Goal: Transaction & Acquisition: Purchase product/service

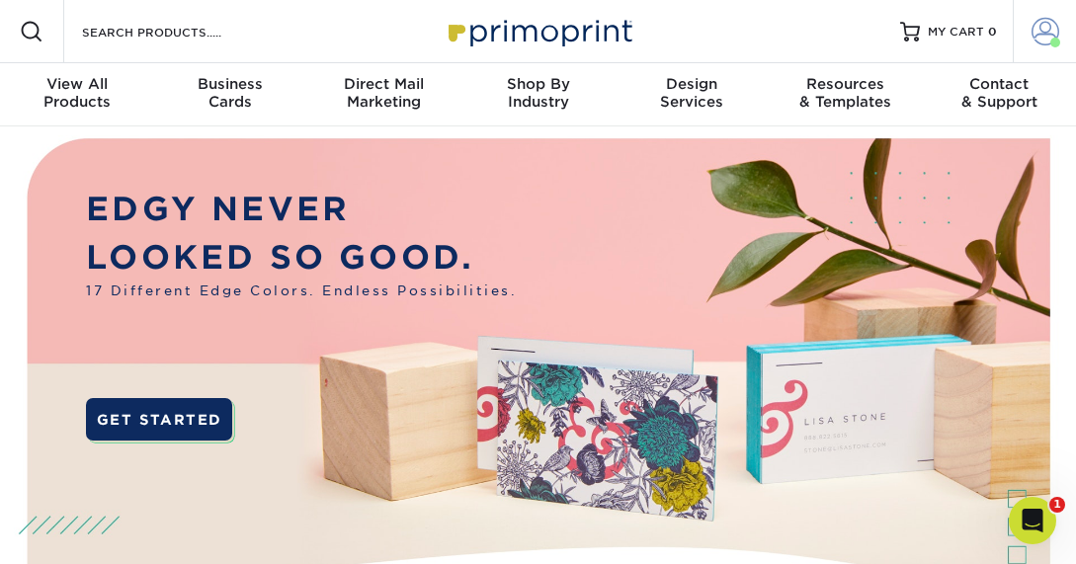
click at [1071, 30] on link "Account" at bounding box center [1044, 31] width 63 height 63
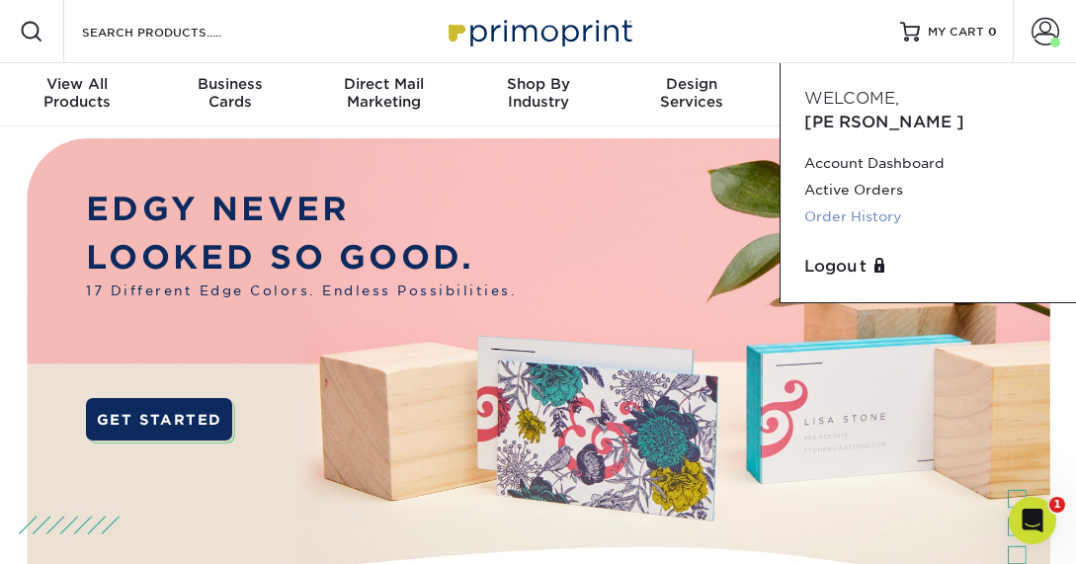
click at [875, 204] on link "Order History" at bounding box center [928, 217] width 248 height 27
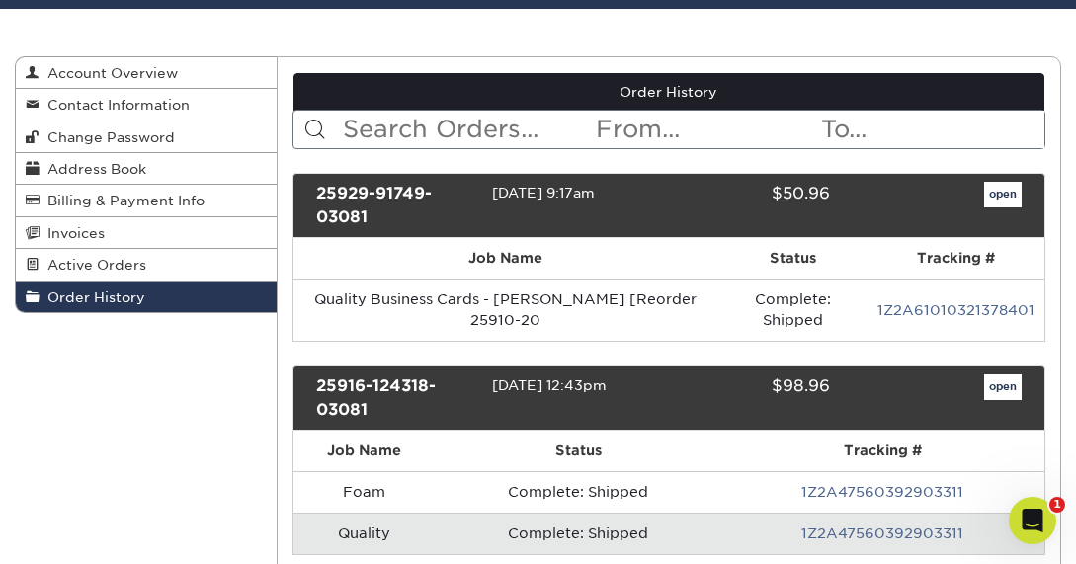
scroll to position [165, 0]
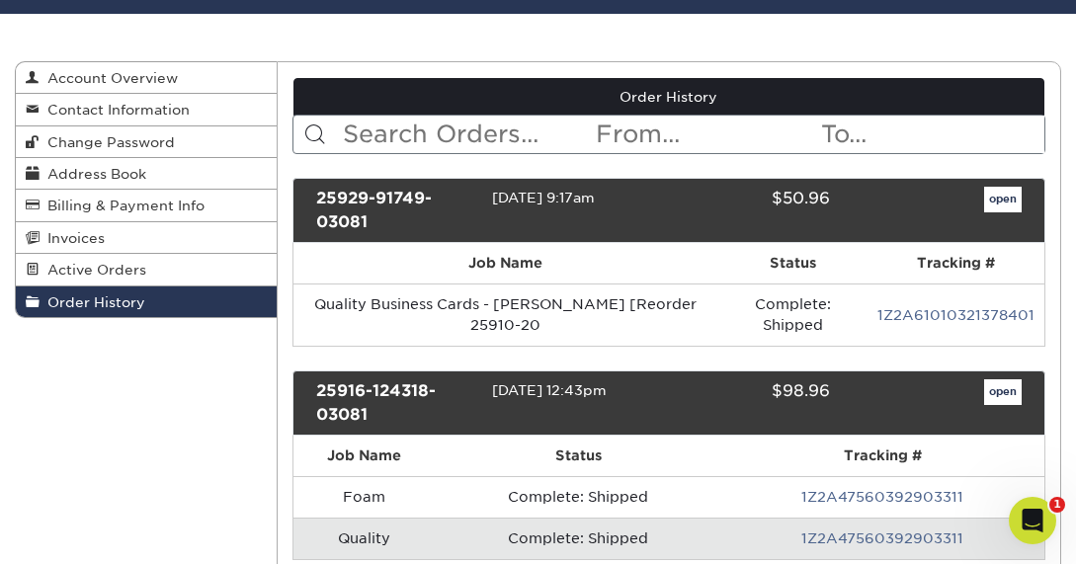
click at [398, 135] on input "text" at bounding box center [467, 135] width 253 height 38
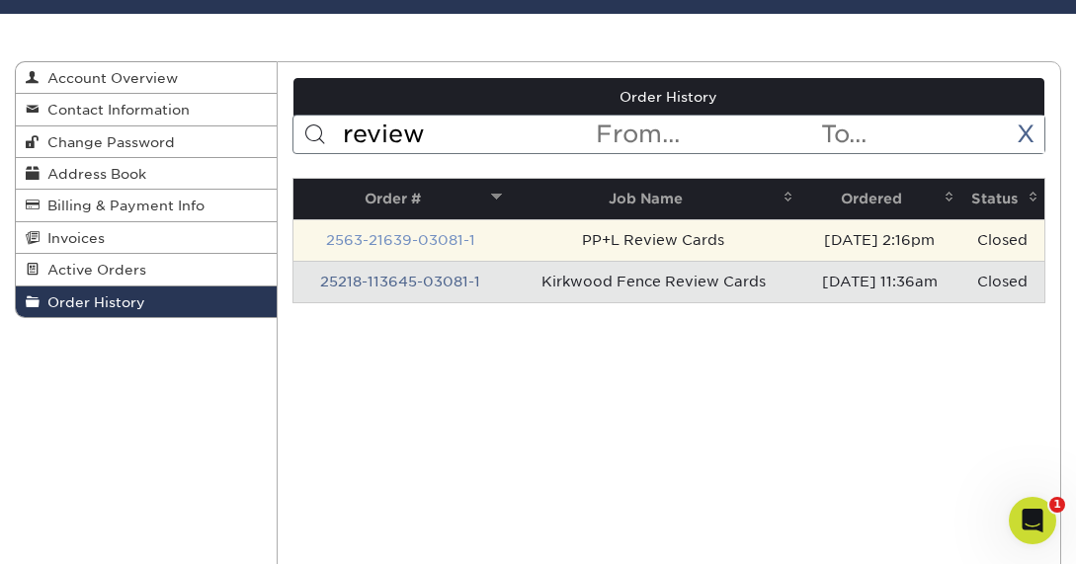
type input "review"
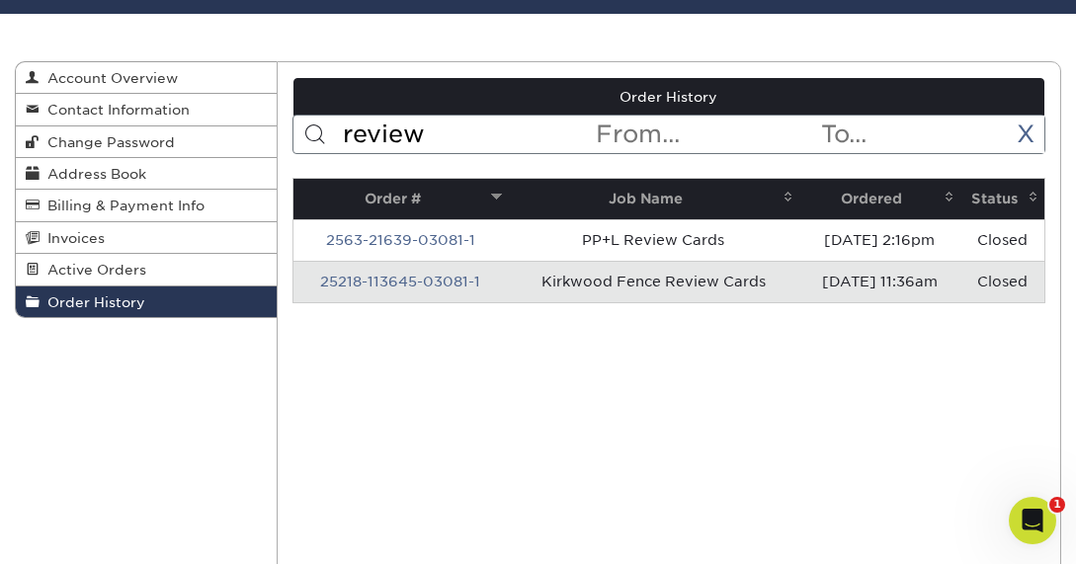
click at [392, 242] on link "2563-21639-03081-1" at bounding box center [400, 240] width 149 height 16
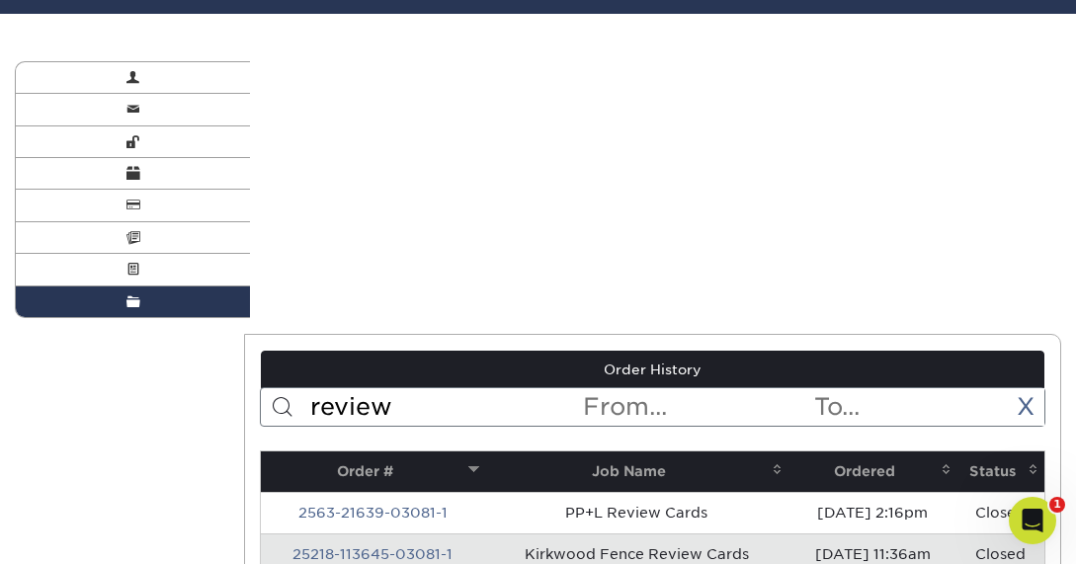
scroll to position [0, 0]
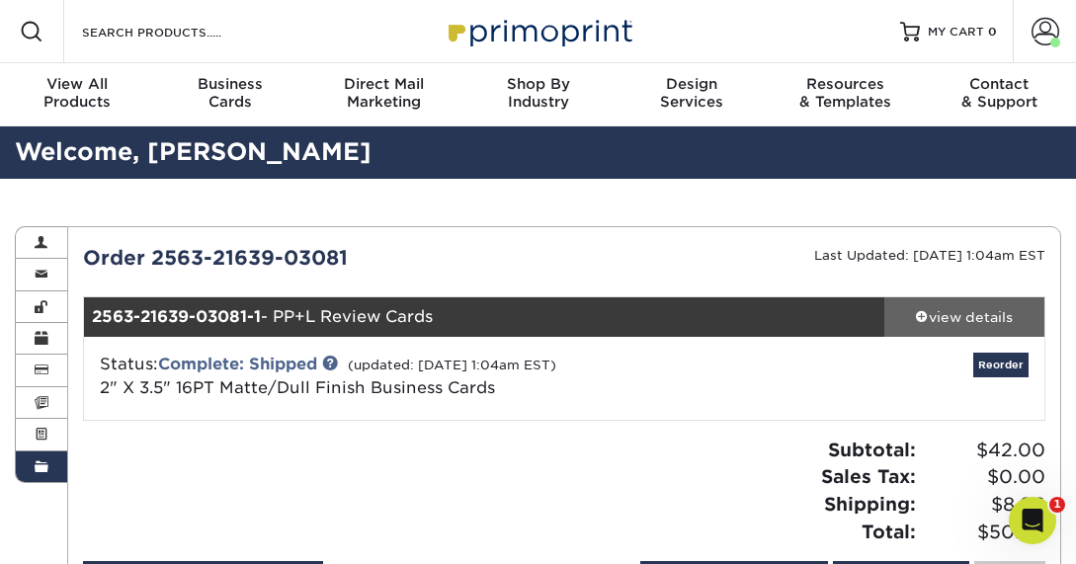
click at [980, 320] on div "view details" at bounding box center [965, 317] width 160 height 20
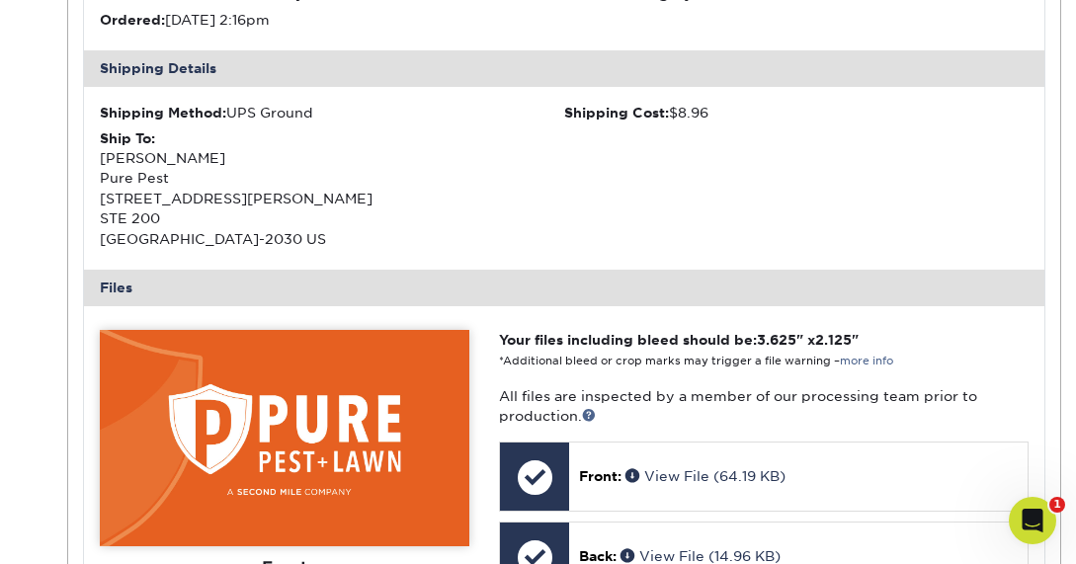
scroll to position [740, 0]
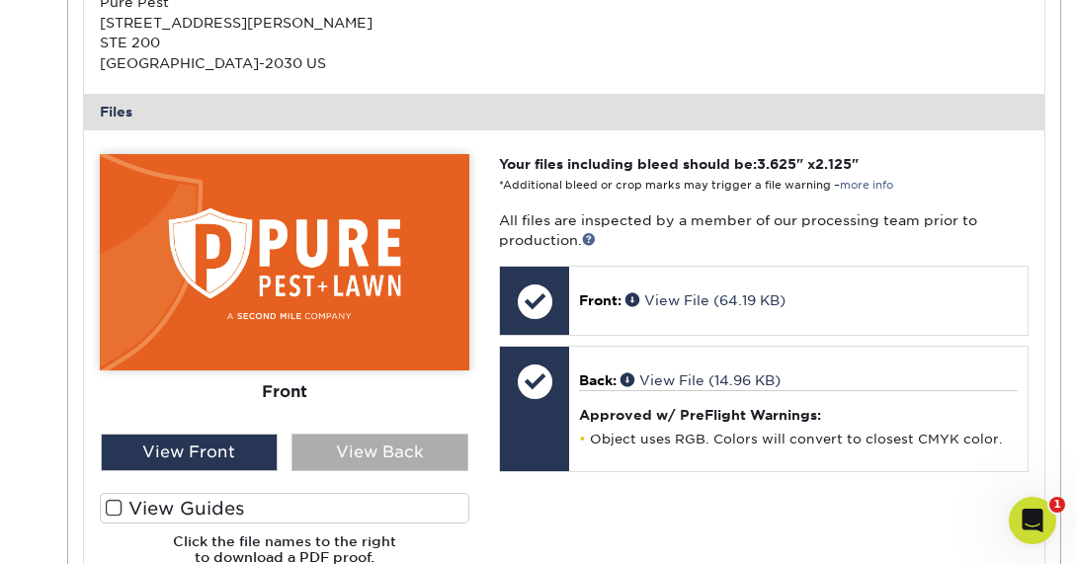
click at [419, 442] on div "View Back" at bounding box center [380, 453] width 177 height 38
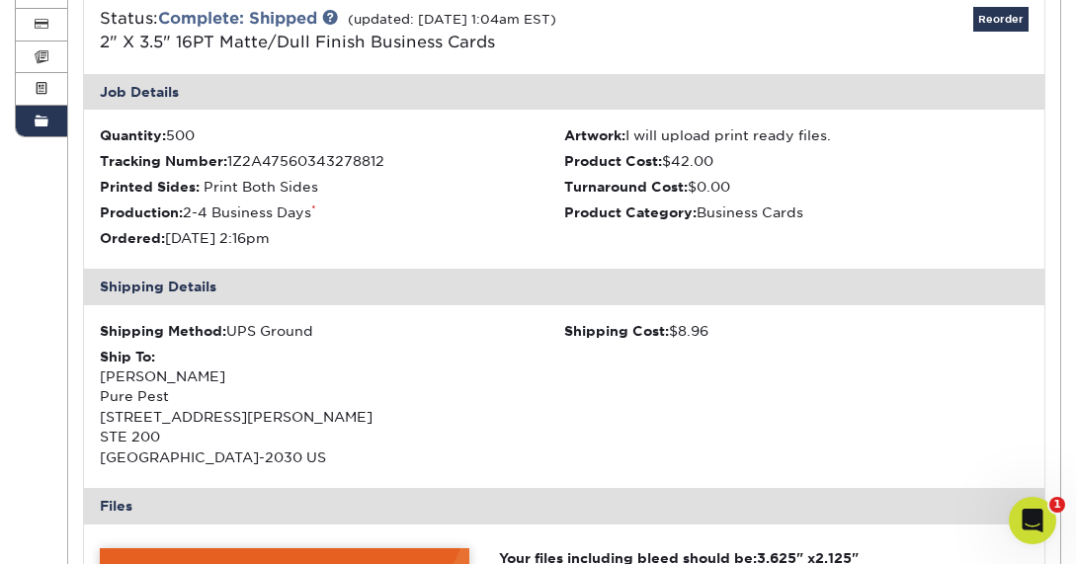
scroll to position [343, 0]
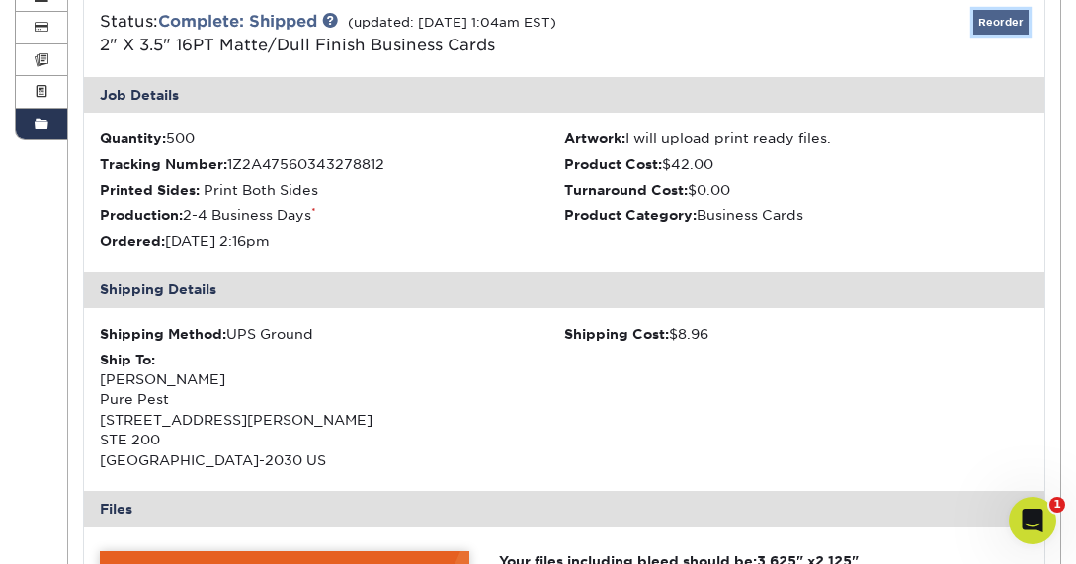
click at [1002, 18] on link "Reorder" at bounding box center [1000, 22] width 55 height 25
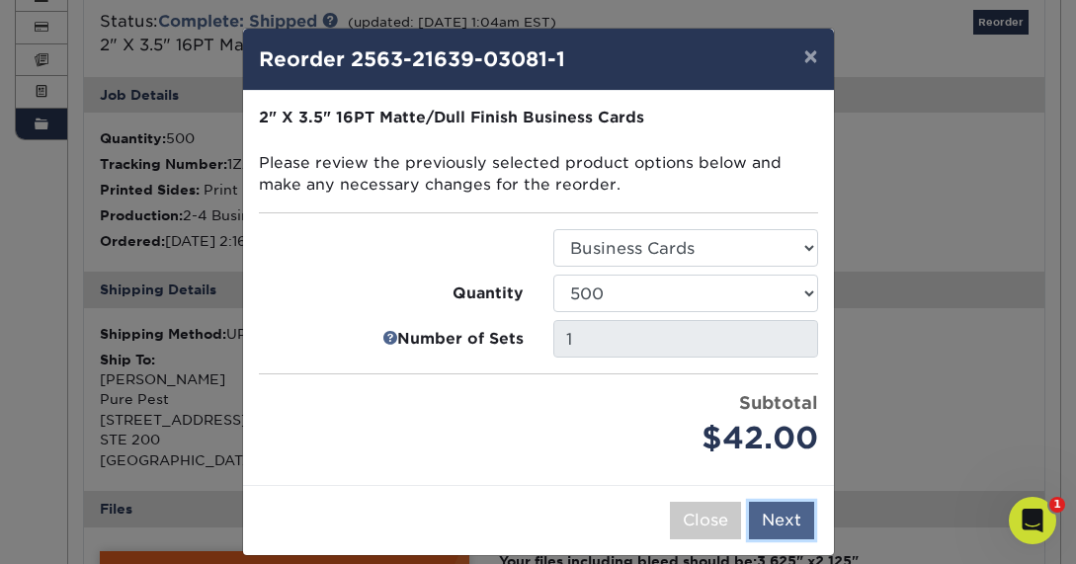
click at [789, 531] on button "Next" at bounding box center [781, 521] width 65 height 38
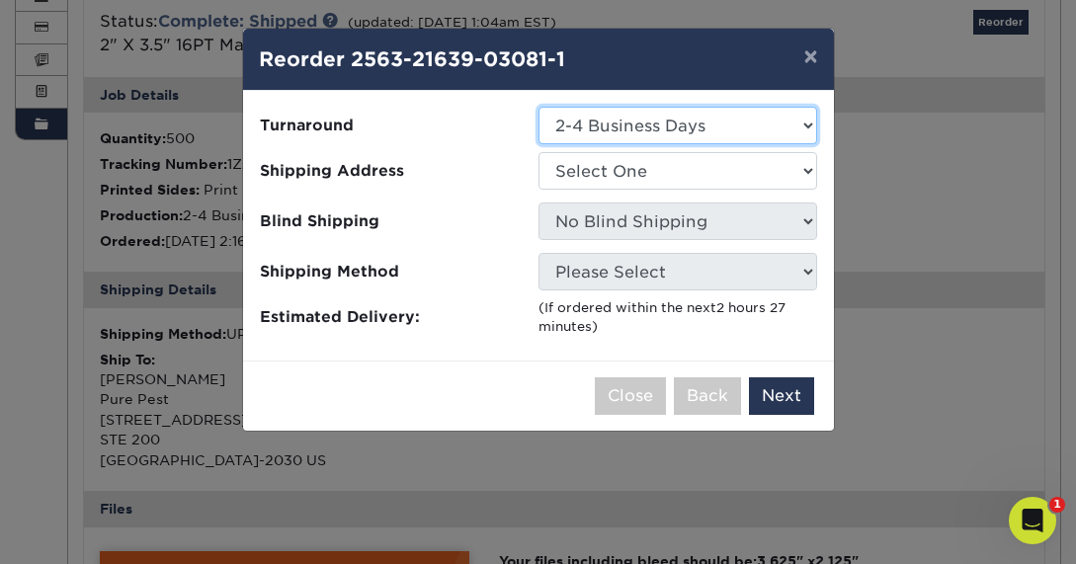
click at [625, 125] on select "Select One 2-4 Business Days 2 Day Next Business Day" at bounding box center [678, 126] width 279 height 38
click at [539, 107] on select "Select One 2-4 Business Days 2 Day Next Business Day" at bounding box center [678, 126] width 279 height 38
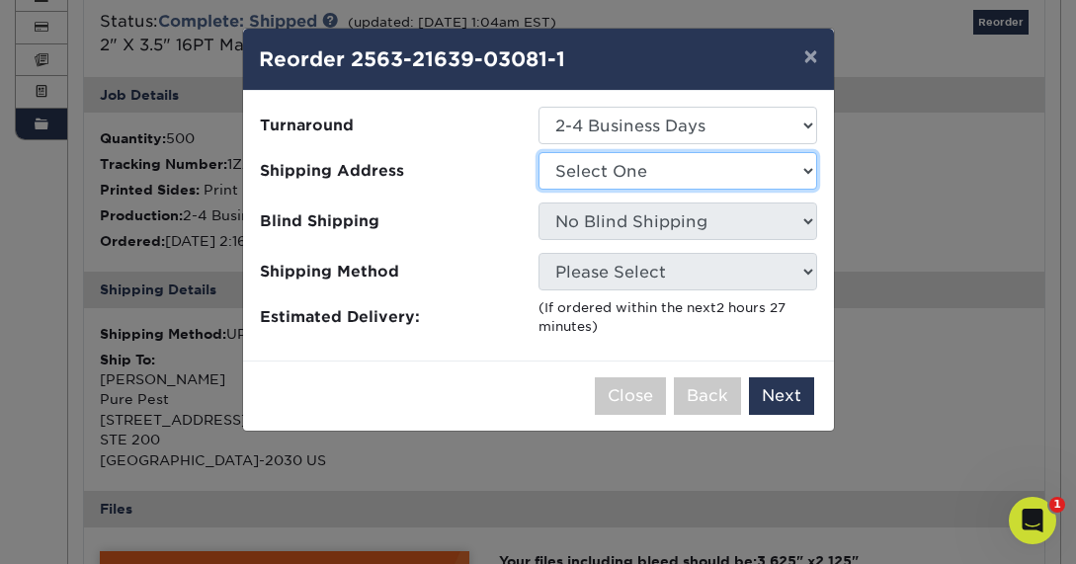
click at [617, 170] on select "Select One Bergfeld Recreation Foam Engineers Kirkwood Fence Liberty Fabricatin…" at bounding box center [678, 171] width 279 height 38
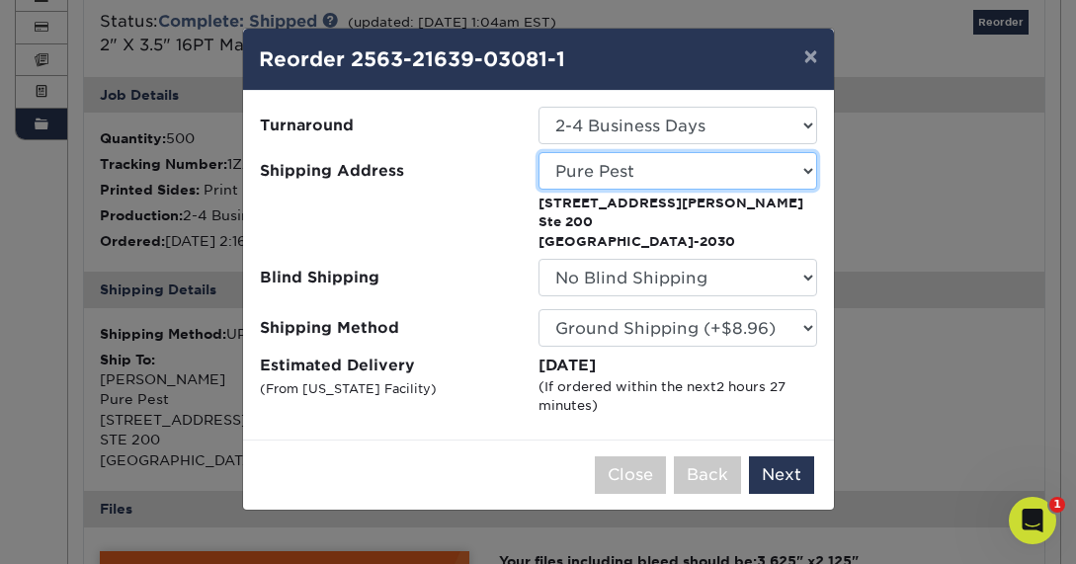
click at [656, 171] on select "Select One Bergfeld Recreation Foam Engineers Kirkwood Fence Liberty Fabricatin…" at bounding box center [678, 171] width 279 height 38
select select "-1"
click at [539, 152] on select "Select One Bergfeld Recreation Foam Engineers Kirkwood Fence Liberty Fabricatin…" at bounding box center [678, 171] width 279 height 38
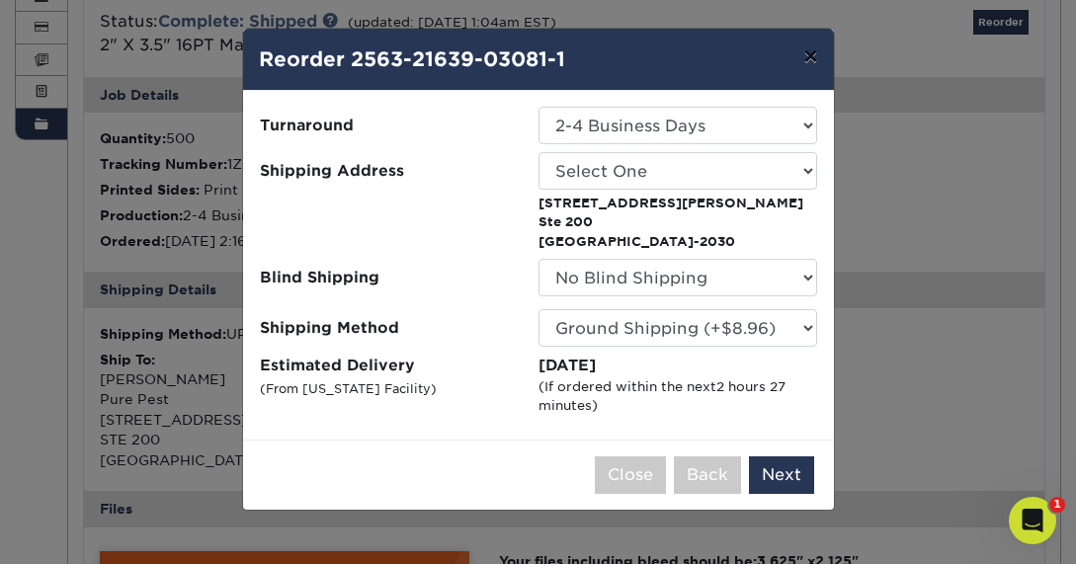
click at [811, 58] on button "×" at bounding box center [810, 56] width 45 height 55
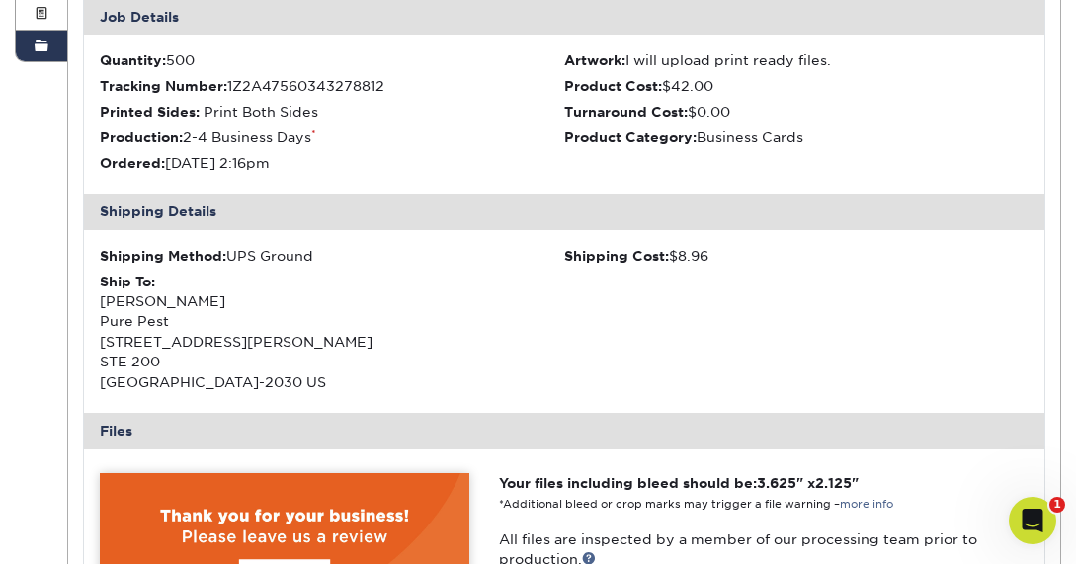
scroll to position [0, 0]
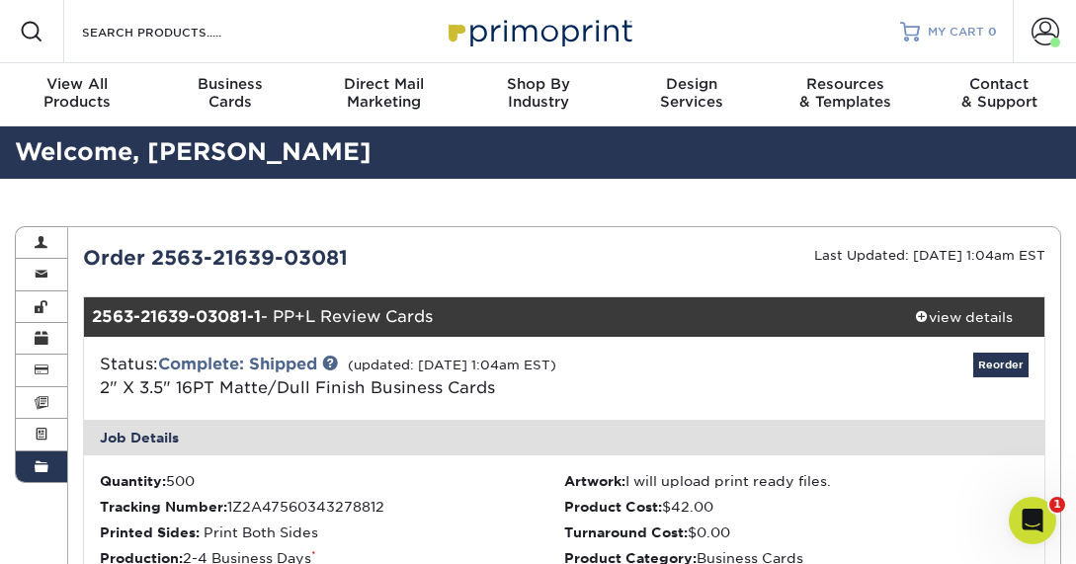
click at [942, 38] on span "MY CART" at bounding box center [956, 32] width 56 height 17
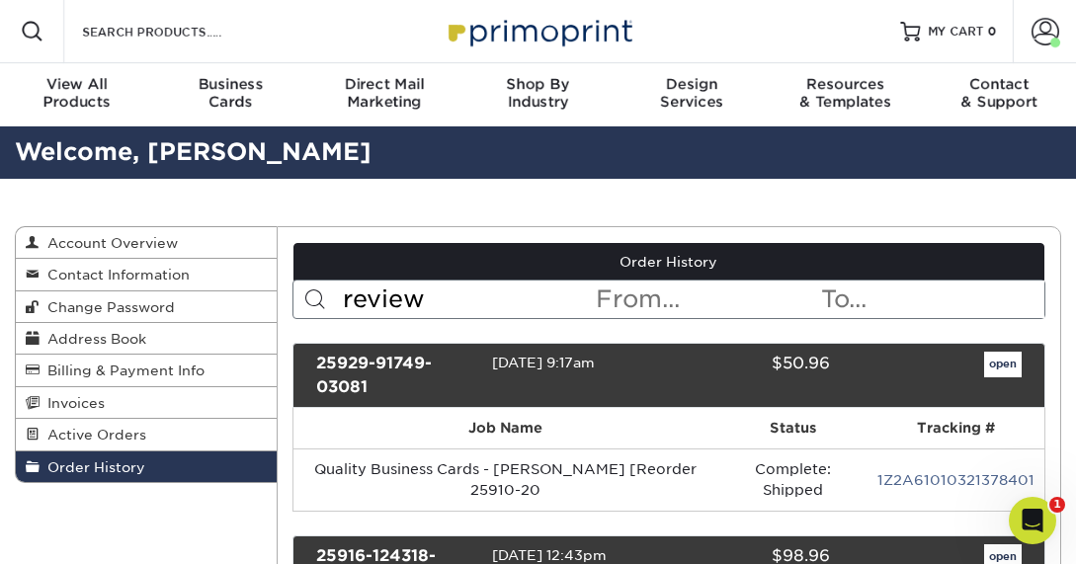
click at [584, 298] on input "review" at bounding box center [467, 300] width 253 height 38
click at [383, 301] on input "text" at bounding box center [467, 300] width 253 height 38
type input "review"
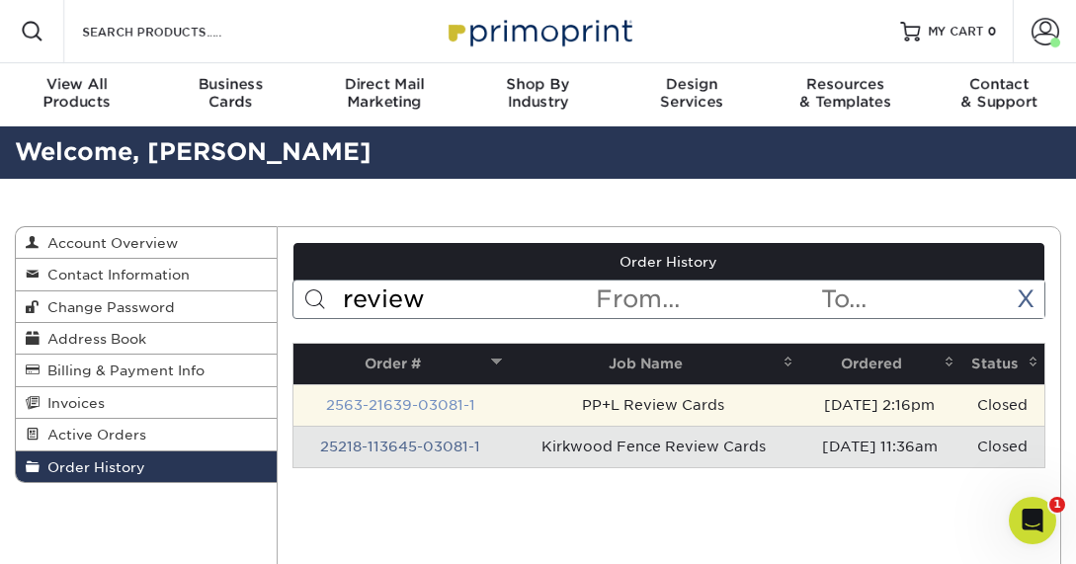
click at [402, 400] on link "2563-21639-03081-1" at bounding box center [400, 405] width 149 height 16
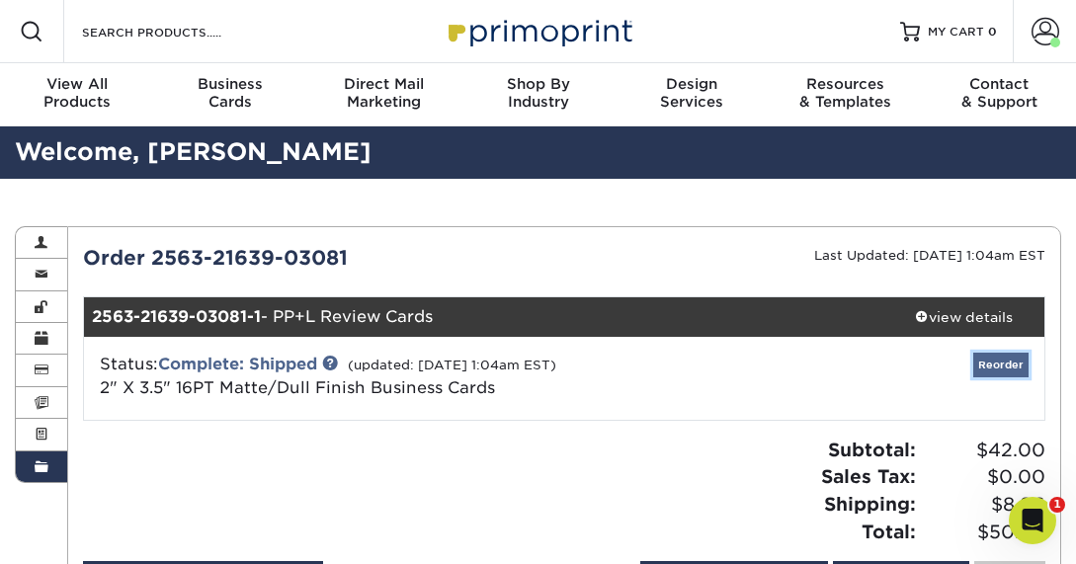
click at [1004, 371] on link "Reorder" at bounding box center [1000, 365] width 55 height 25
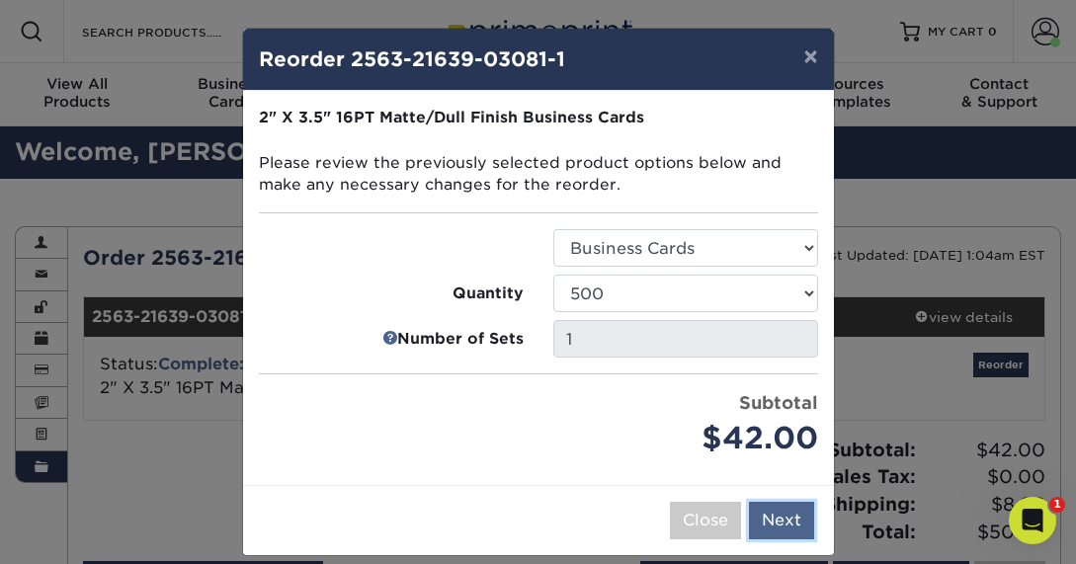
click at [787, 524] on button "Next" at bounding box center [781, 521] width 65 height 38
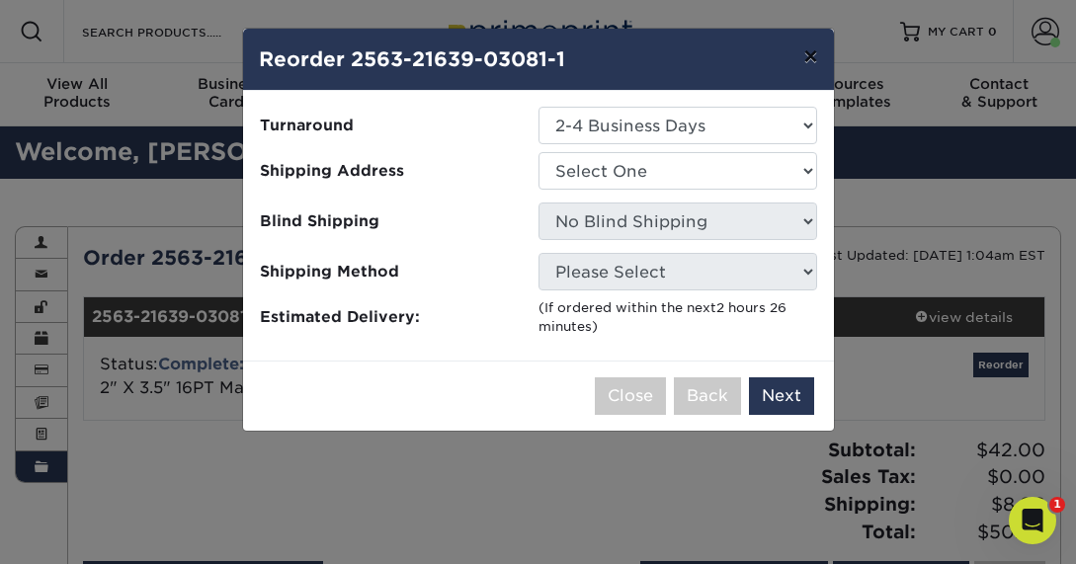
click at [799, 54] on button "×" at bounding box center [810, 56] width 45 height 55
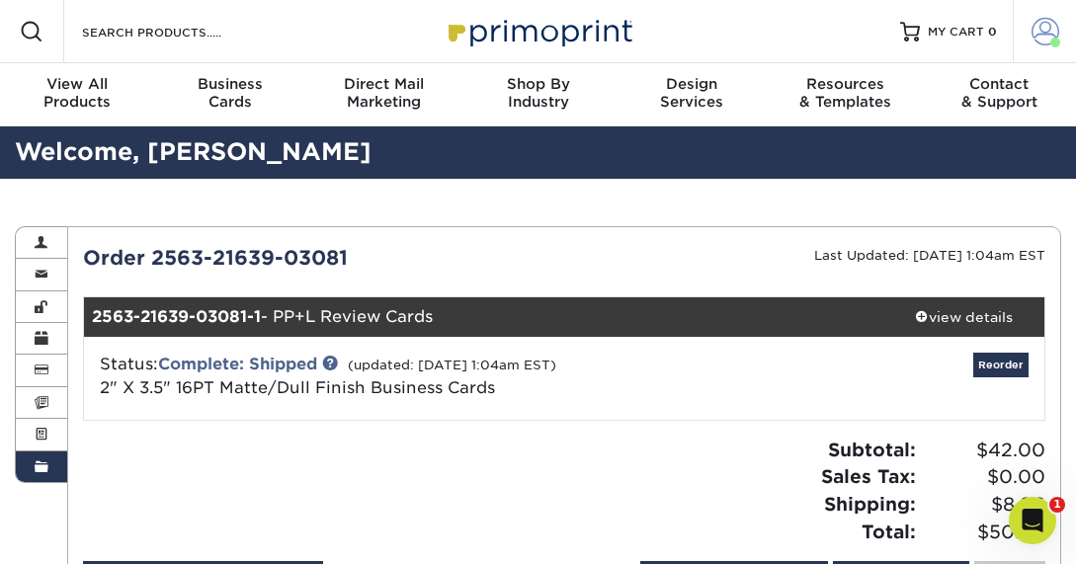
click at [1045, 39] on span at bounding box center [1046, 32] width 28 height 28
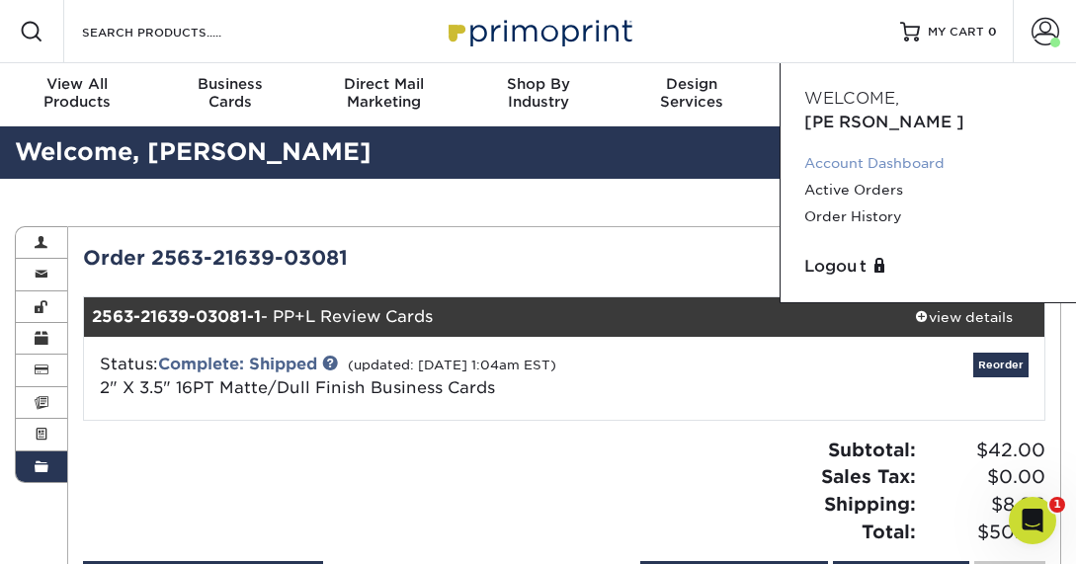
click at [899, 150] on link "Account Dashboard" at bounding box center [928, 163] width 248 height 27
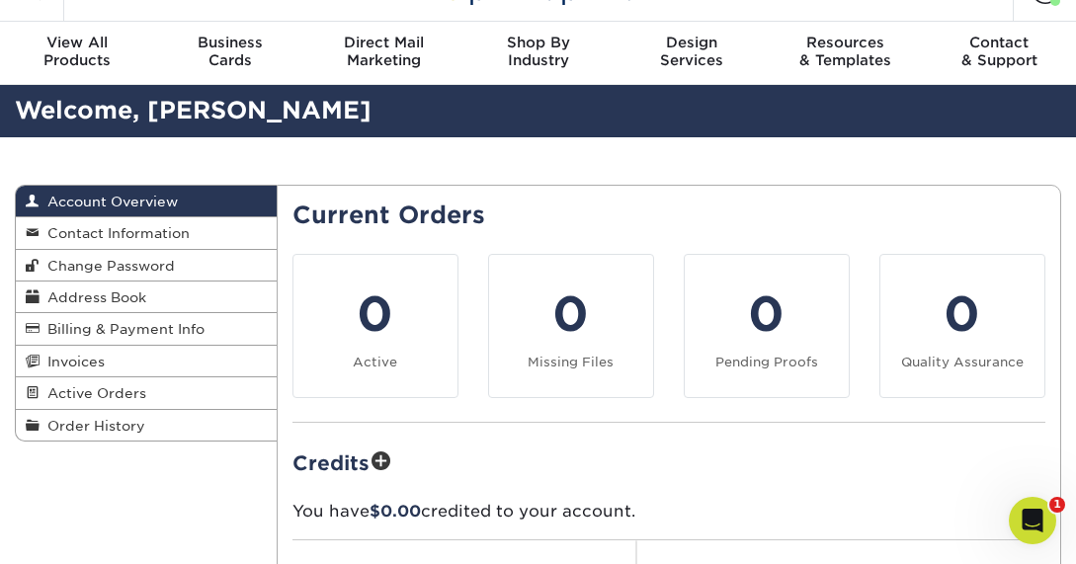
scroll to position [73, 0]
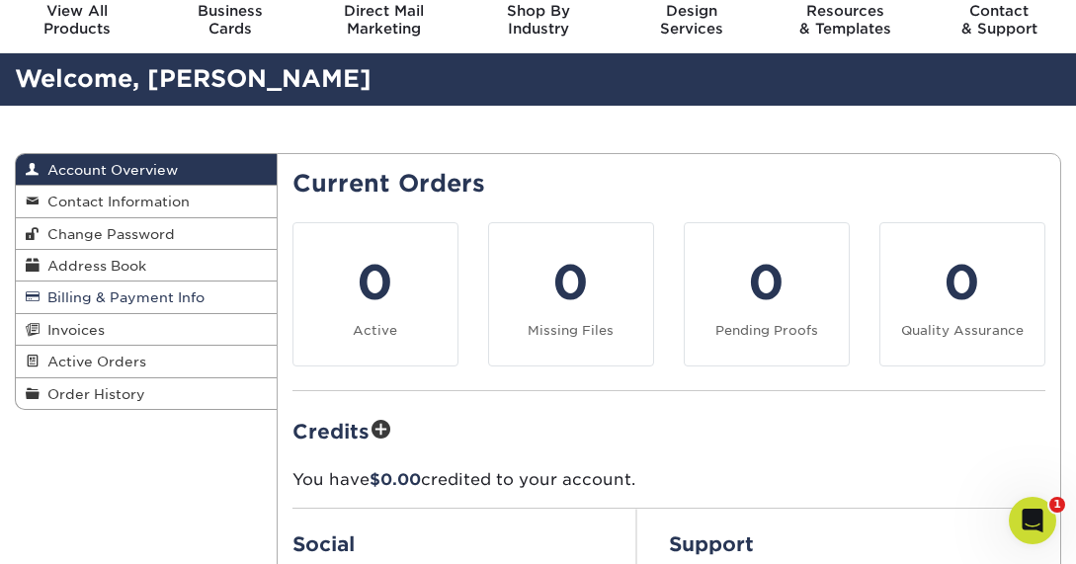
click at [163, 296] on span "Billing & Payment Info" at bounding box center [122, 298] width 165 height 16
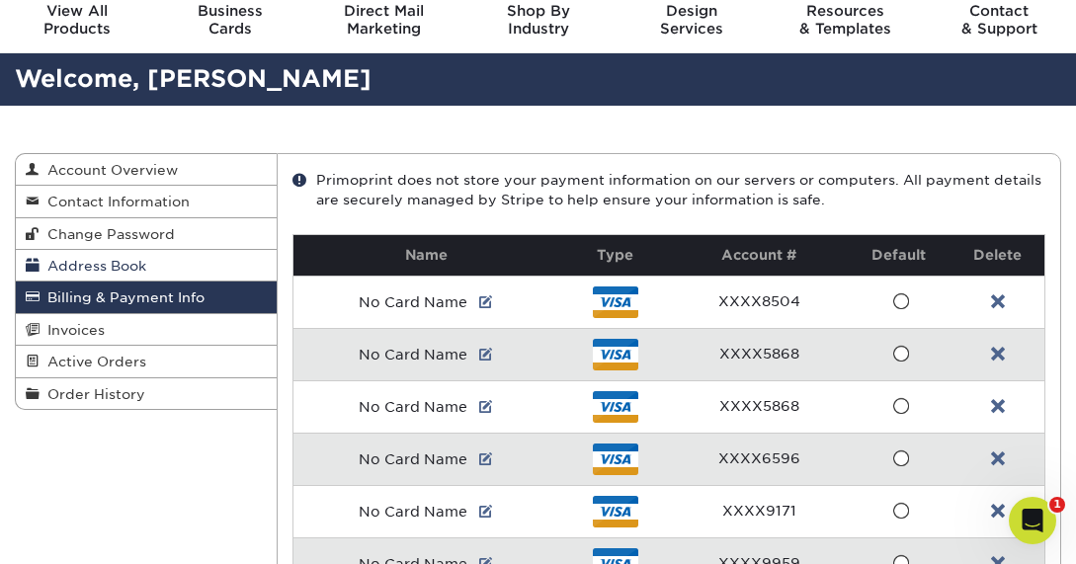
click at [110, 262] on span "Address Book" at bounding box center [93, 266] width 107 height 16
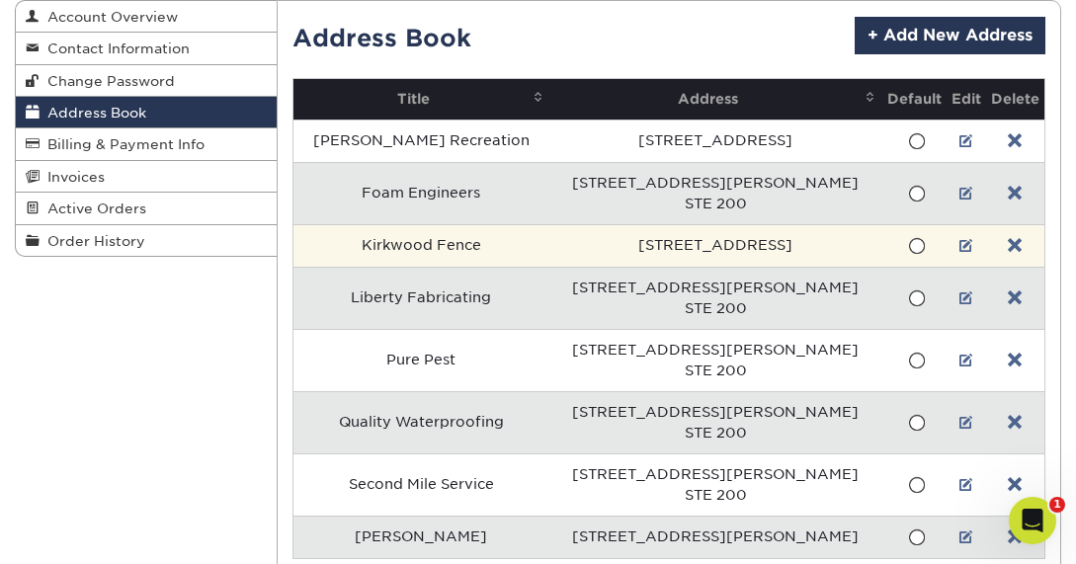
scroll to position [240, 0]
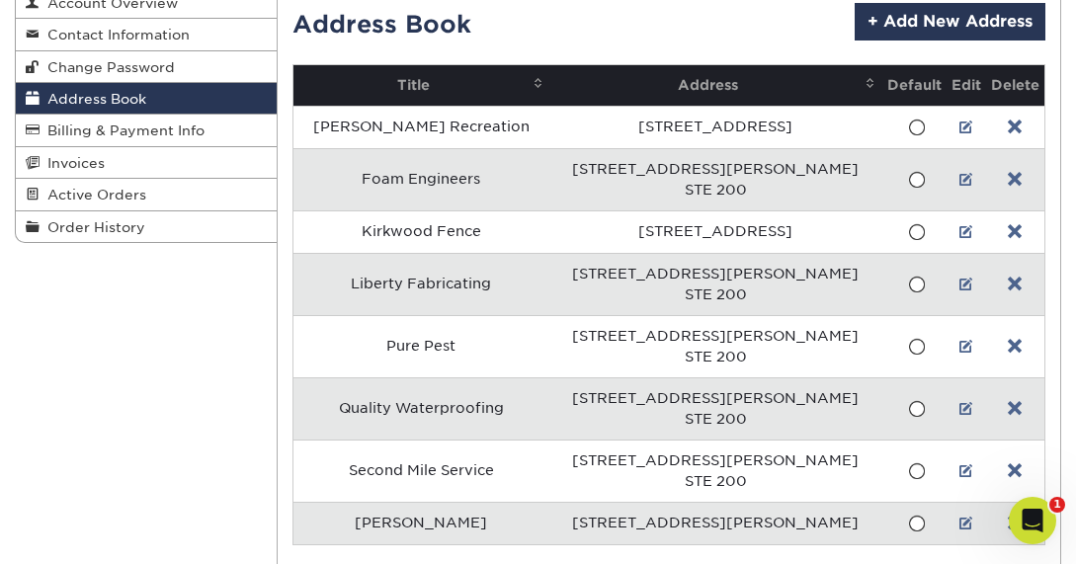
click at [996, 288] on td at bounding box center [1014, 284] width 59 height 62
click at [1008, 280] on link at bounding box center [1015, 285] width 14 height 16
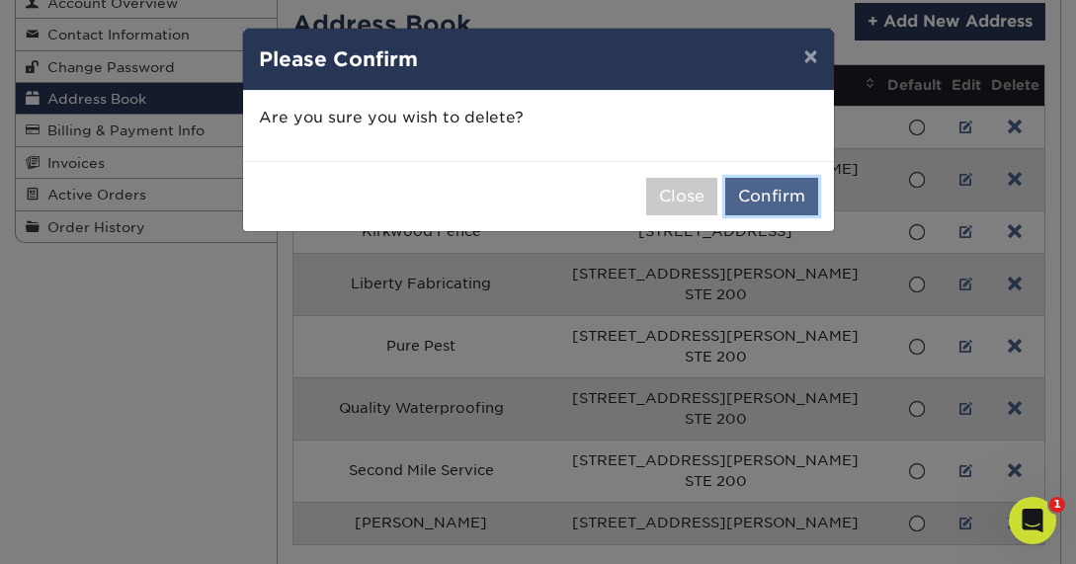
click at [765, 198] on button "Confirm" at bounding box center [771, 197] width 93 height 38
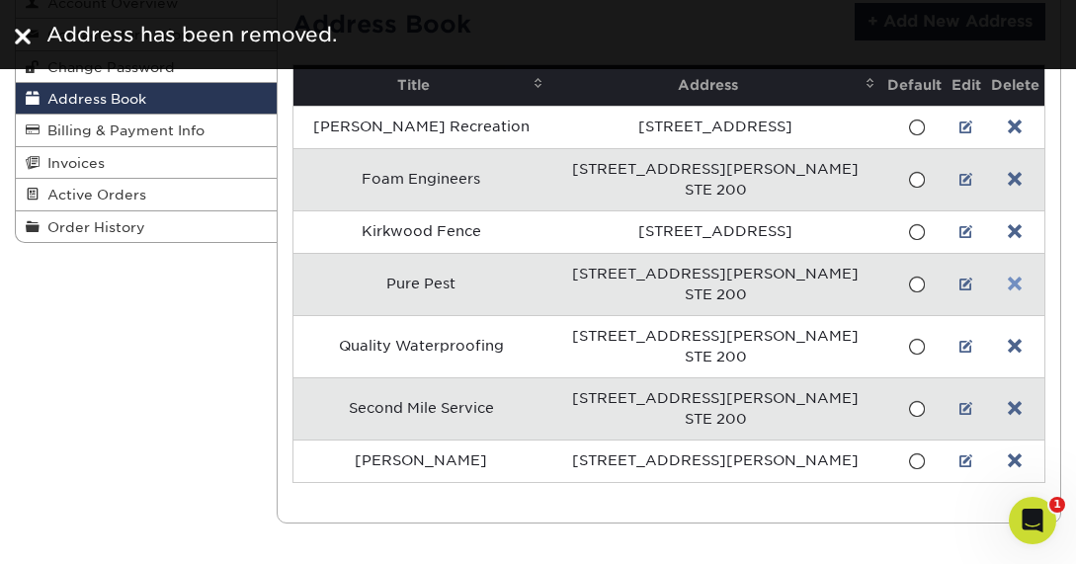
click at [1008, 281] on link at bounding box center [1015, 285] width 14 height 16
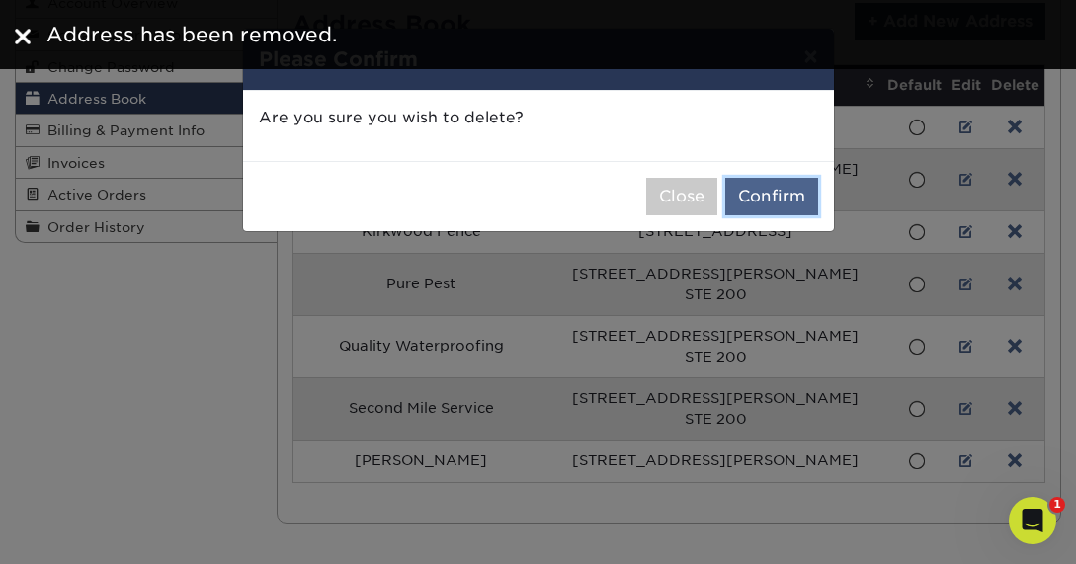
click at [764, 193] on button "Confirm" at bounding box center [771, 197] width 93 height 38
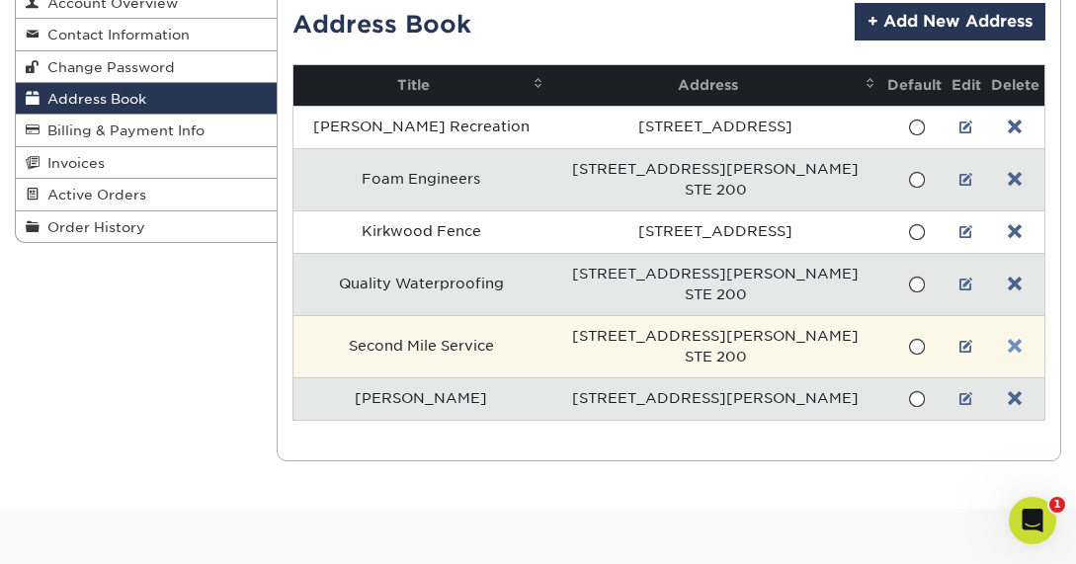
click at [1008, 343] on link at bounding box center [1015, 347] width 14 height 16
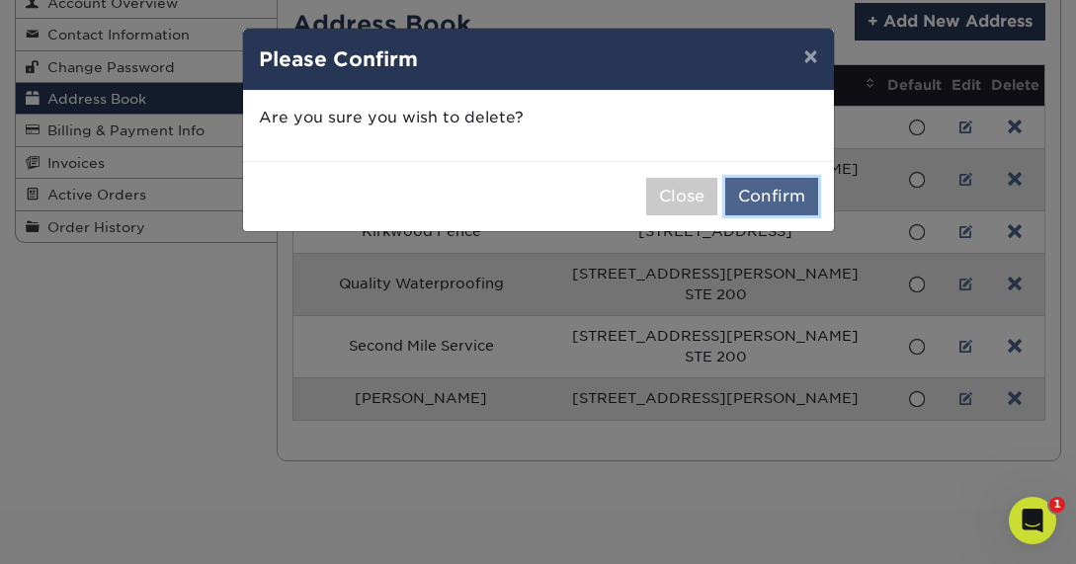
click at [765, 199] on button "Confirm" at bounding box center [771, 197] width 93 height 38
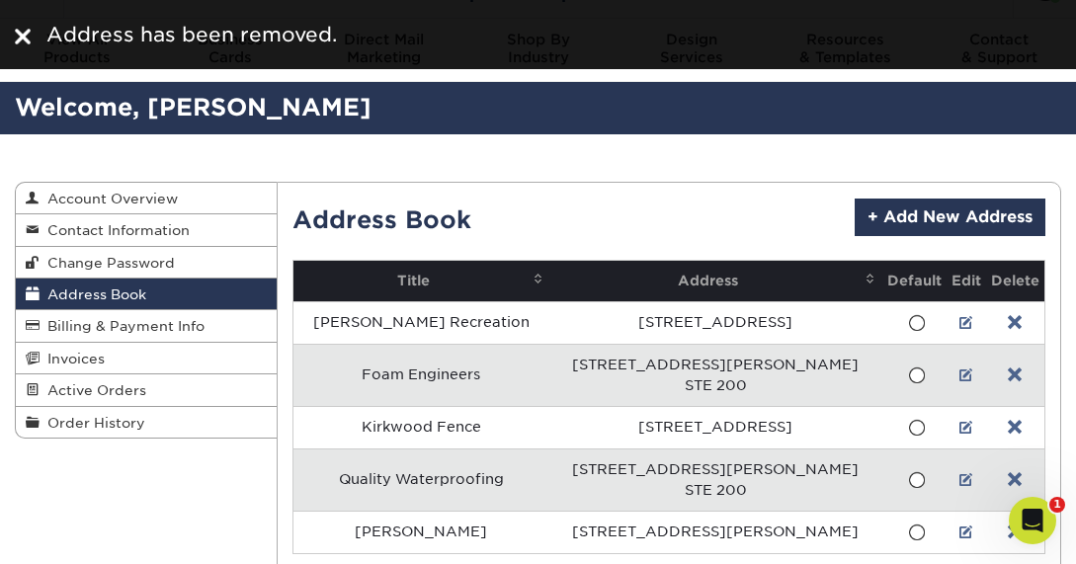
scroll to position [42, 0]
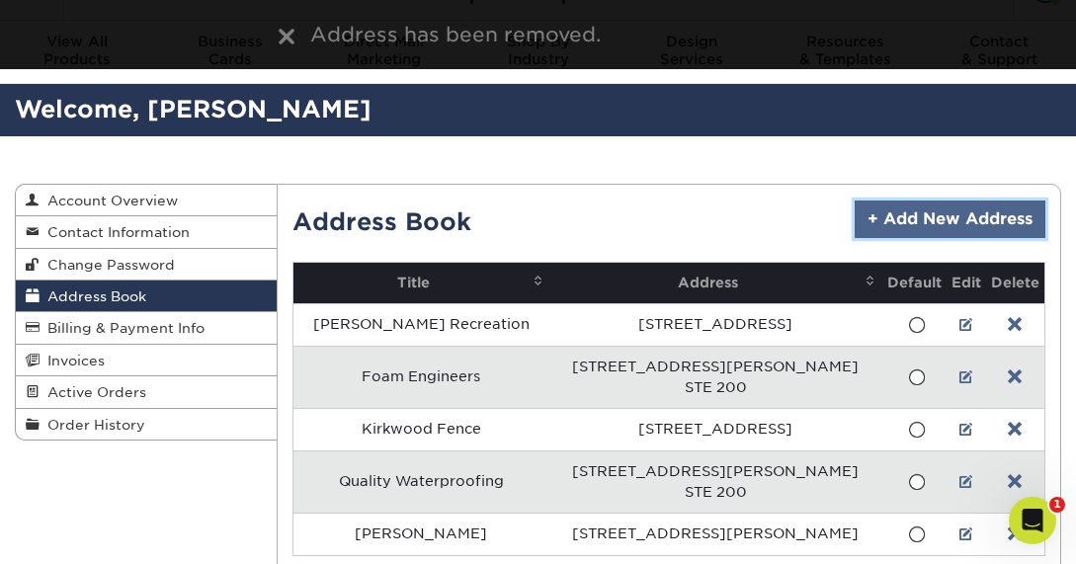
click at [954, 219] on link "+ Add New Address" at bounding box center [950, 220] width 191 height 38
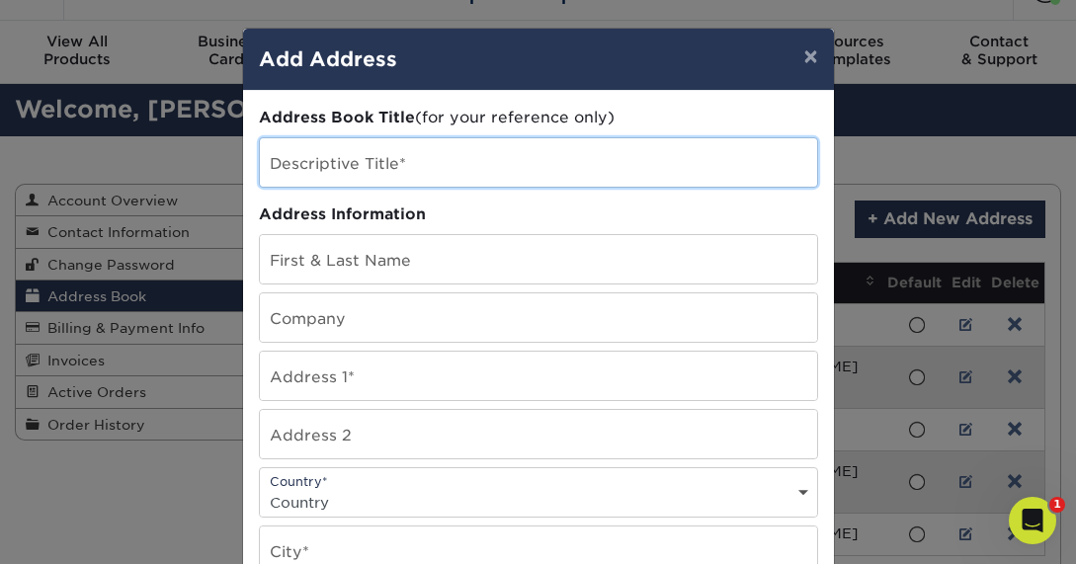
click at [380, 163] on input "text" at bounding box center [538, 162] width 557 height 48
type input "Pure Pest"
drag, startPoint x: 383, startPoint y: 175, endPoint x: 55, endPoint y: 160, distance: 328.4
click at [78, 164] on div "× Add Address Address Book Title (for your reference only) Descriptive Title* P…" at bounding box center [538, 282] width 1076 height 564
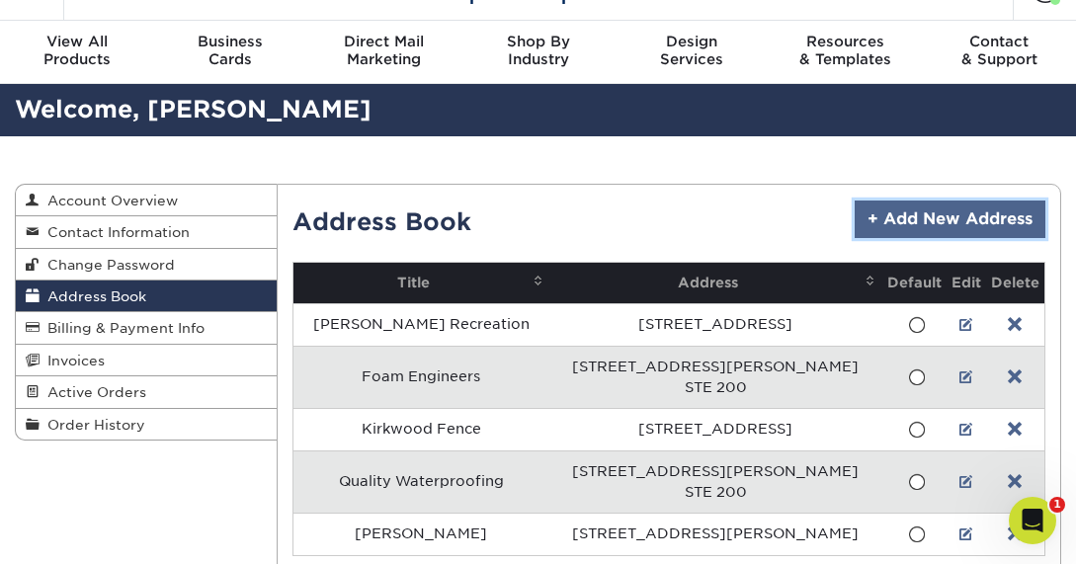
click at [937, 217] on link "+ Add New Address" at bounding box center [950, 220] width 191 height 38
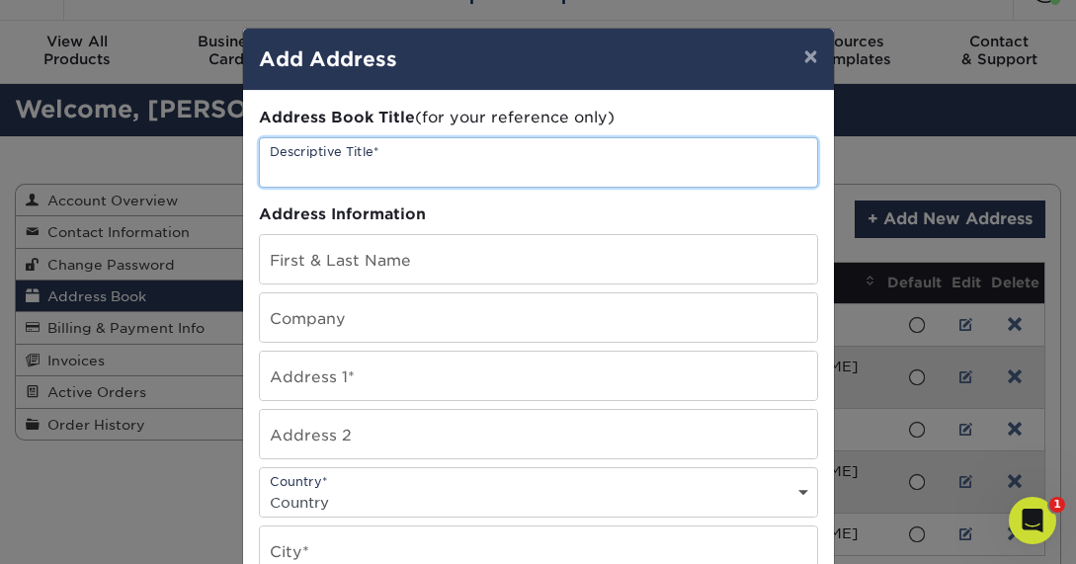
click at [384, 168] on input "text" at bounding box center [538, 162] width 557 height 48
type input "Pure Pest"
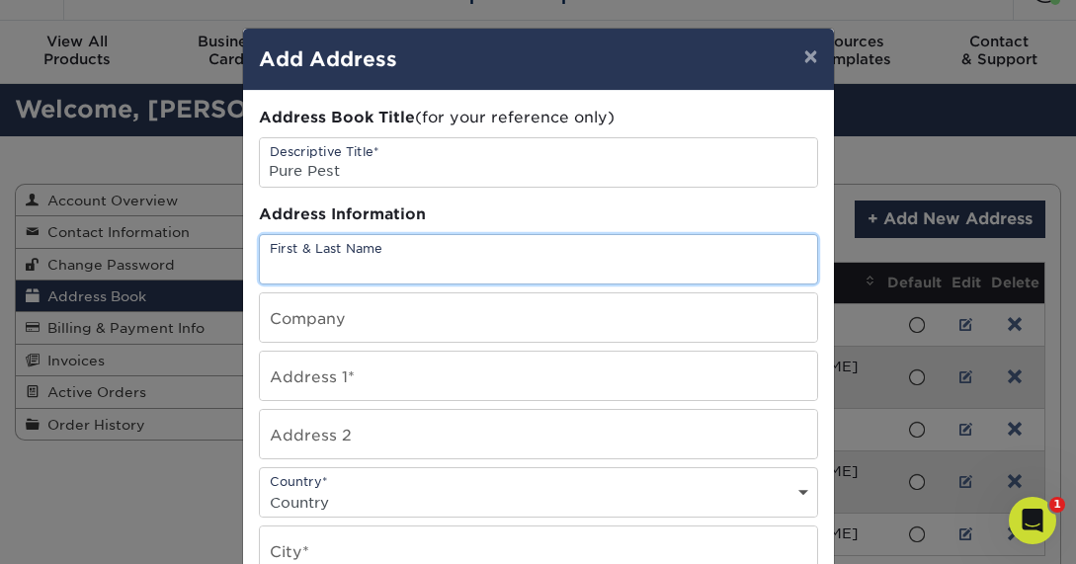
click at [342, 258] on input "text" at bounding box center [538, 259] width 557 height 48
click at [418, 263] on input "text" at bounding box center [538, 259] width 557 height 48
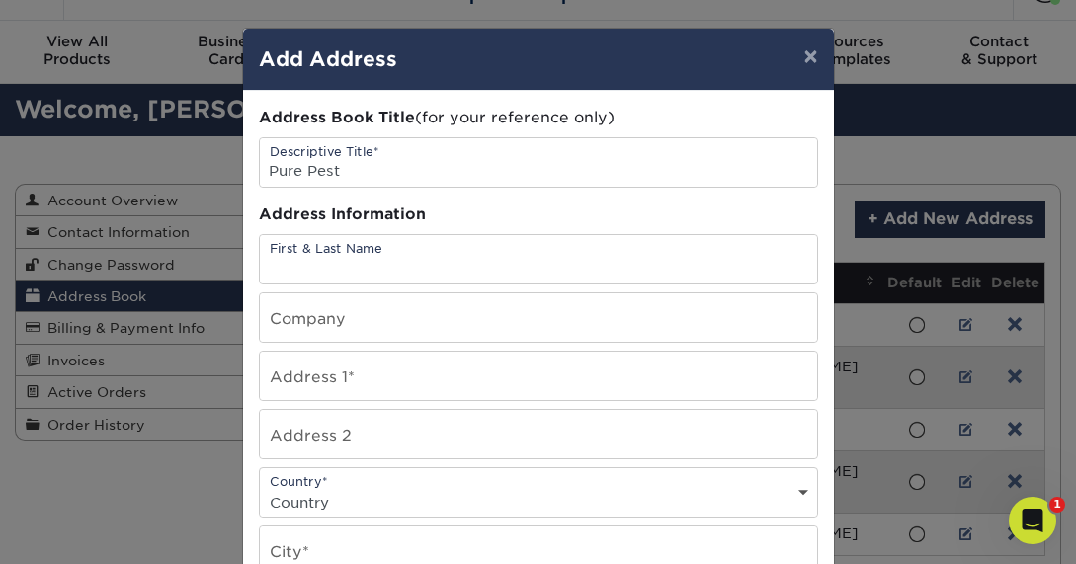
click at [431, 212] on div "Address Information" at bounding box center [538, 215] width 559 height 23
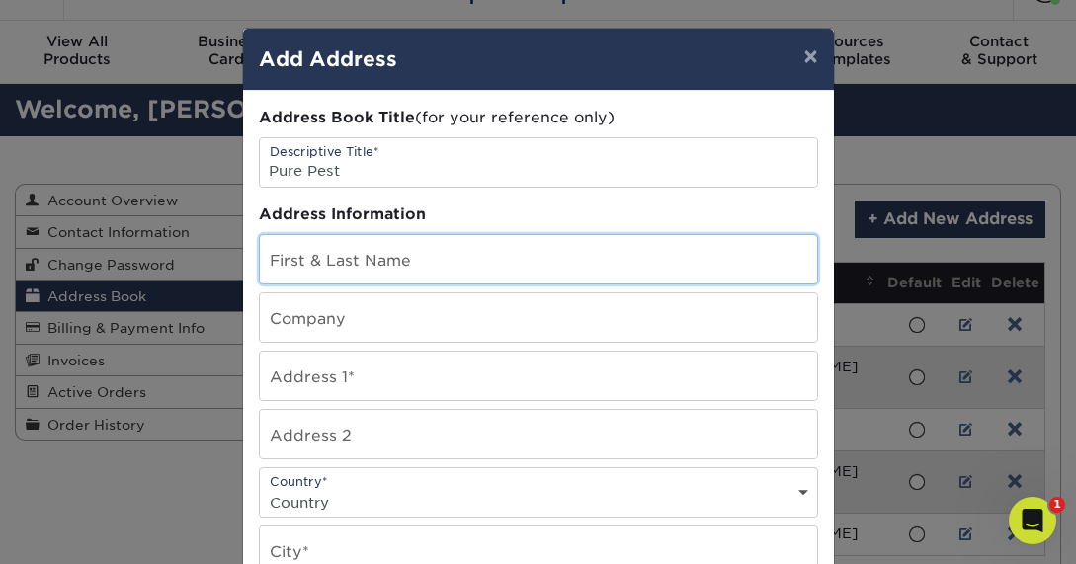
click at [357, 267] on input "text" at bounding box center [538, 259] width 557 height 48
type input "Matt Walker"
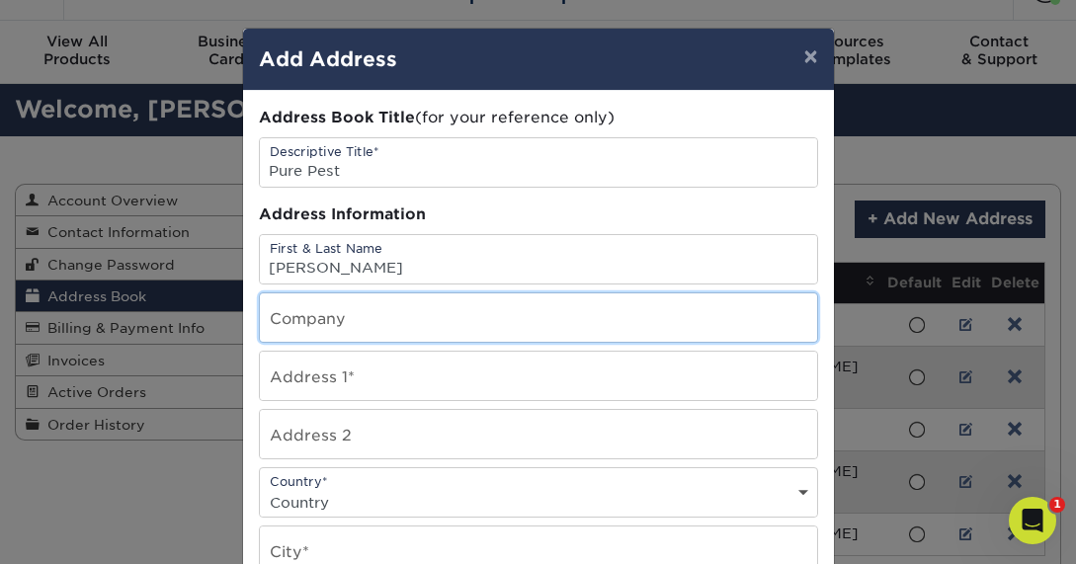
click at [358, 322] on input "text" at bounding box center [538, 318] width 557 height 48
type input "Pure Pest + Lawn"
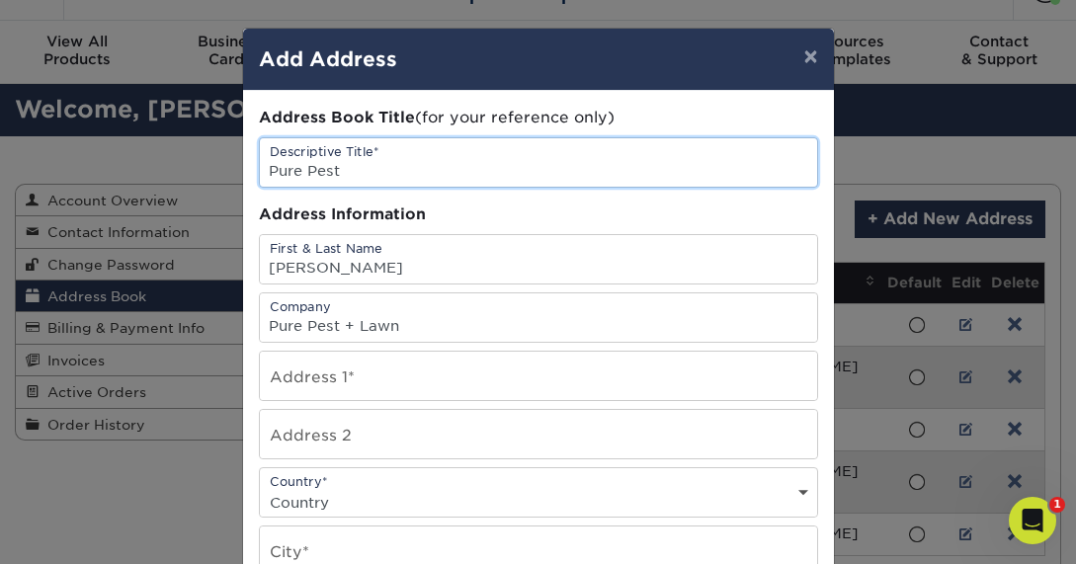
click at [367, 173] on input "Pure Pest" at bounding box center [538, 162] width 557 height 48
type input "Pure Pest + Lawn"
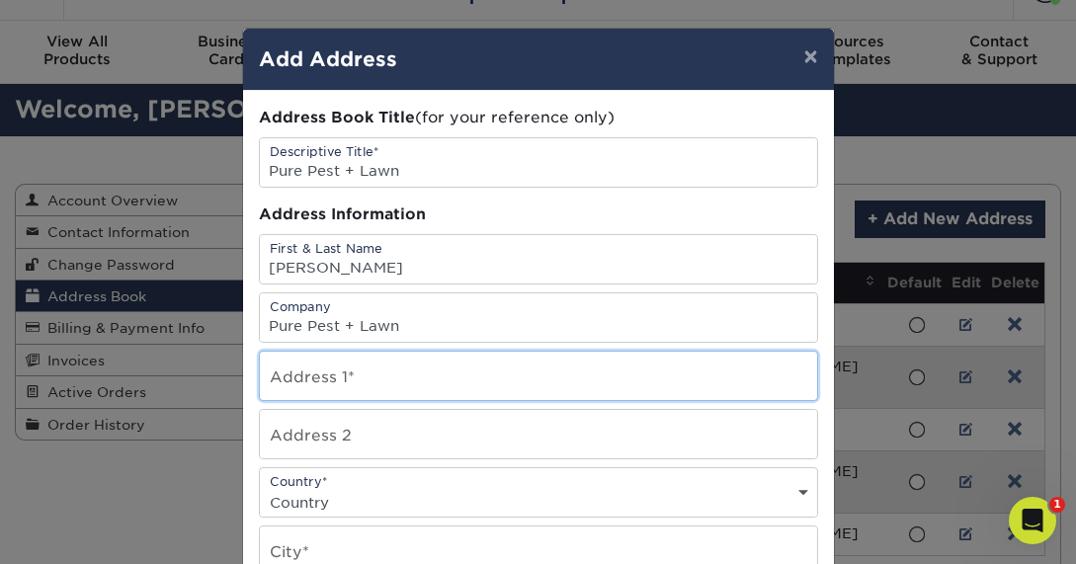
click at [358, 376] on input "text" at bounding box center [538, 376] width 557 height 48
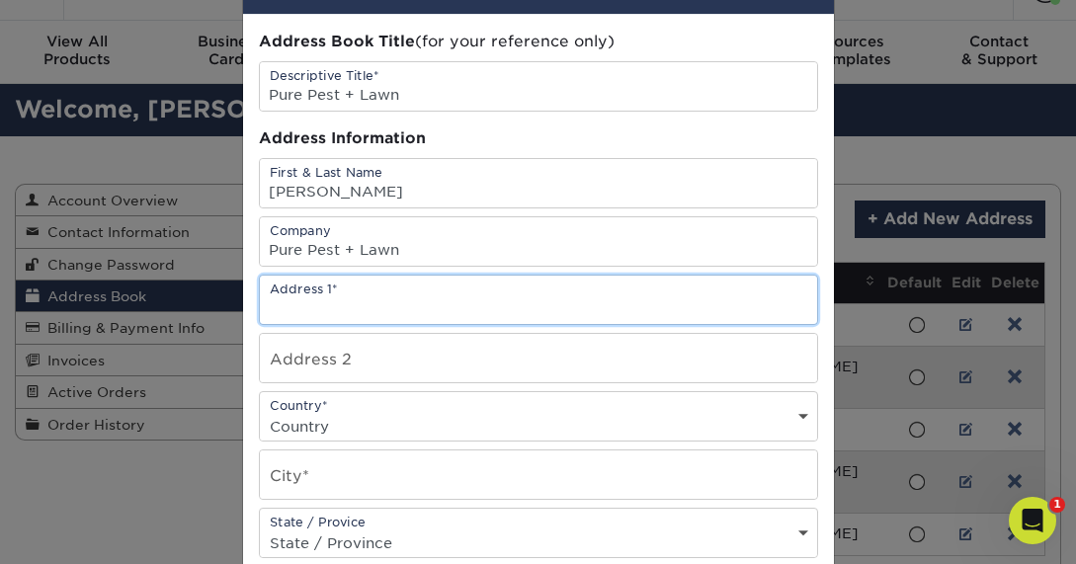
scroll to position [77, 0]
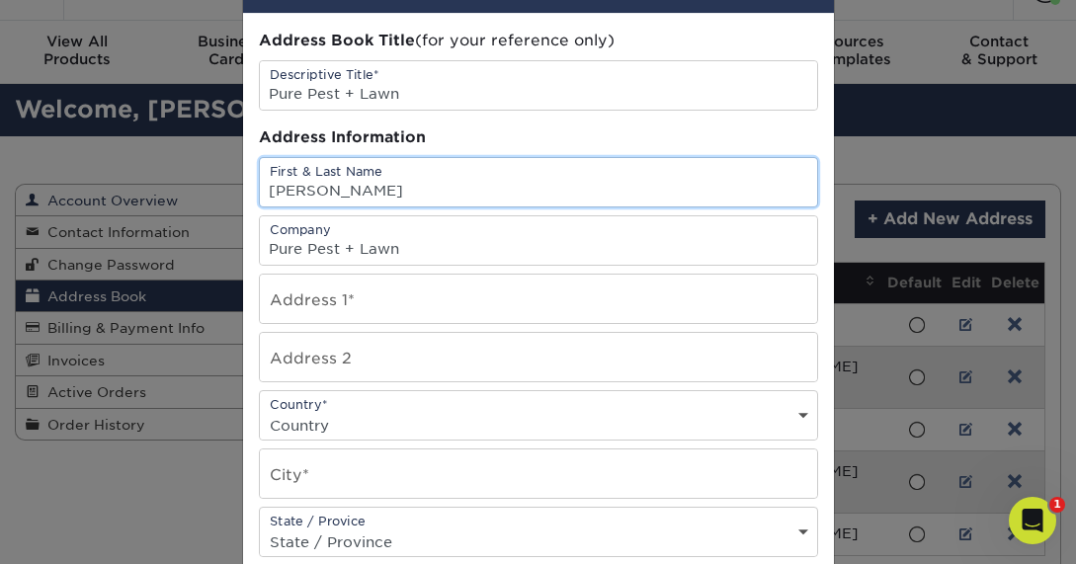
drag, startPoint x: 376, startPoint y: 187, endPoint x: 179, endPoint y: 187, distance: 196.7
click at [188, 187] on div "× Add Address Address Book Title (for your reference only) Descriptive Title* P…" at bounding box center [538, 282] width 1076 height 564
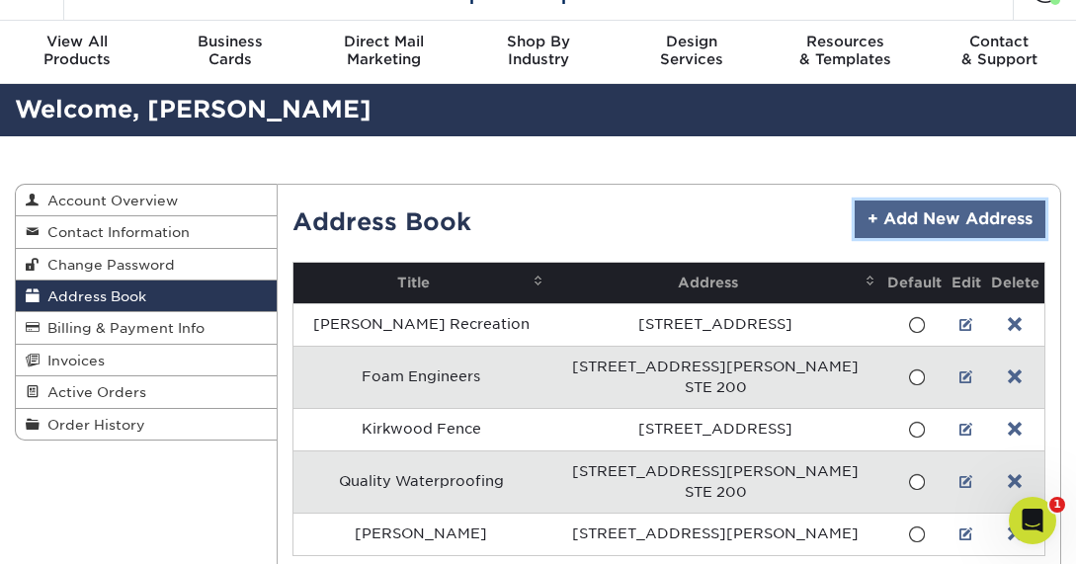
click at [964, 224] on link "+ Add New Address" at bounding box center [950, 220] width 191 height 38
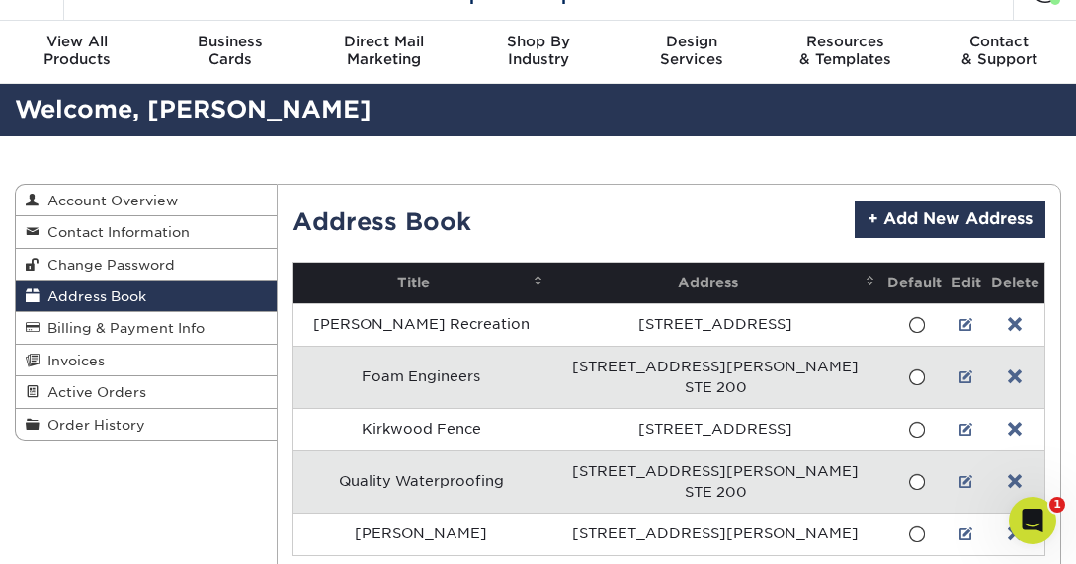
scroll to position [0, 0]
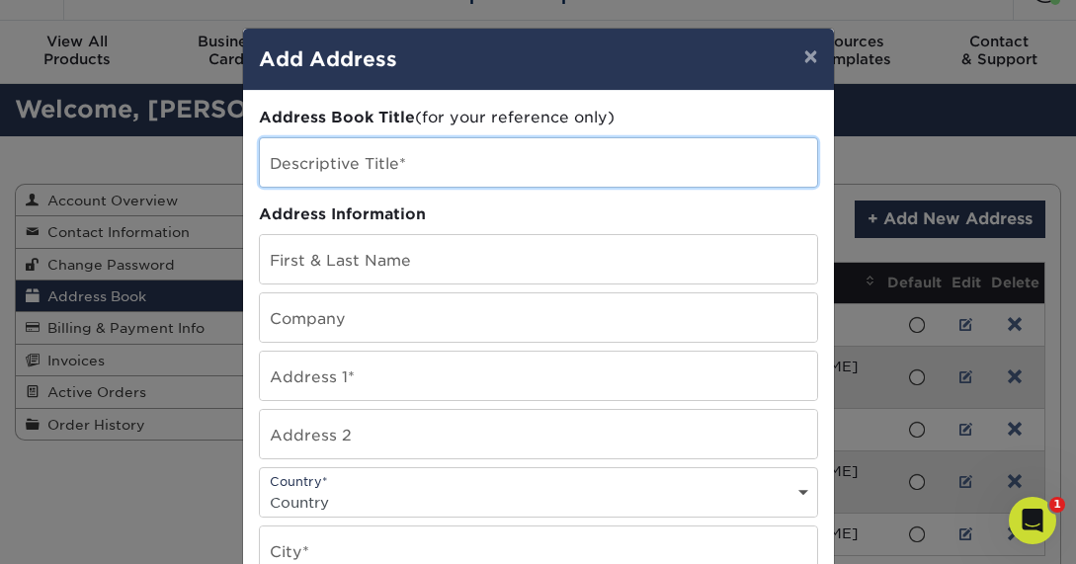
click at [401, 165] on input "text" at bounding box center [538, 162] width 557 height 48
type input "Pure Pest + Lawn"
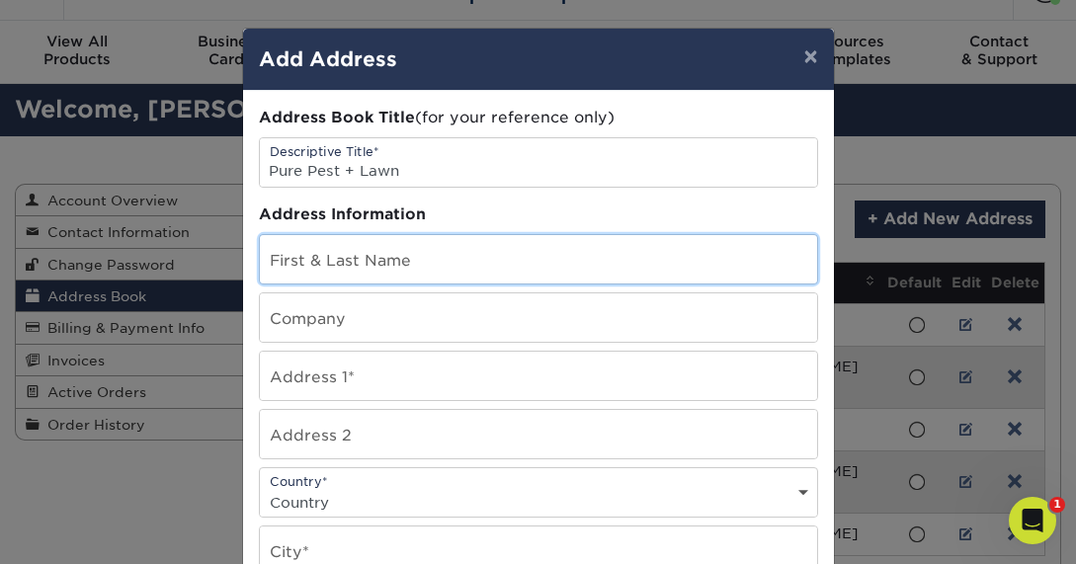
click at [335, 263] on input "text" at bounding box center [538, 259] width 557 height 48
type input "Stephanie Brown"
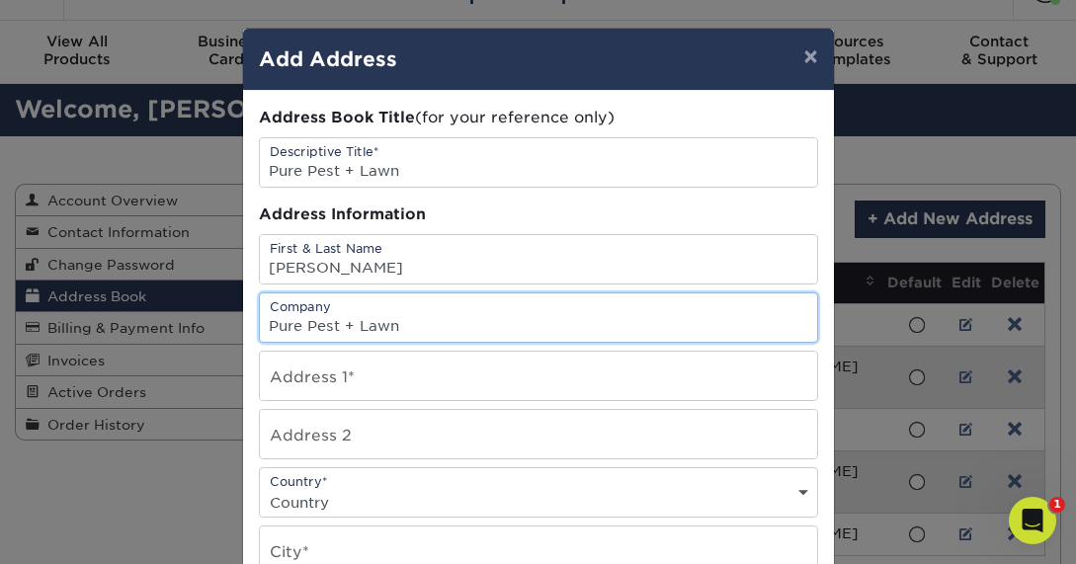
type input "Pure Pest + Lawn"
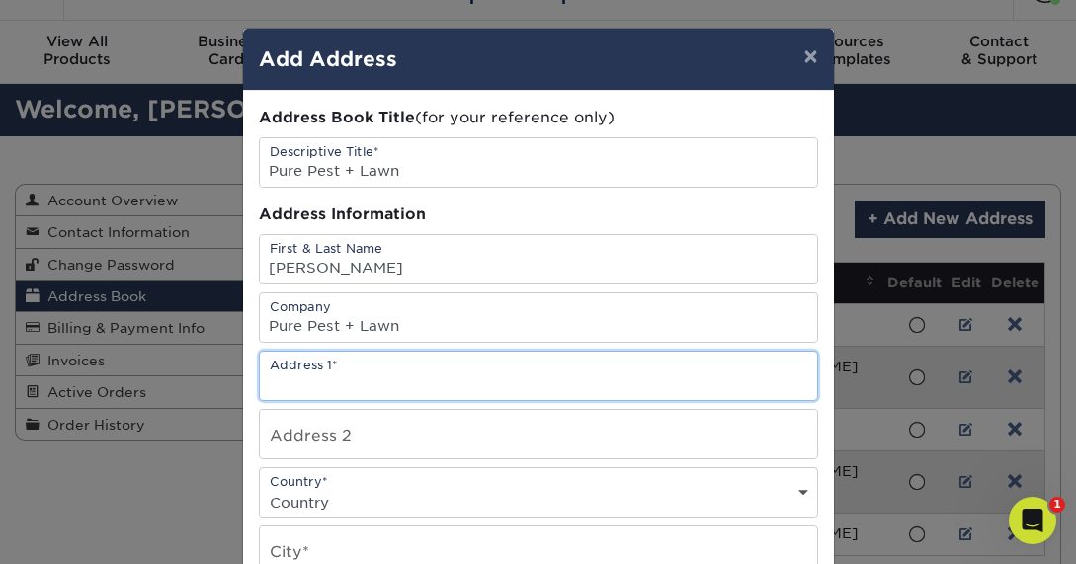
click at [317, 379] on input "text" at bounding box center [538, 376] width 557 height 48
paste input "1741 Rudder Industrial Park Dr, Fenton, MO 63026"
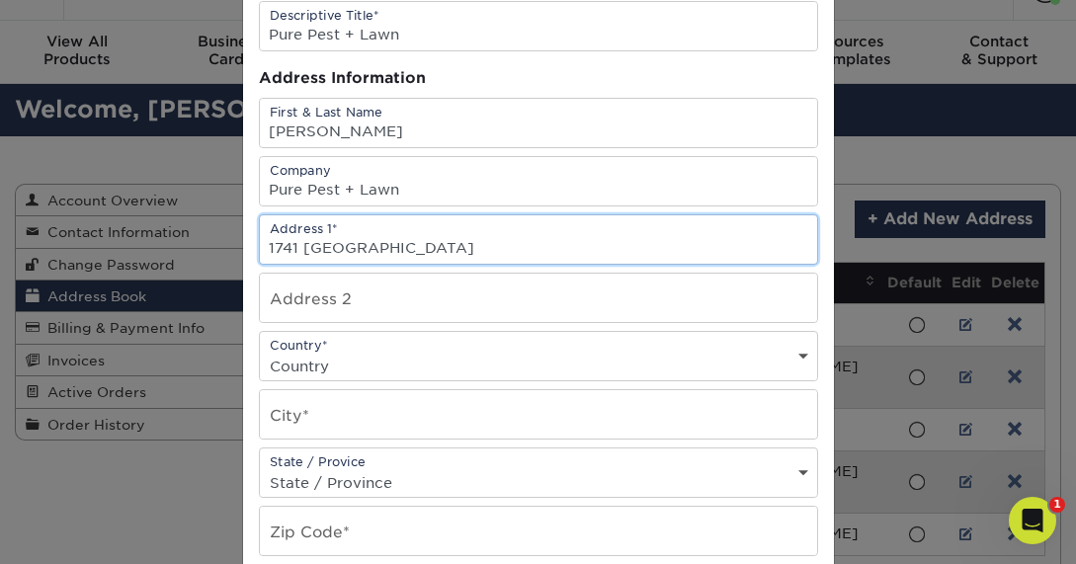
scroll to position [137, 0]
type input "1741 Rudder Industrial Park Dr"
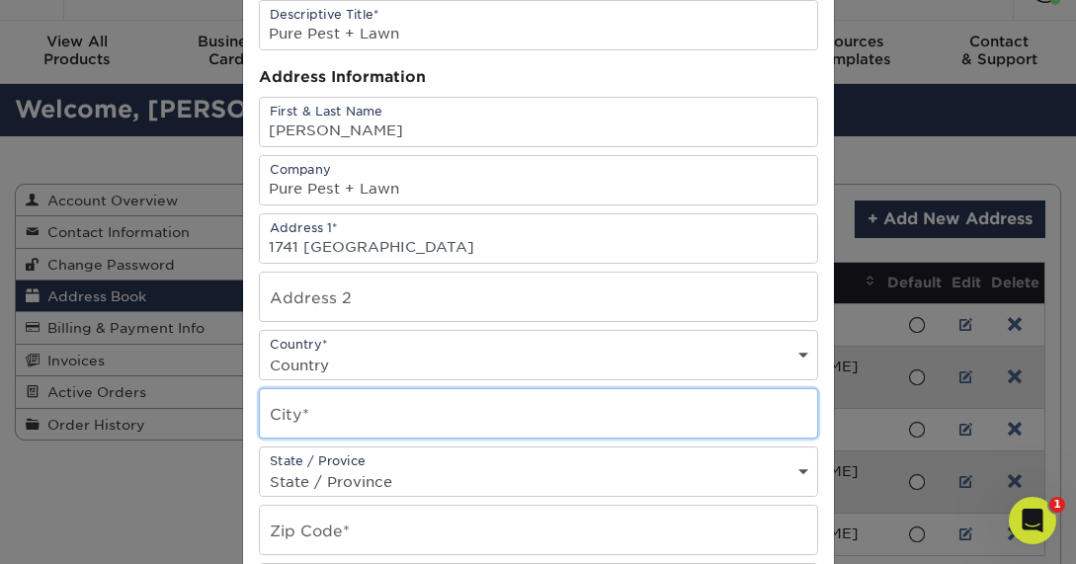
click at [338, 417] on input "text" at bounding box center [538, 413] width 557 height 48
type input "Fenton"
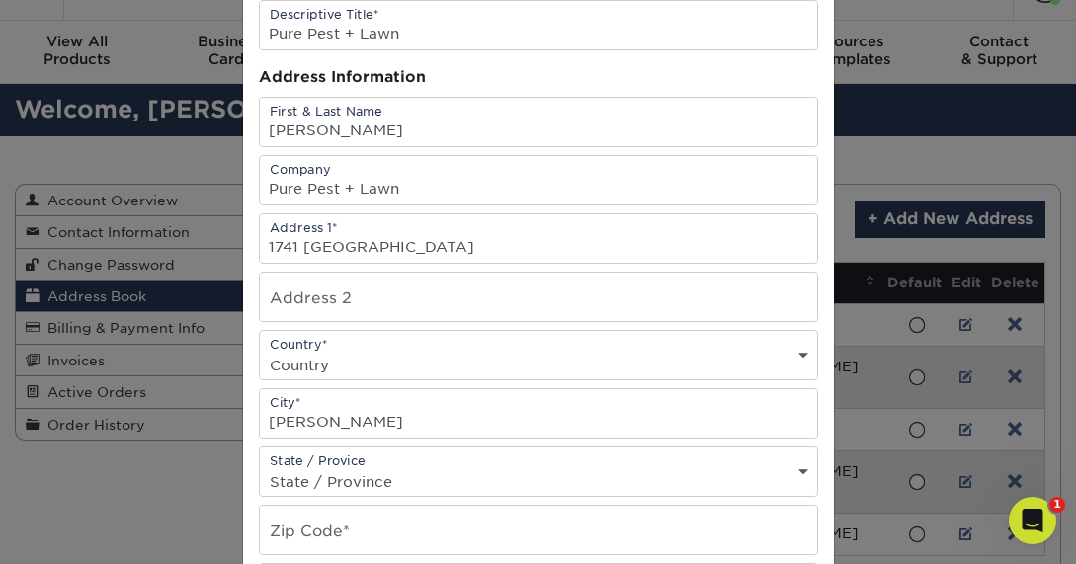
click at [327, 478] on select "State / Province Alabama Alaska Arizona Arkansas California Colorado Connecticu…" at bounding box center [538, 481] width 557 height 29
select select "MO"
click at [260, 467] on select "State / Province Alabama Alaska Arizona Arkansas California Colorado Connecticu…" at bounding box center [538, 481] width 557 height 29
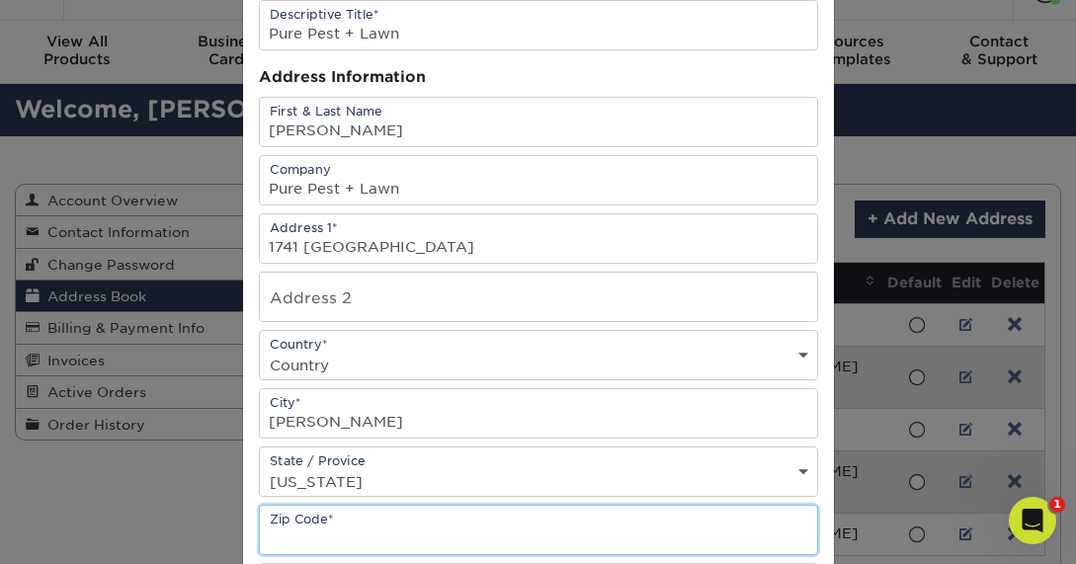
click at [320, 529] on input "text" at bounding box center [538, 530] width 557 height 48
paste input "1741 Rudder Industrial Park Dr, Fenton, MO 63026"
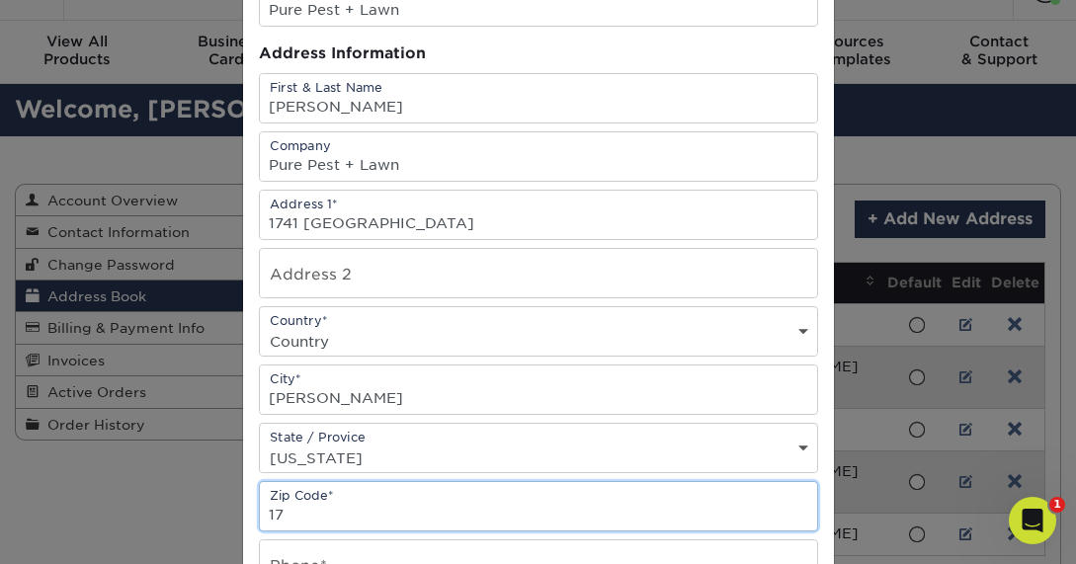
type input "1"
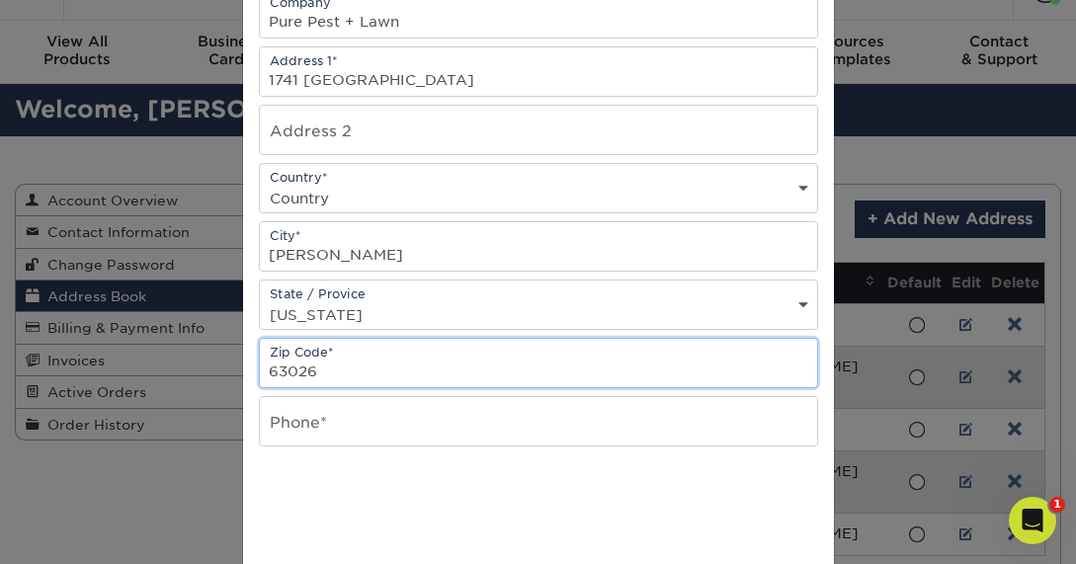
scroll to position [336, 0]
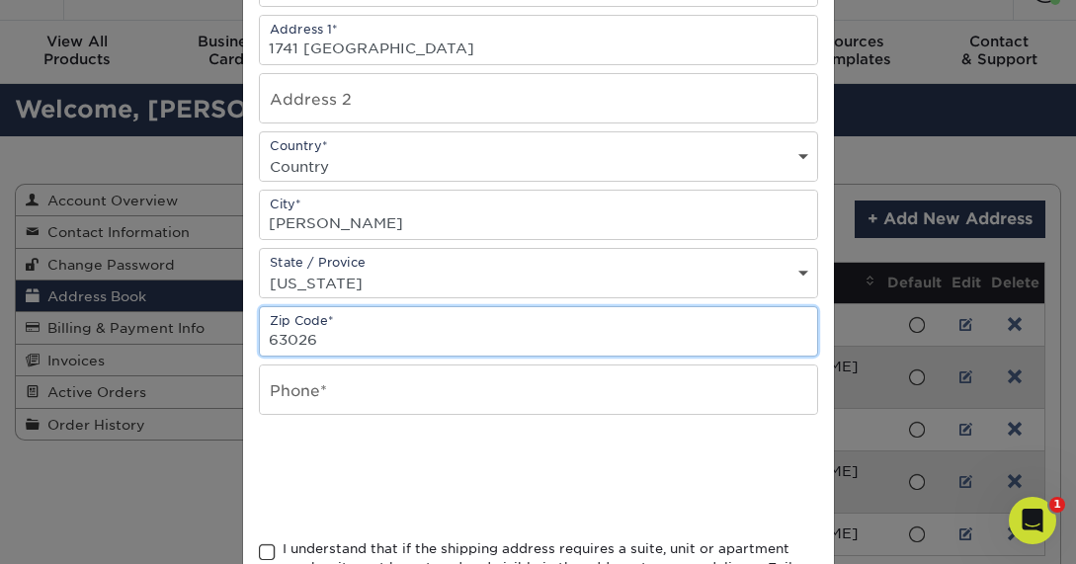
type input "63026"
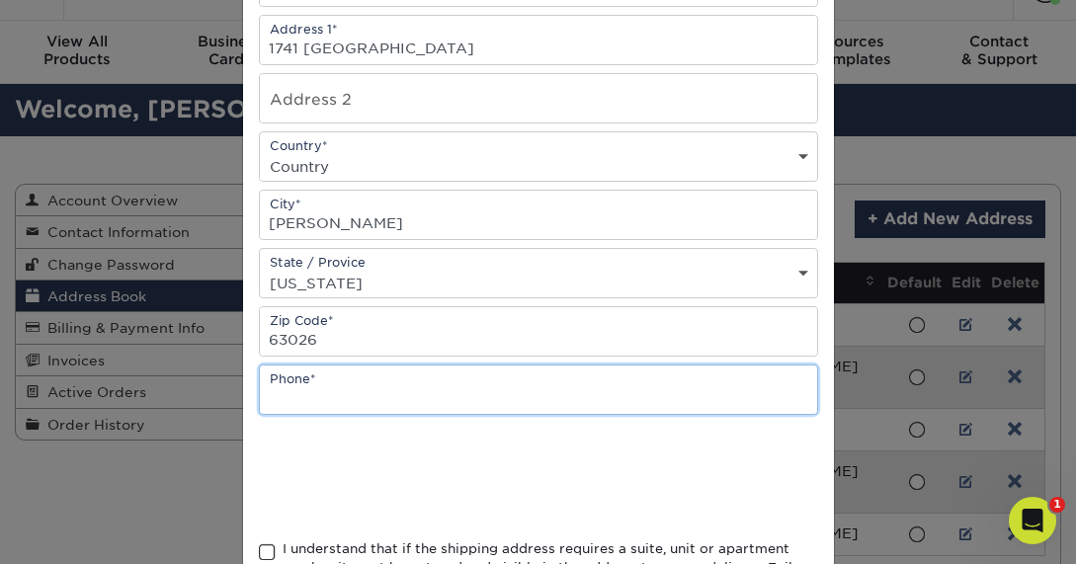
click at [646, 387] on input "text" at bounding box center [538, 390] width 557 height 48
type input "3147695071"
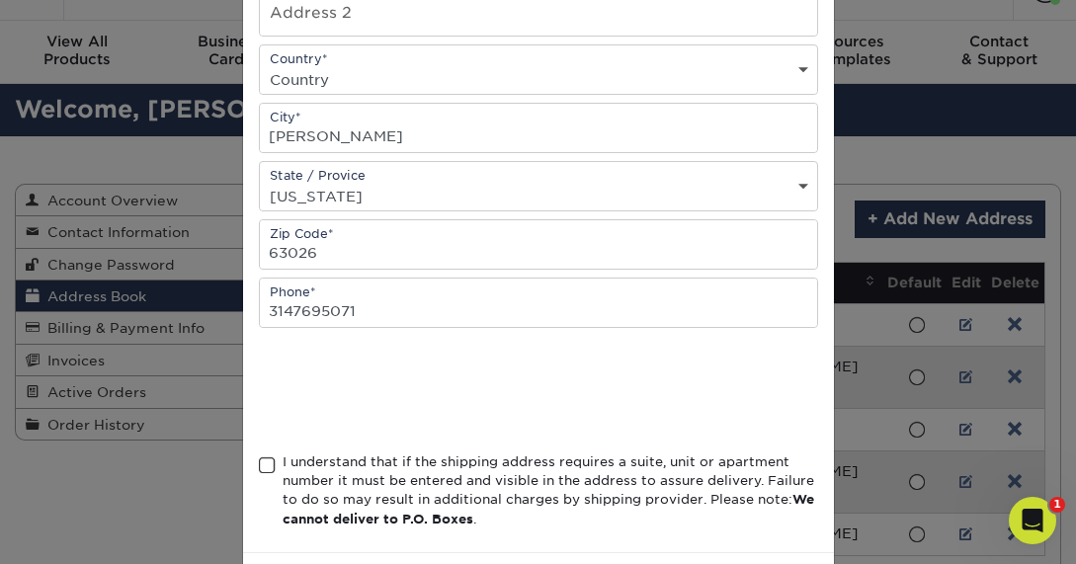
scroll to position [454, 0]
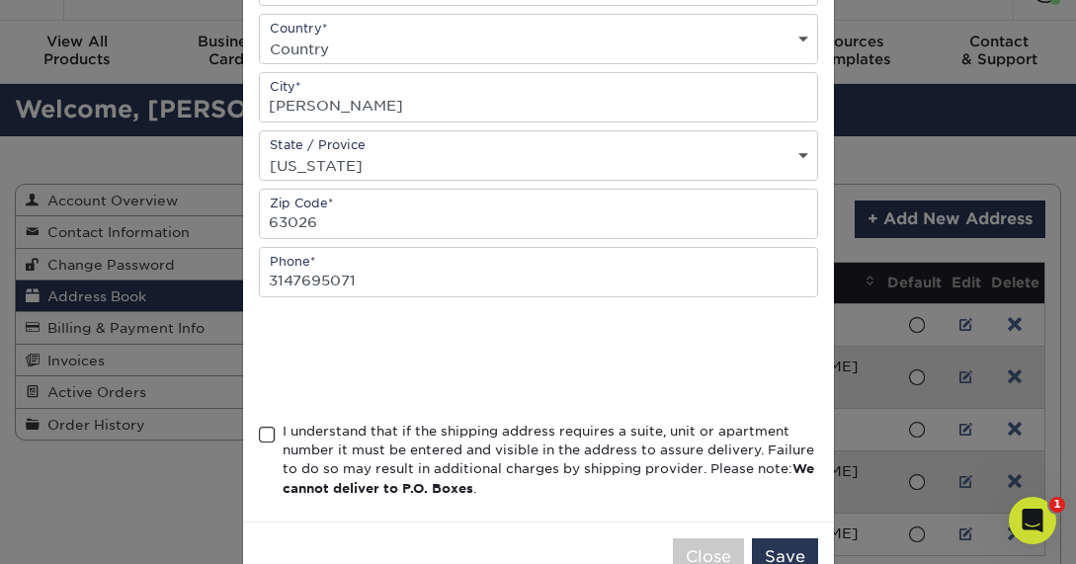
click at [272, 437] on span at bounding box center [267, 435] width 17 height 19
click at [0, 0] on input "I understand that if the shipping address requires a suite, unit or apartment n…" at bounding box center [0, 0] width 0 height 0
click at [772, 550] on button "Save" at bounding box center [785, 558] width 66 height 38
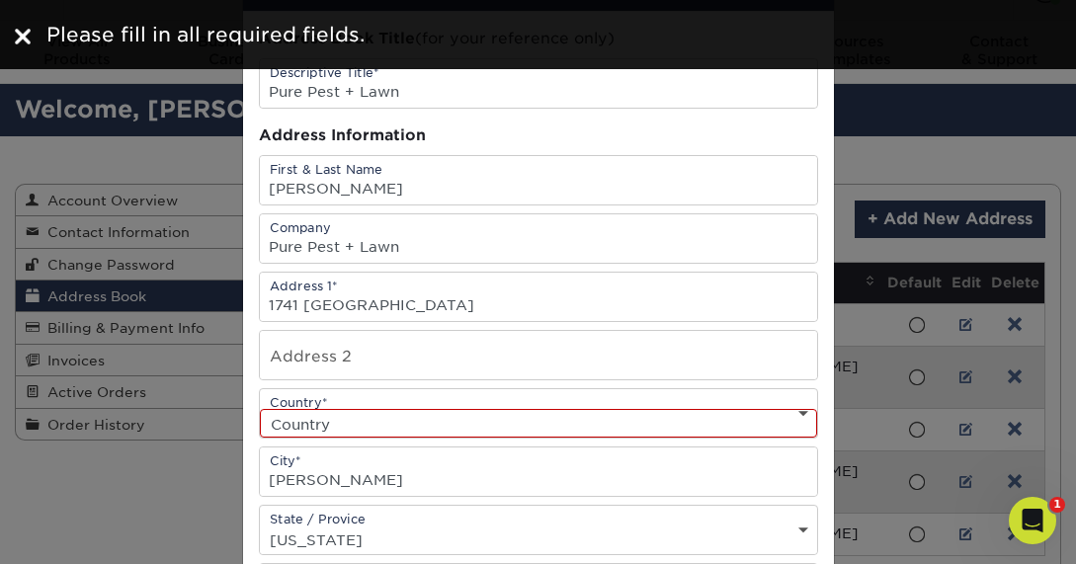
scroll to position [123, 0]
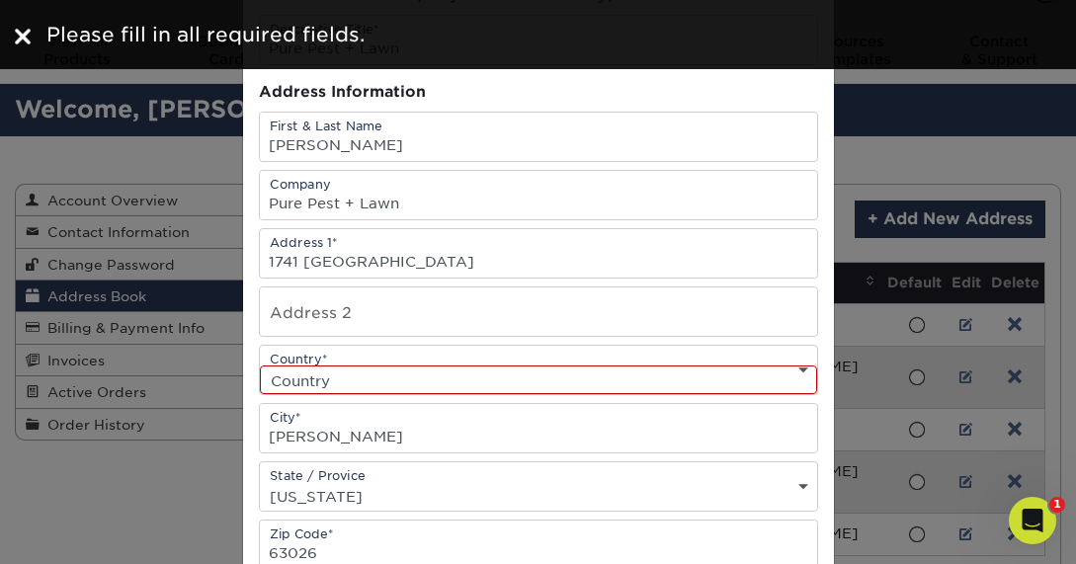
click at [475, 381] on select "Country United States Canada ----------------------------- Afghanistan Albania …" at bounding box center [538, 380] width 557 height 29
select select "US"
click at [260, 366] on select "Country United States Canada ----------------------------- Afghanistan Albania …" at bounding box center [538, 380] width 557 height 29
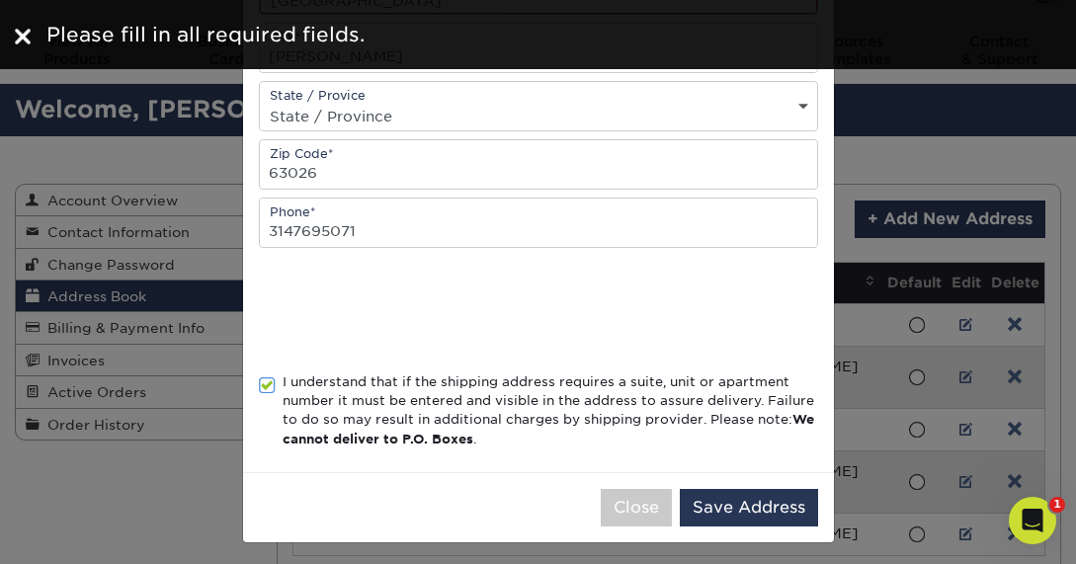
scroll to position [506, 0]
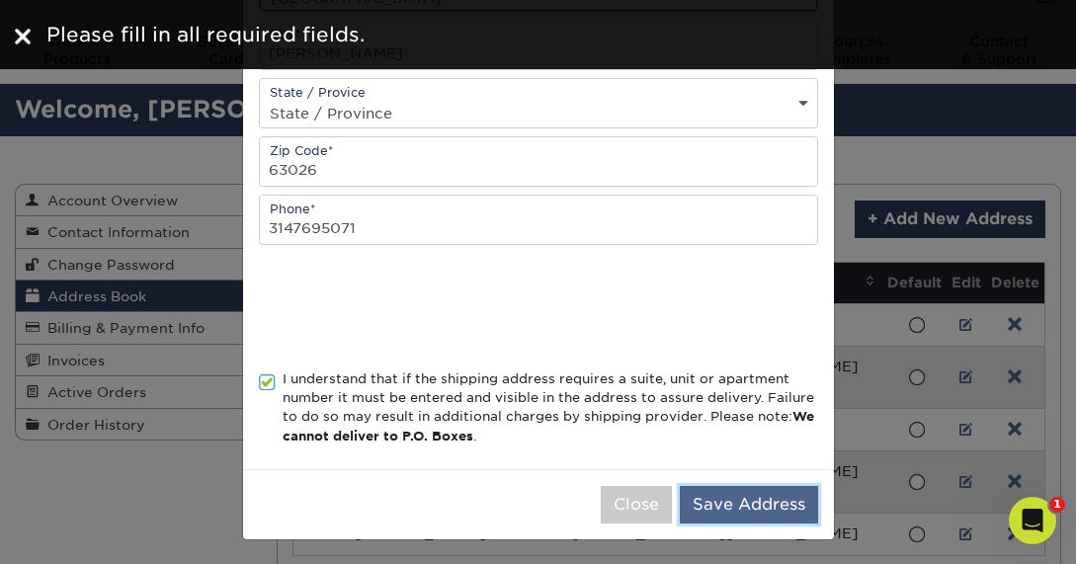
click at [704, 506] on button "Save Address" at bounding box center [749, 505] width 138 height 38
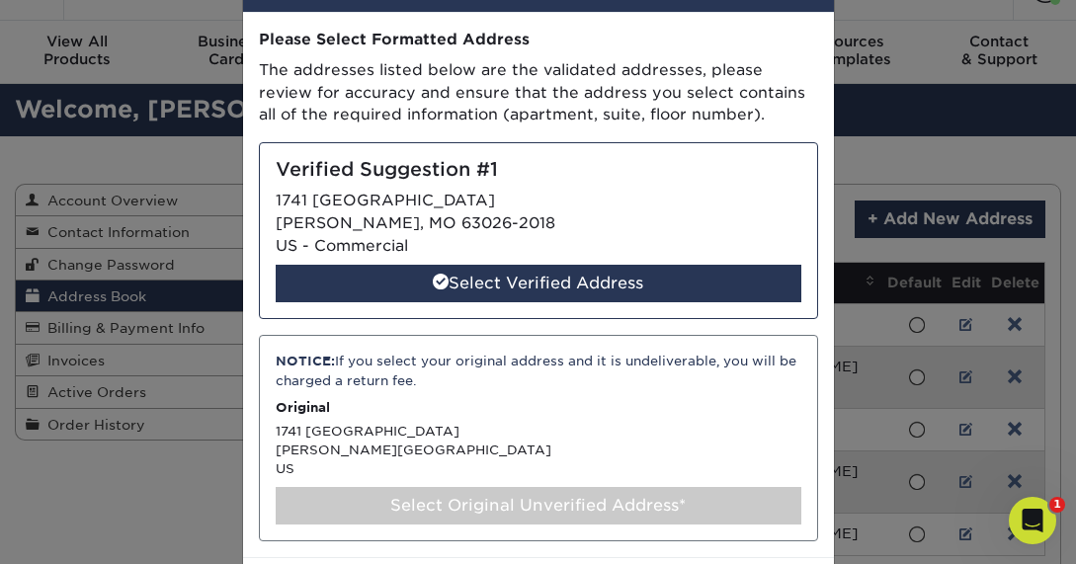
scroll to position [82, 0]
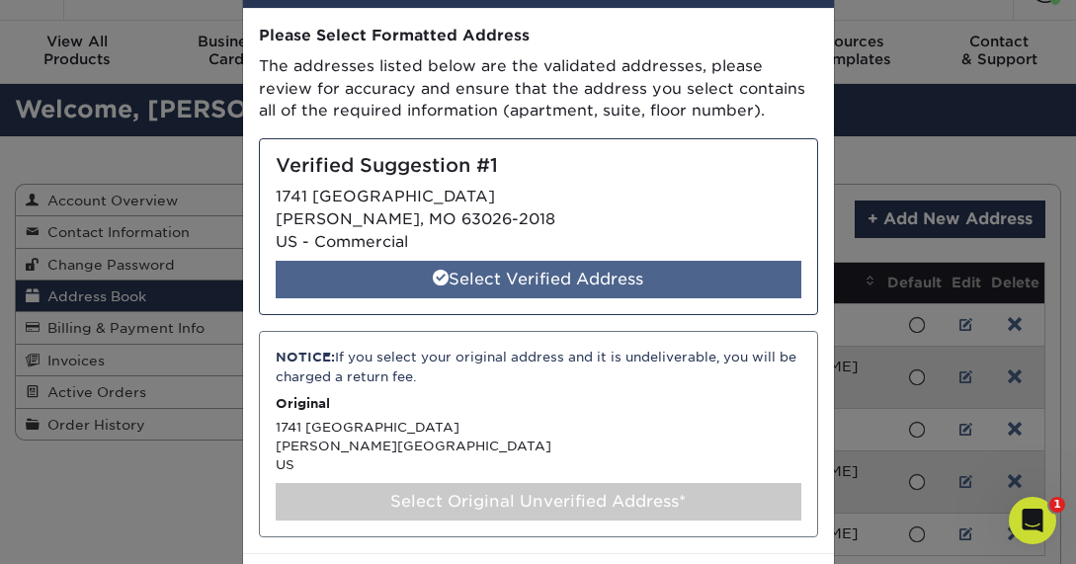
click at [550, 264] on div "Select Verified Address" at bounding box center [539, 280] width 526 height 38
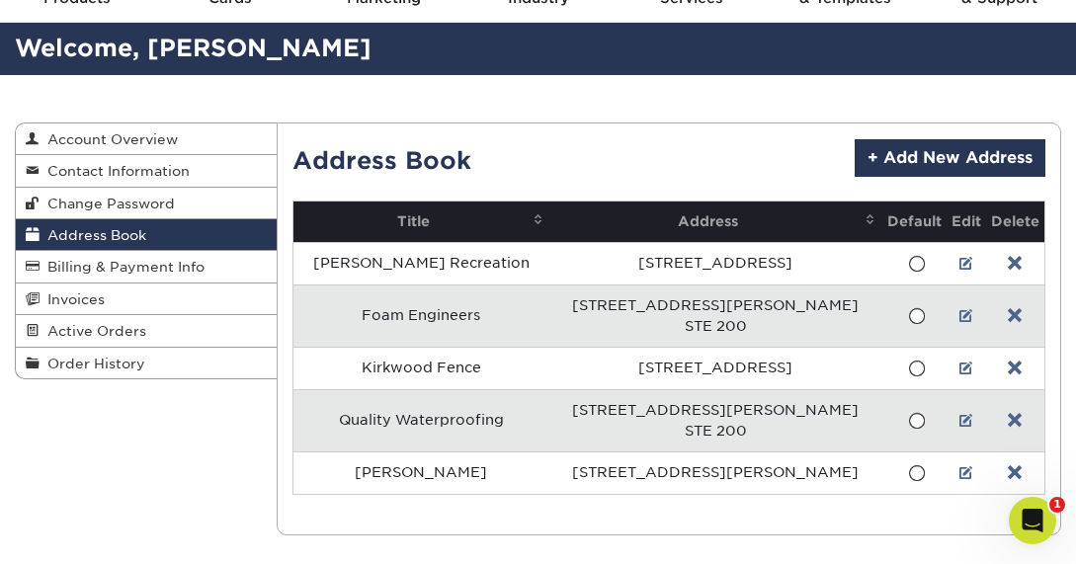
scroll to position [136, 0]
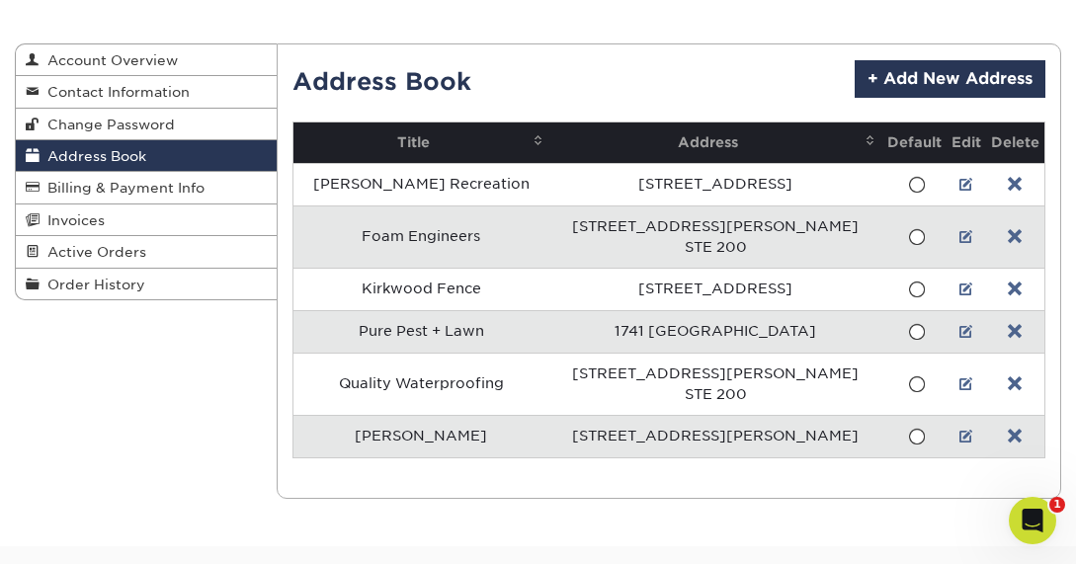
scroll to position [194, 0]
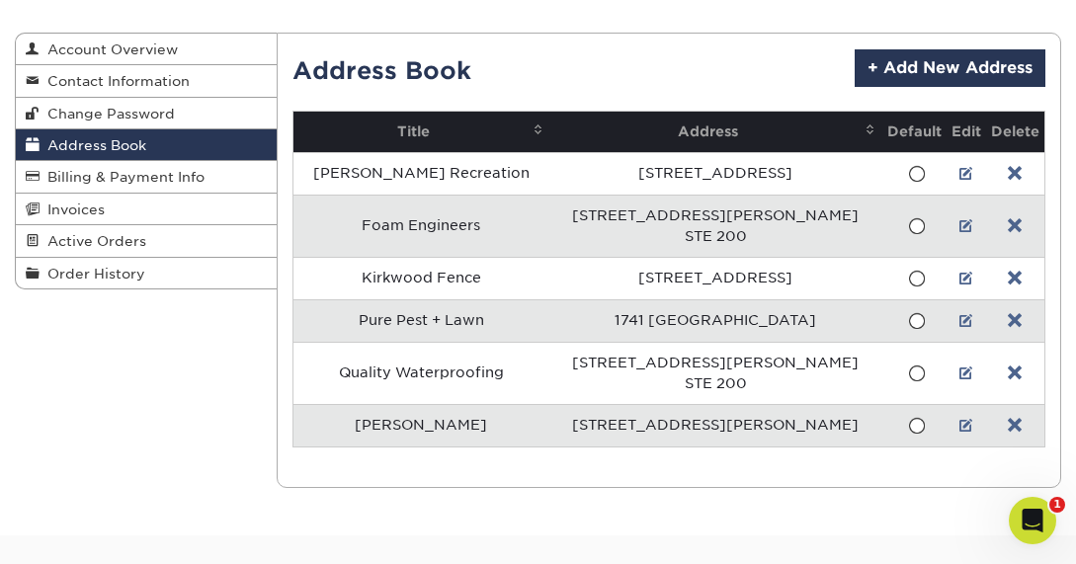
click at [908, 326] on span at bounding box center [916, 321] width 17 height 19
click at [0, 0] on input "radio" at bounding box center [0, 0] width 0 height 0
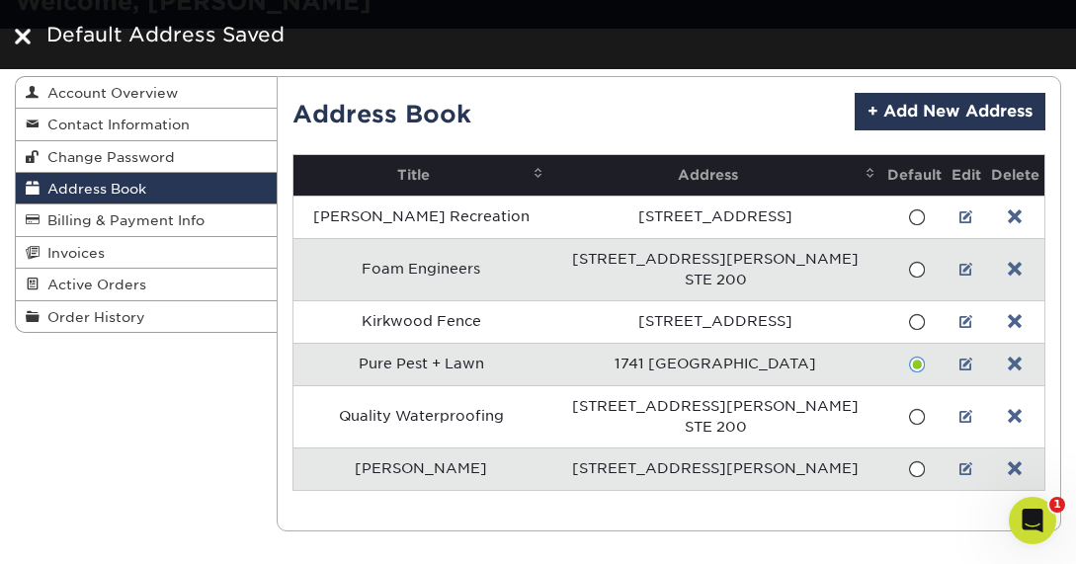
scroll to position [137, 0]
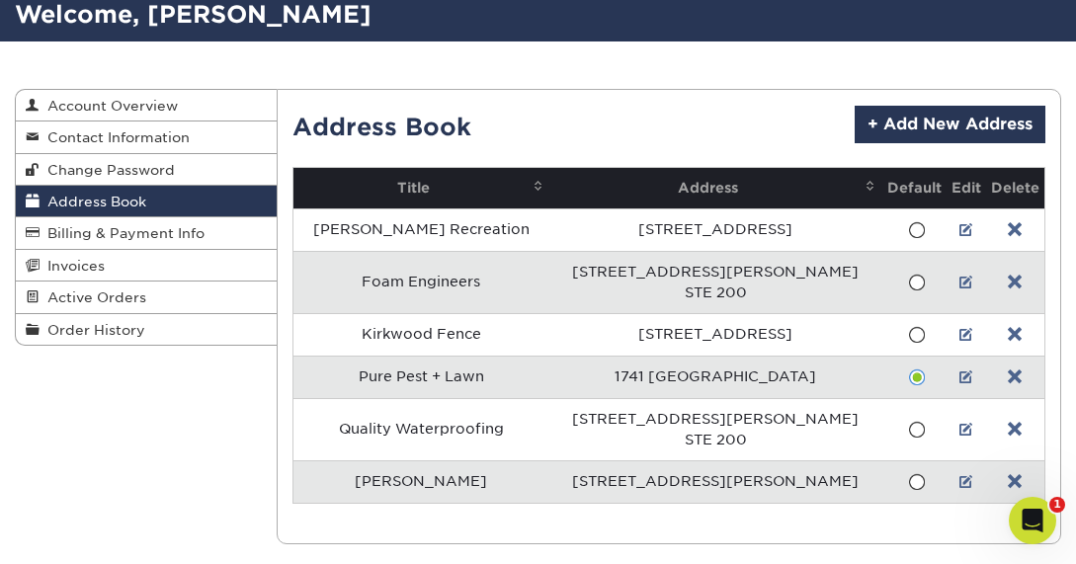
click at [819, 520] on div "Current Orders 0 Active 0 Missing Files" at bounding box center [669, 317] width 785 height 456
drag, startPoint x: 822, startPoint y: 378, endPoint x: 587, endPoint y: 356, distance: 236.2
click at [587, 356] on td "1741 [GEOGRAPHIC_DATA]" at bounding box center [715, 377] width 332 height 42
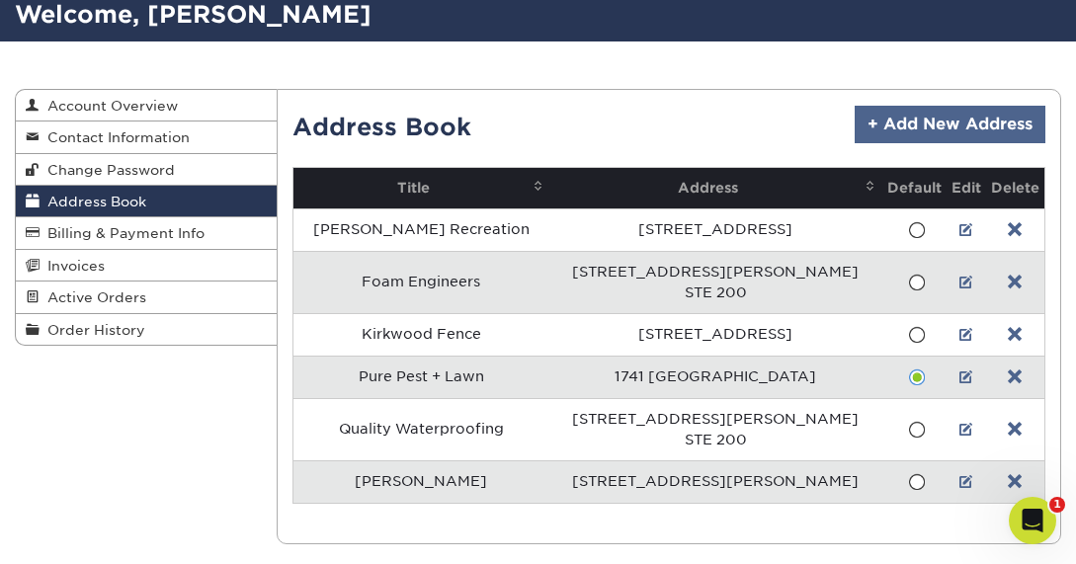
copy td "1741 [GEOGRAPHIC_DATA]"
click at [946, 119] on link "+ Add New Address" at bounding box center [950, 125] width 191 height 38
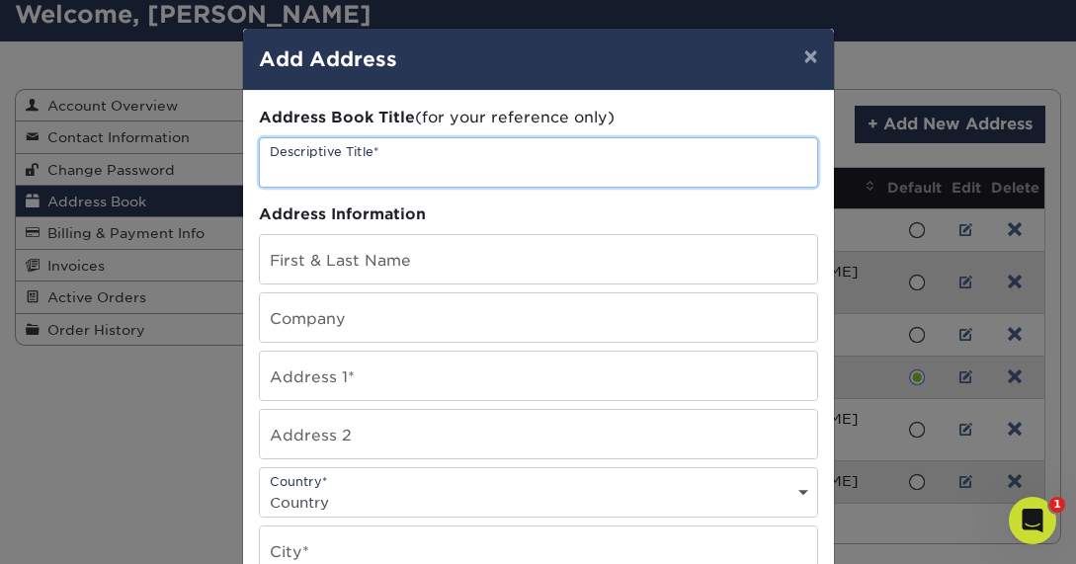
click at [349, 180] on input "text" at bounding box center [538, 162] width 557 height 48
type input "Second Mile Service Co"
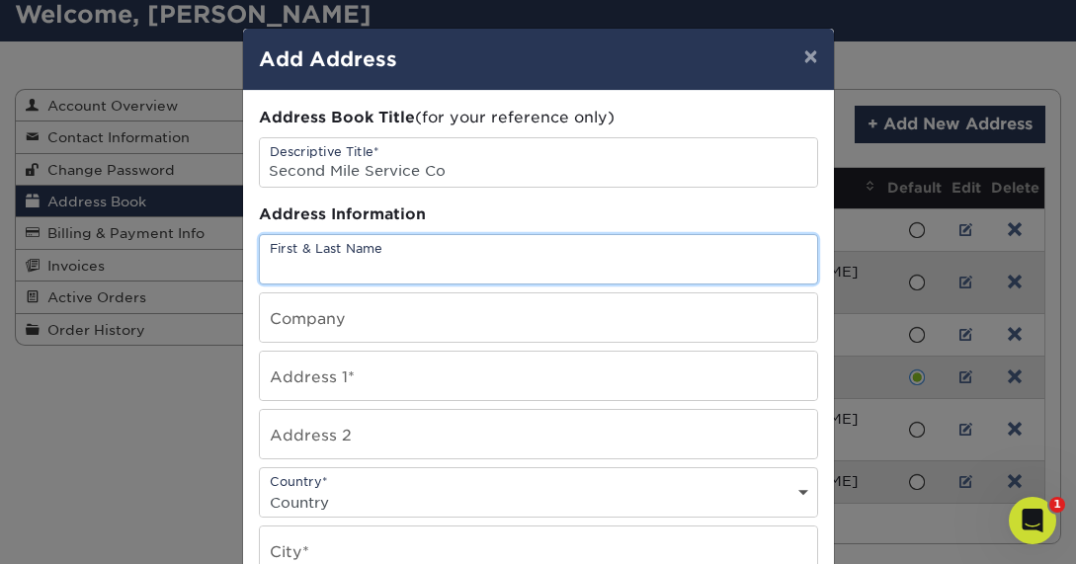
type input "s"
type input "Stephanie Brown"
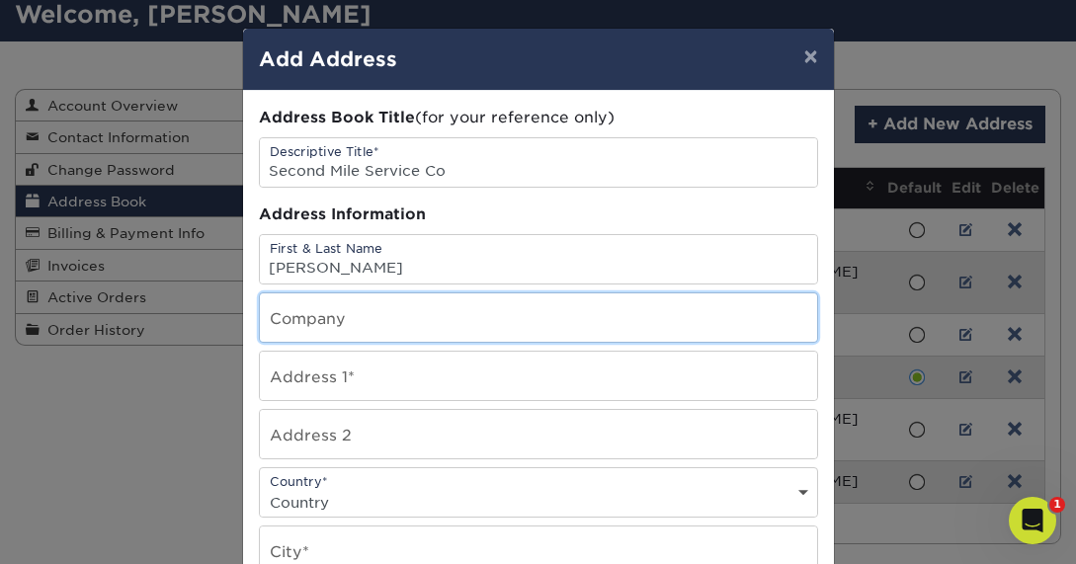
click at [318, 318] on input "text" at bounding box center [538, 318] width 557 height 48
type input "Second Mile Service Co"
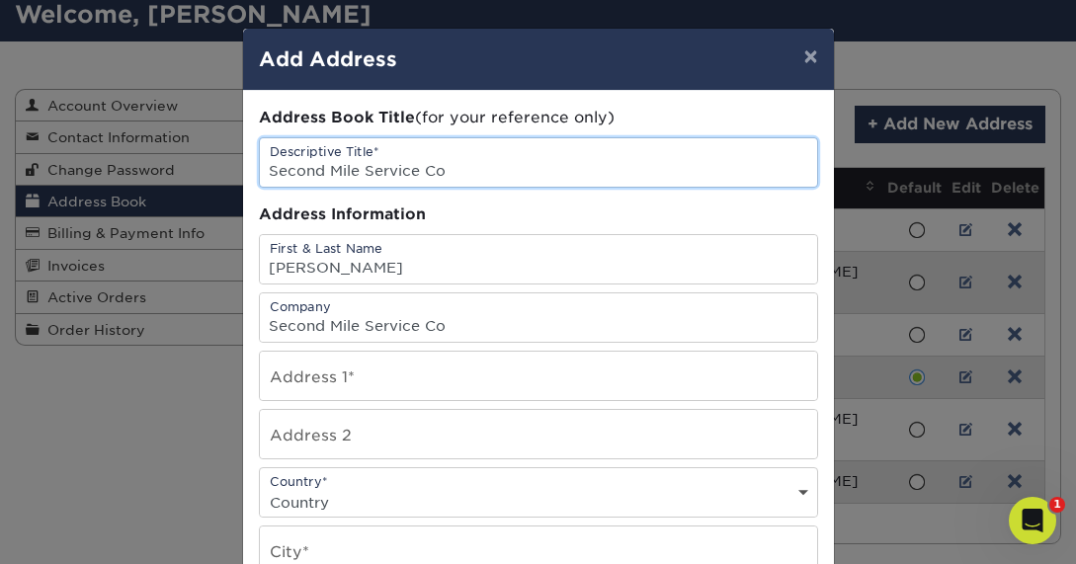
drag, startPoint x: 454, startPoint y: 169, endPoint x: 359, endPoint y: 169, distance: 94.9
click at [359, 169] on input "Second Mile Service Co" at bounding box center [538, 162] width 557 height 48
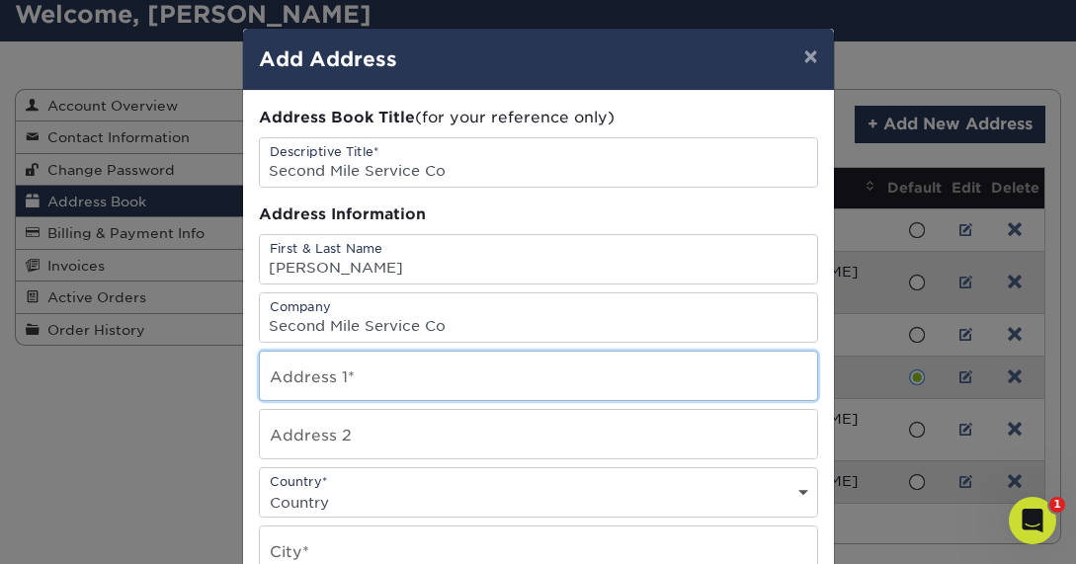
click at [344, 379] on input "text" at bounding box center [538, 376] width 557 height 48
paste input "1741 RUDDER INDUSTRIAL PARK DR"
type input "1741 RUDDER INDUSTRIAL PARK DR"
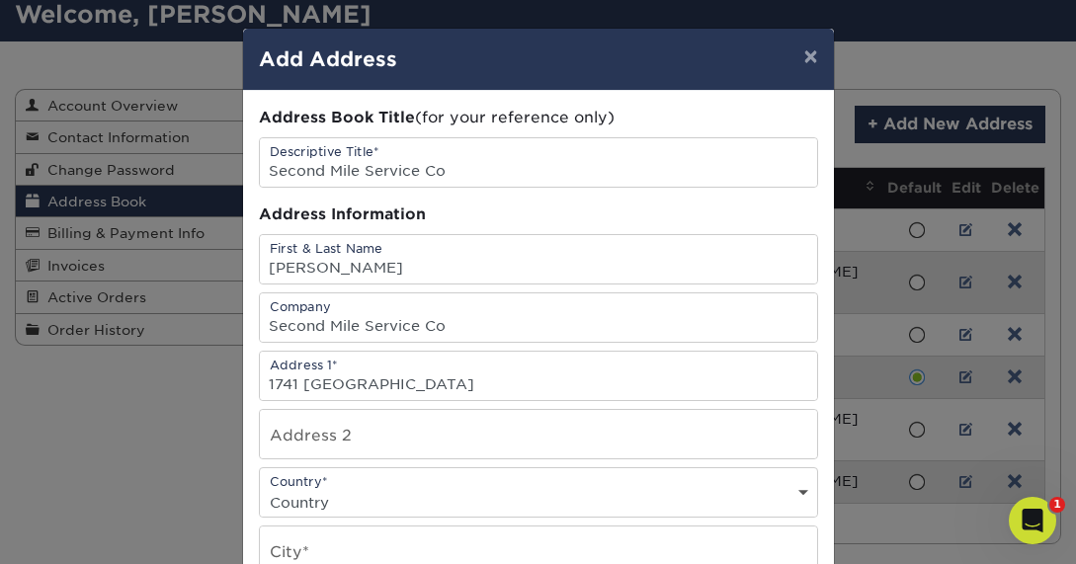
click at [314, 495] on select "Country United States Canada ----------------------------- Afghanistan Albania …" at bounding box center [538, 502] width 557 height 29
select select "US"
click at [260, 488] on select "Country United States Canada ----------------------------- Afghanistan Albania …" at bounding box center [538, 502] width 557 height 29
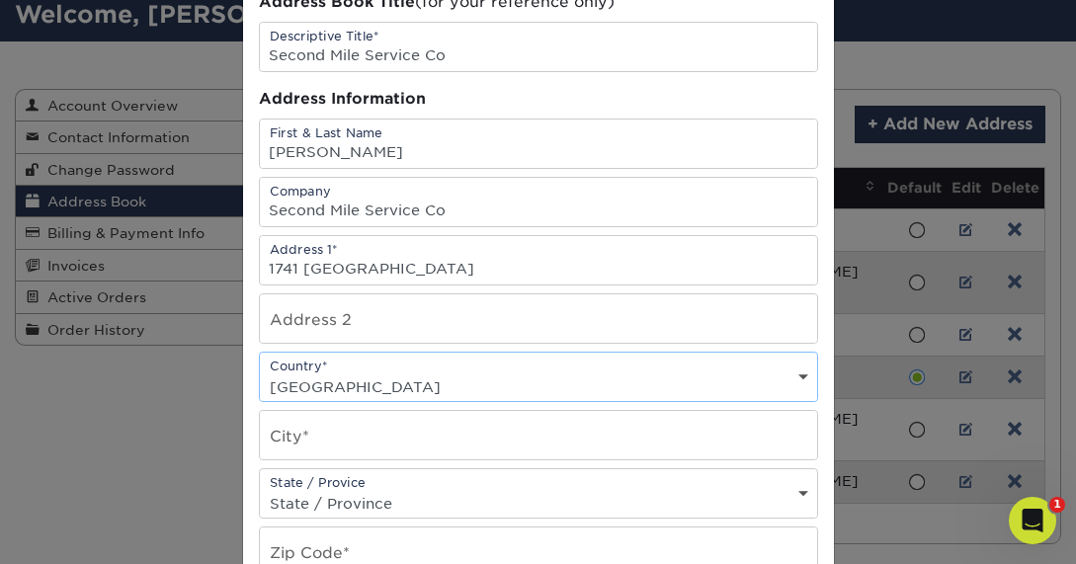
scroll to position [119, 0]
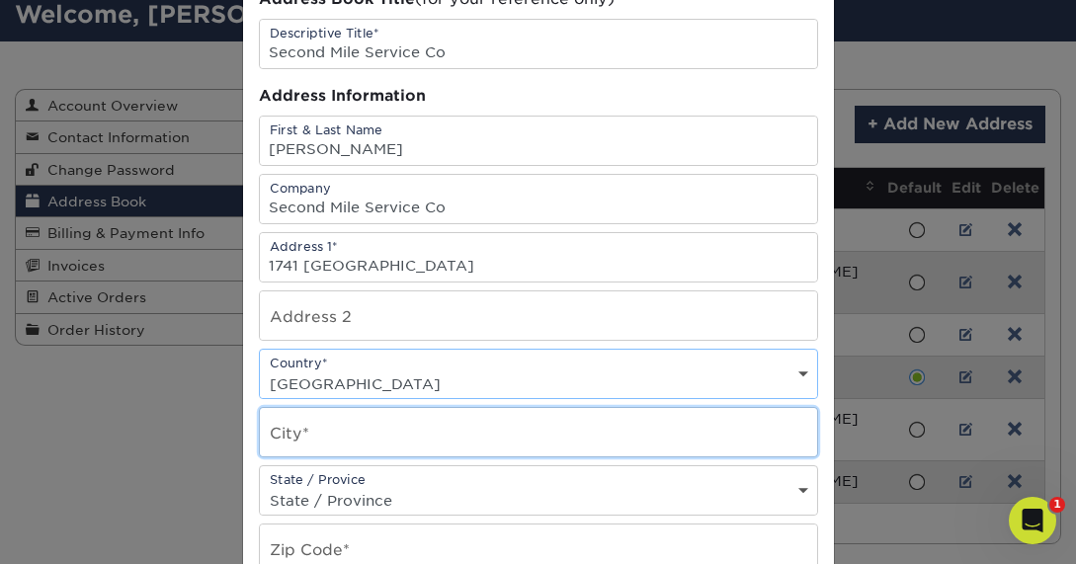
click at [338, 431] on input "text" at bounding box center [538, 432] width 557 height 48
type input "Fenton"
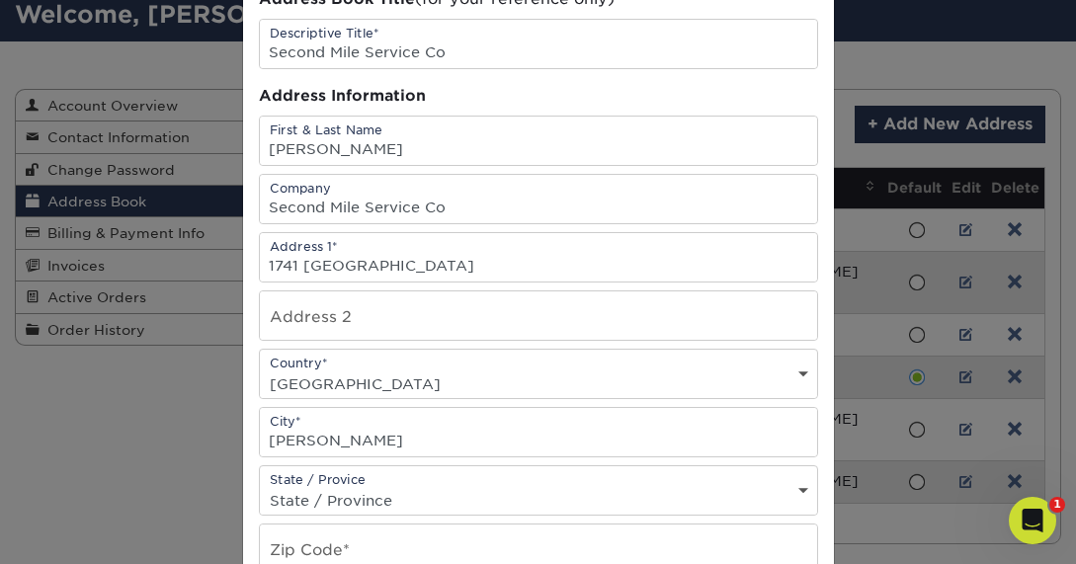
select select "MO"
type input "63026"
type input "3147695071"
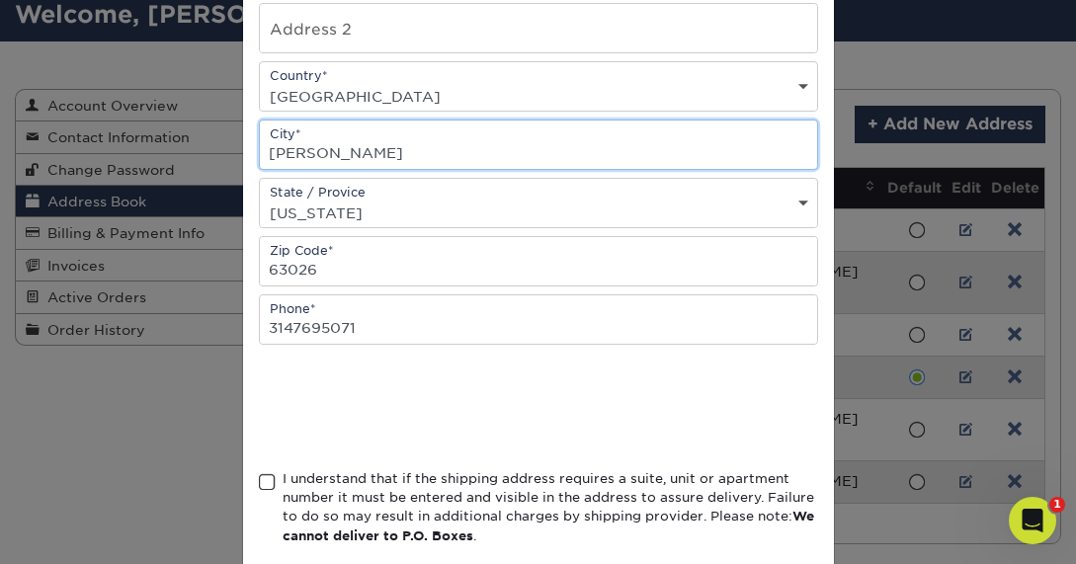
scroll to position [409, 0]
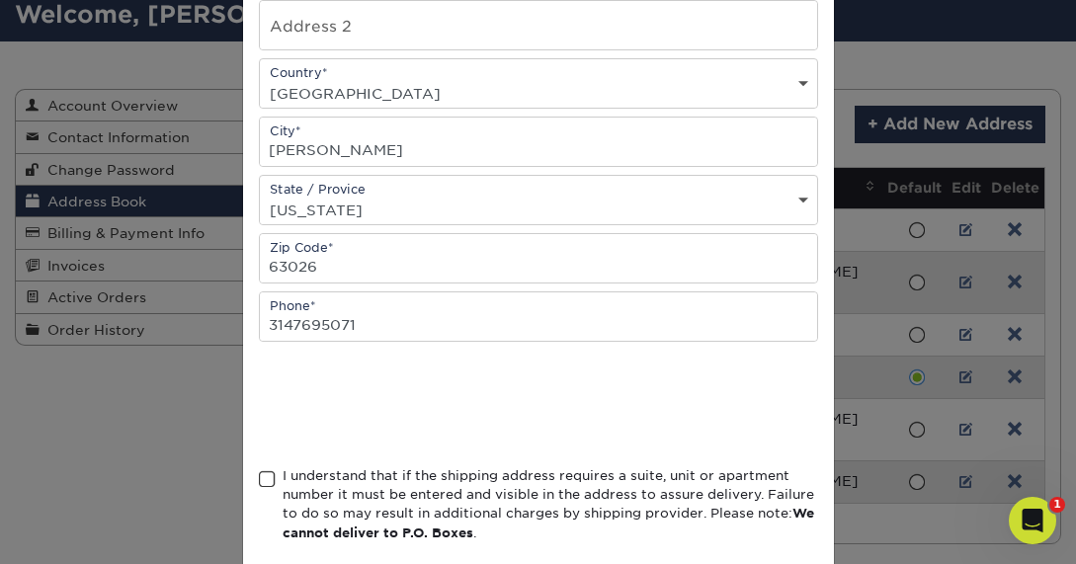
click at [269, 478] on span at bounding box center [267, 479] width 17 height 19
click at [0, 0] on input "I understand that if the shipping address requires a suite, unit or apartment n…" at bounding box center [0, 0] width 0 height 0
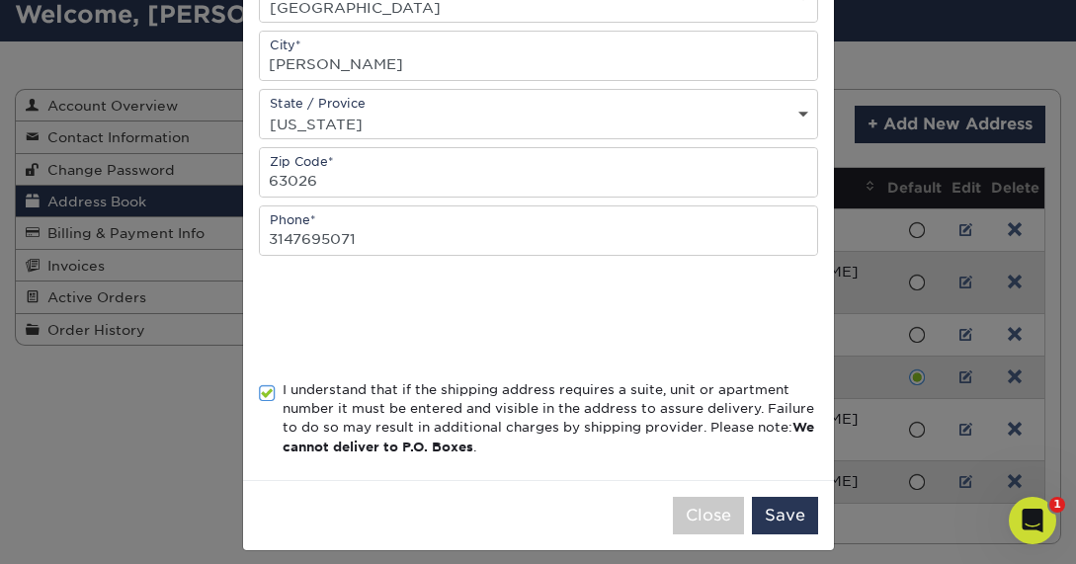
scroll to position [510, 0]
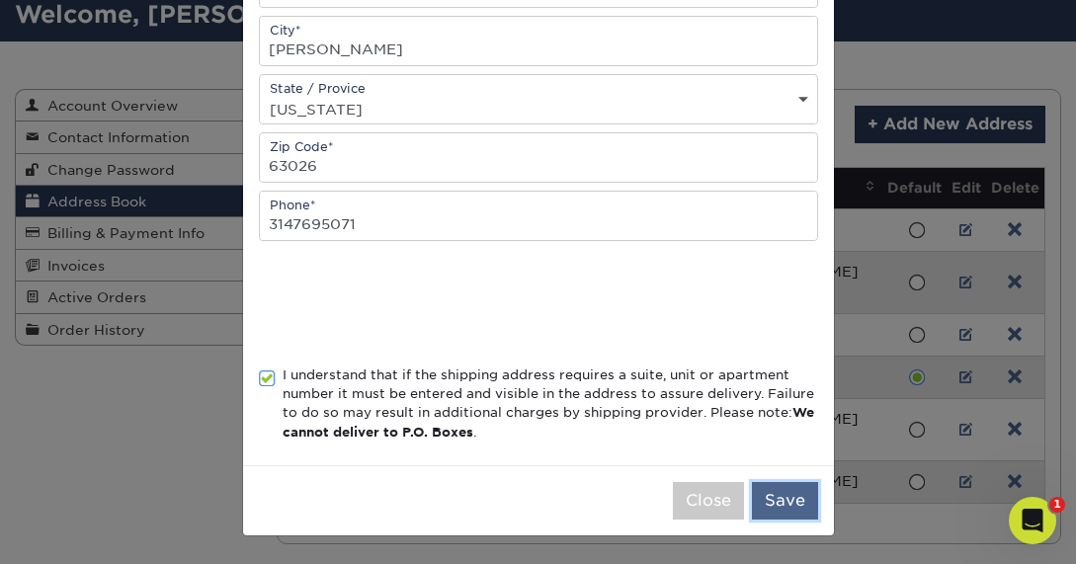
click at [769, 504] on button "Save" at bounding box center [785, 501] width 66 height 38
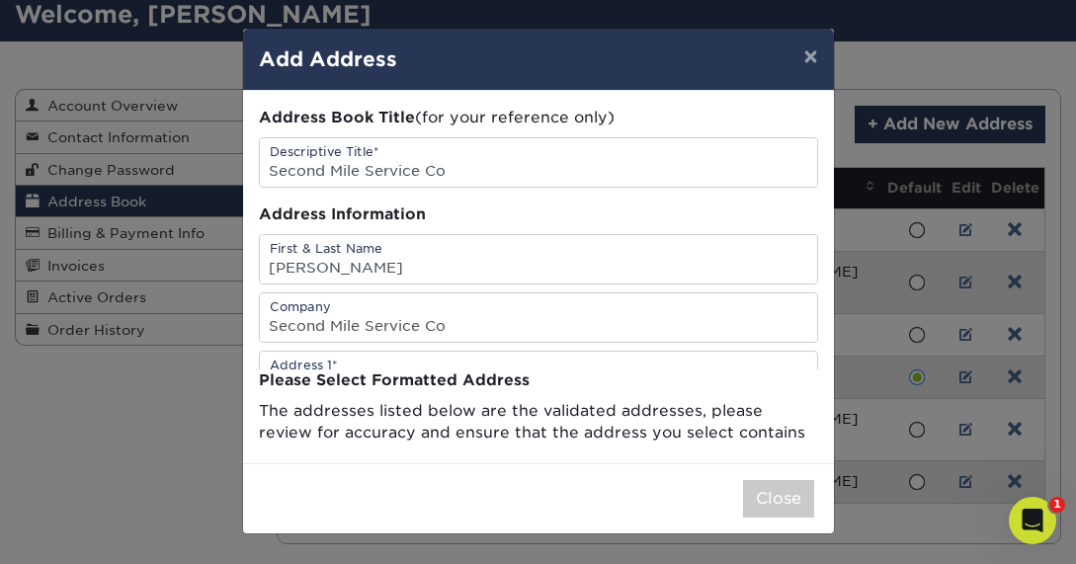
scroll to position [0, 0]
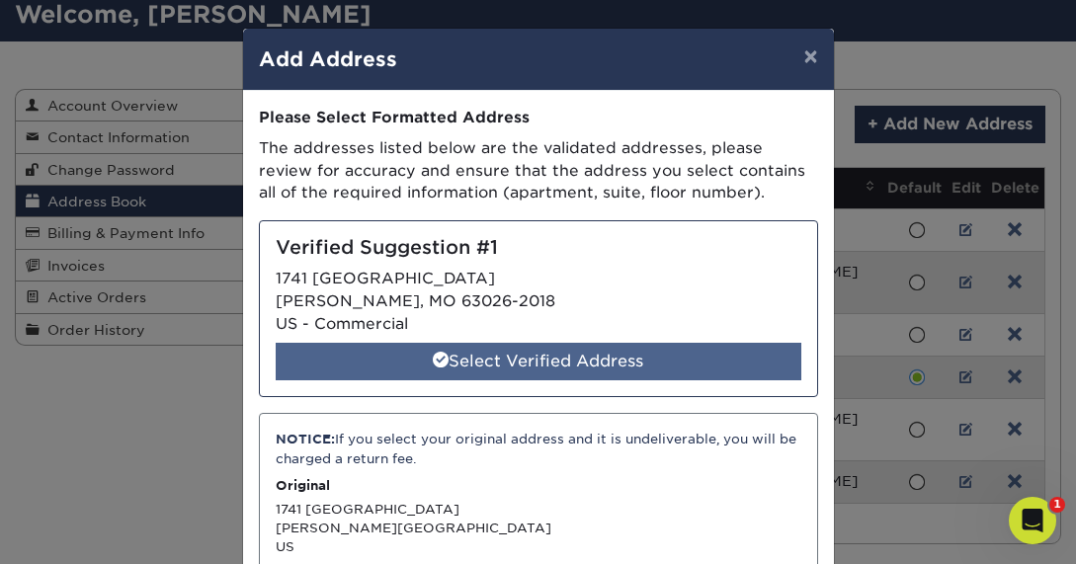
click at [556, 354] on div "Select Verified Address" at bounding box center [539, 362] width 526 height 38
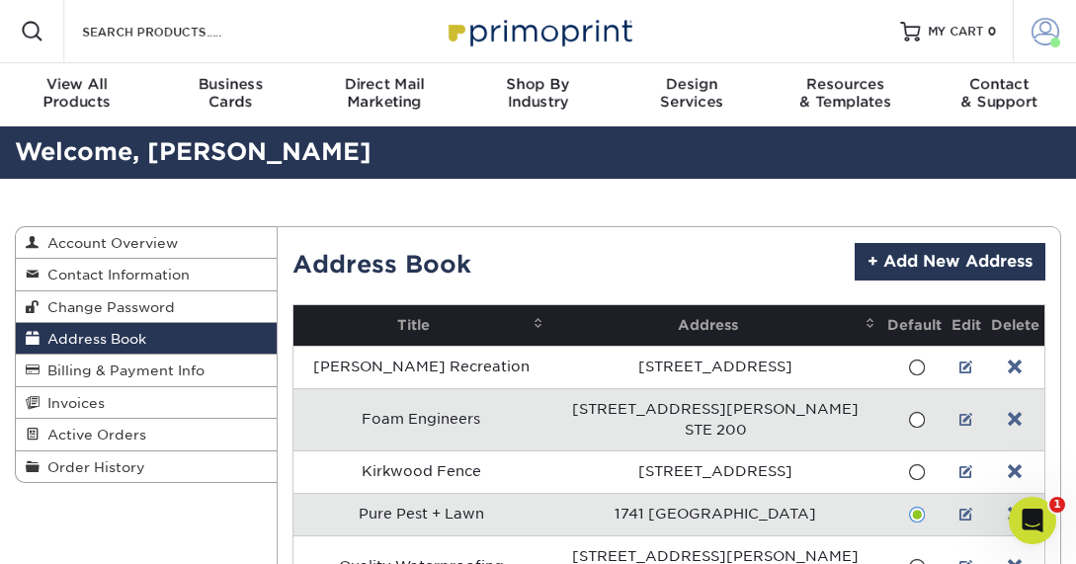
click at [1038, 36] on span at bounding box center [1046, 32] width 28 height 28
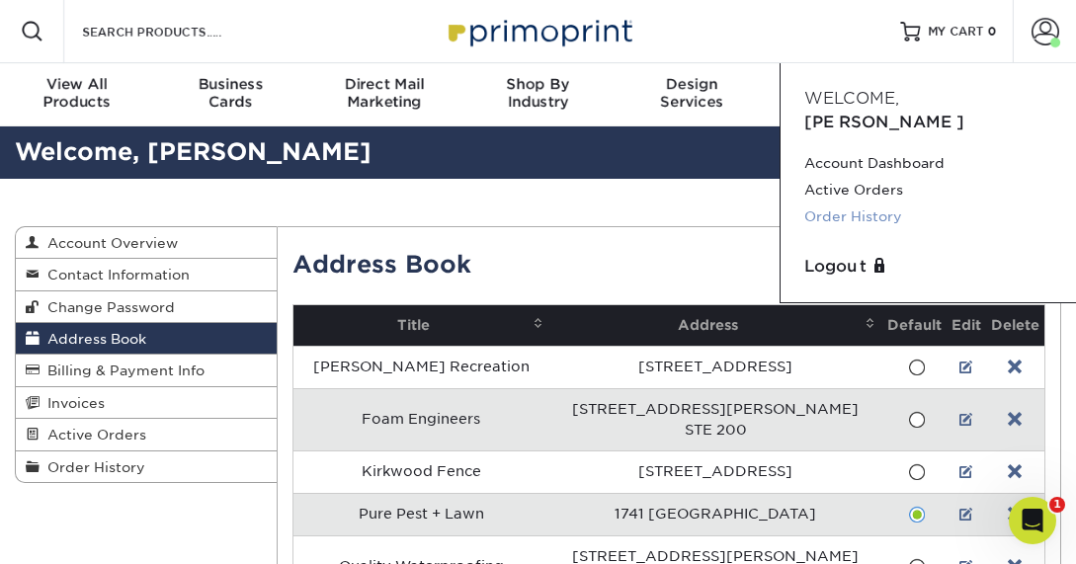
click at [887, 204] on link "Order History" at bounding box center [928, 217] width 248 height 27
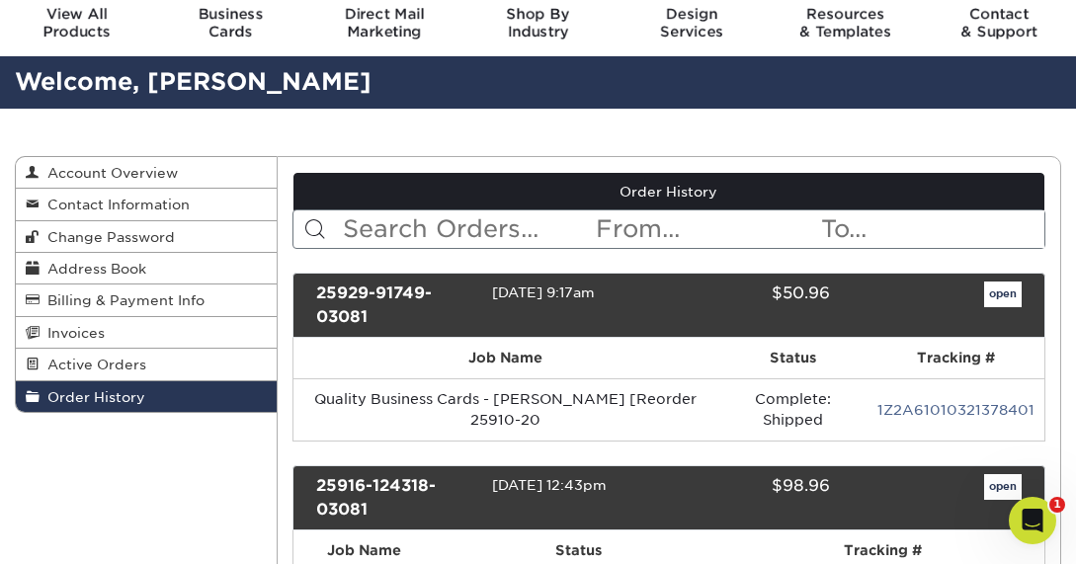
scroll to position [84, 0]
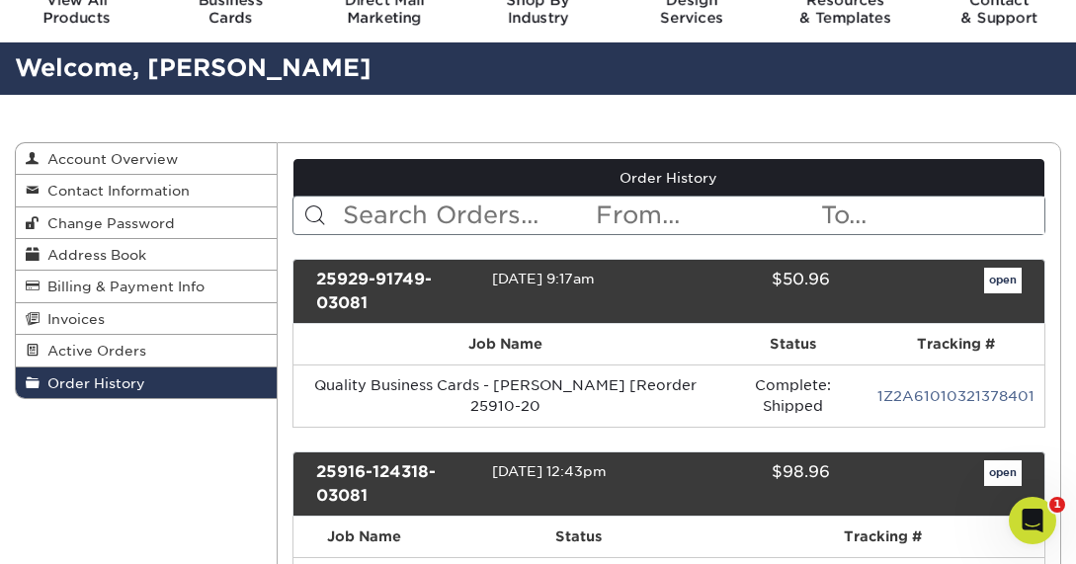
click at [433, 208] on input "text" at bounding box center [467, 216] width 253 height 38
type input "review"
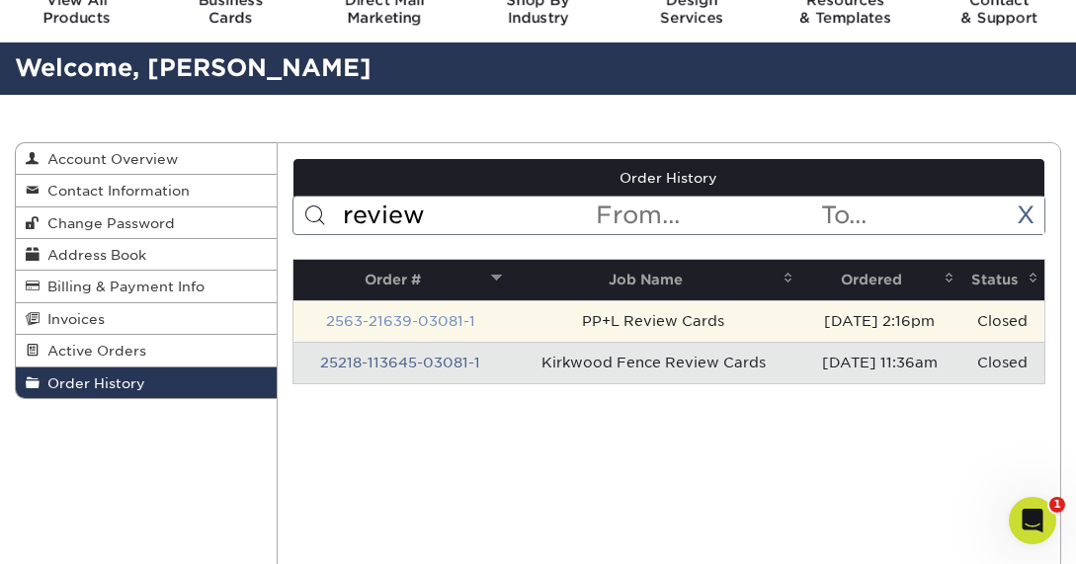
click at [387, 318] on link "2563-21639-03081-1" at bounding box center [400, 321] width 149 height 16
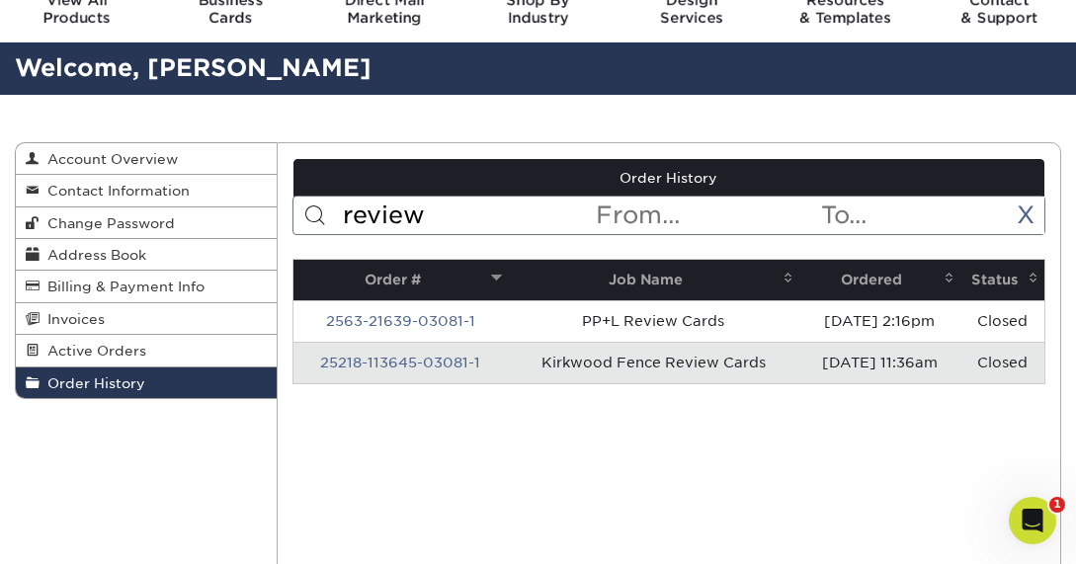
scroll to position [0, 0]
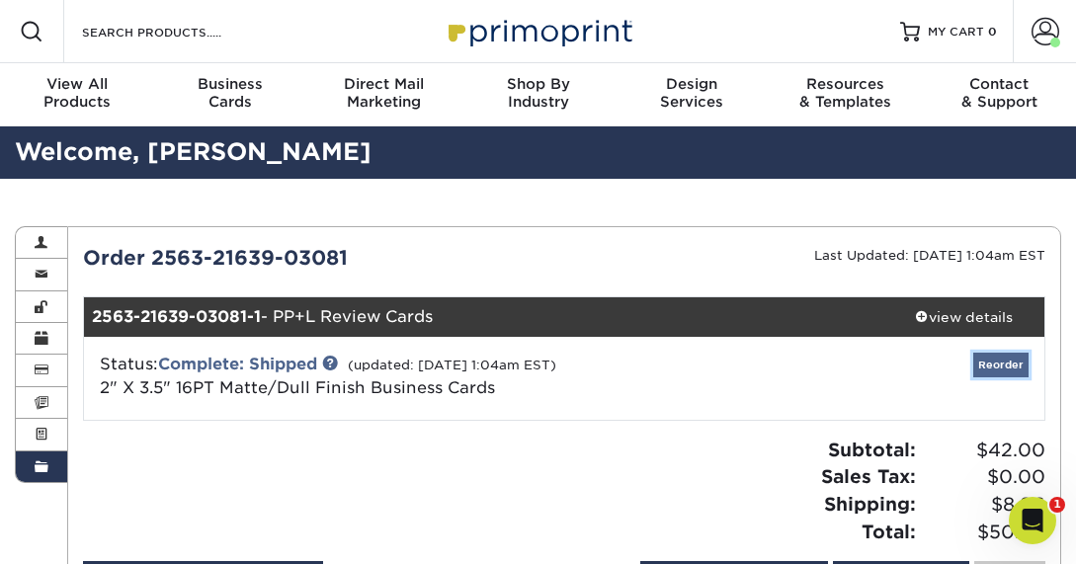
click at [988, 360] on link "Reorder" at bounding box center [1000, 365] width 55 height 25
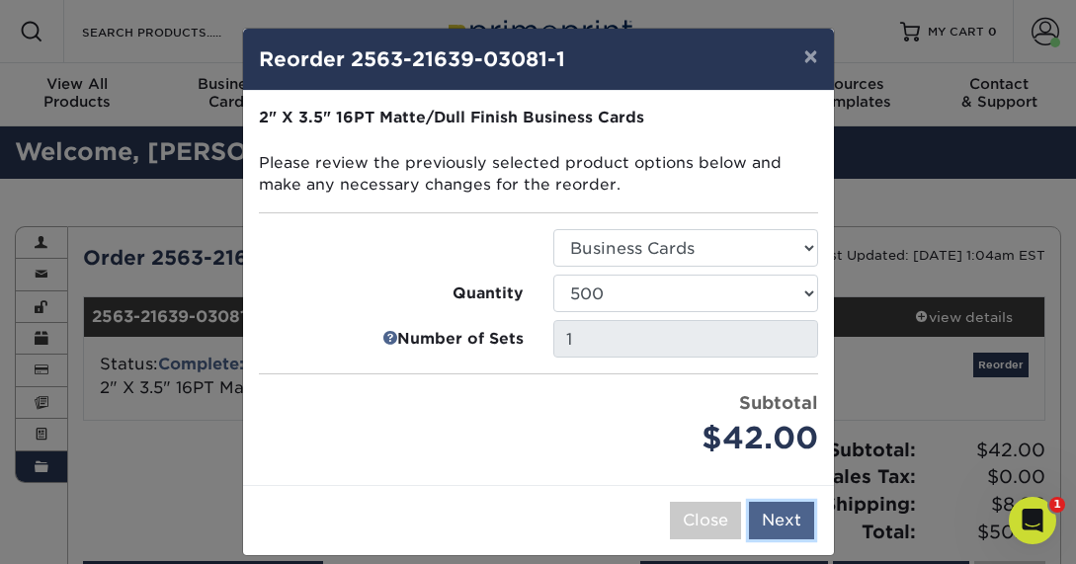
click at [779, 529] on button "Next" at bounding box center [781, 521] width 65 height 38
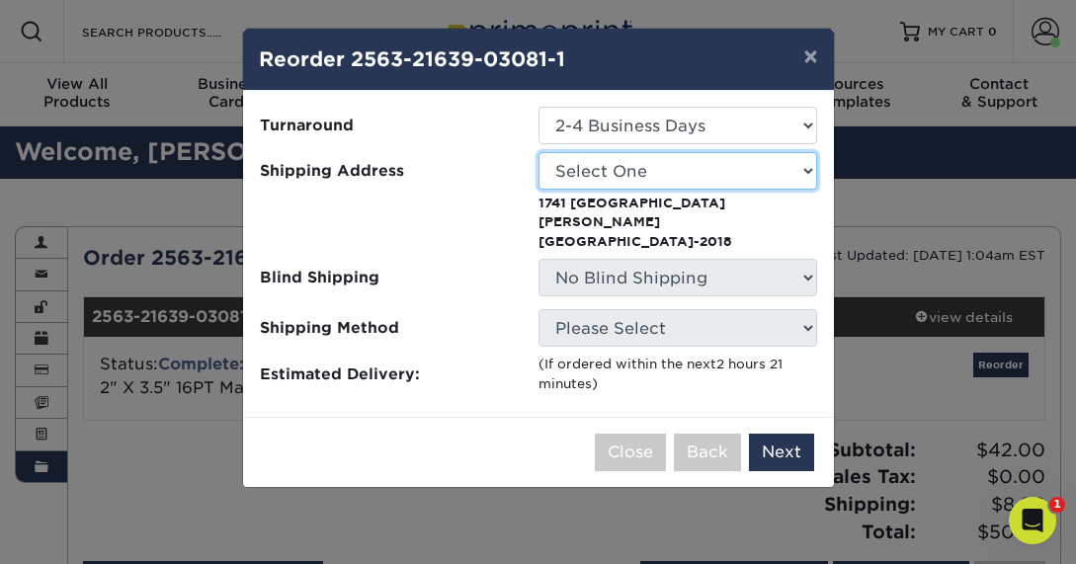
click at [632, 172] on select "Select One Bergfeld Recreation Foam Engineers Kirkwood Fence Pure Pest + Lawn Q…" at bounding box center [678, 171] width 279 height 38
select select "286676"
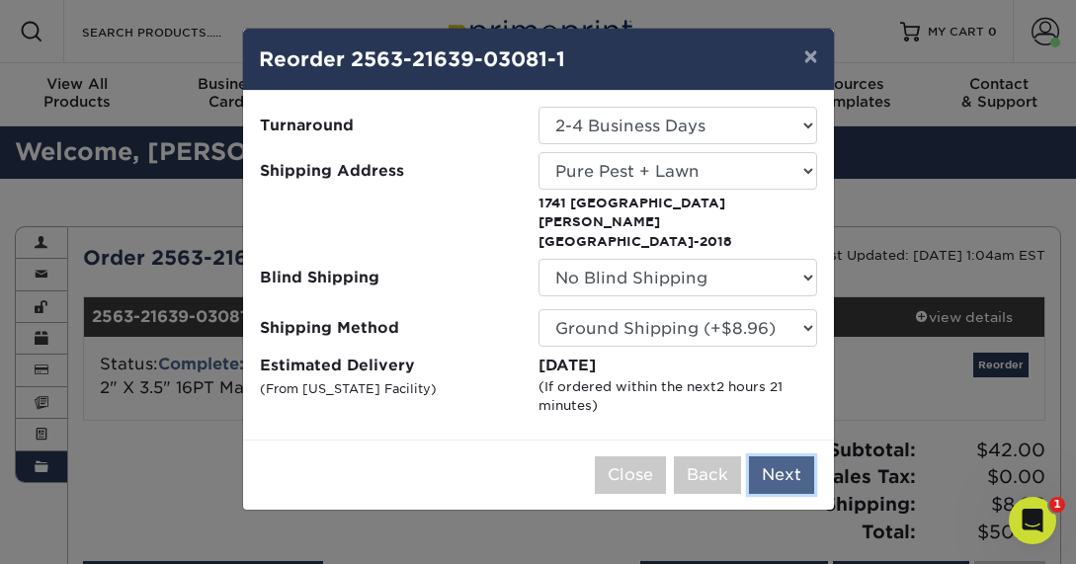
click at [769, 457] on button "Next" at bounding box center [781, 476] width 65 height 38
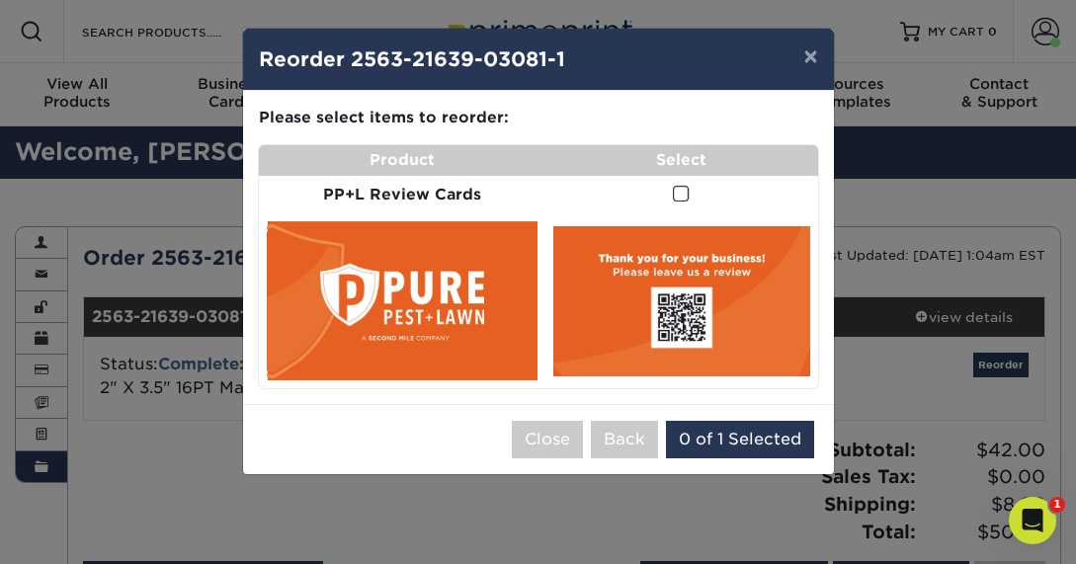
click at [685, 195] on span at bounding box center [681, 194] width 17 height 19
click at [0, 0] on input "checkbox" at bounding box center [0, 0] width 0 height 0
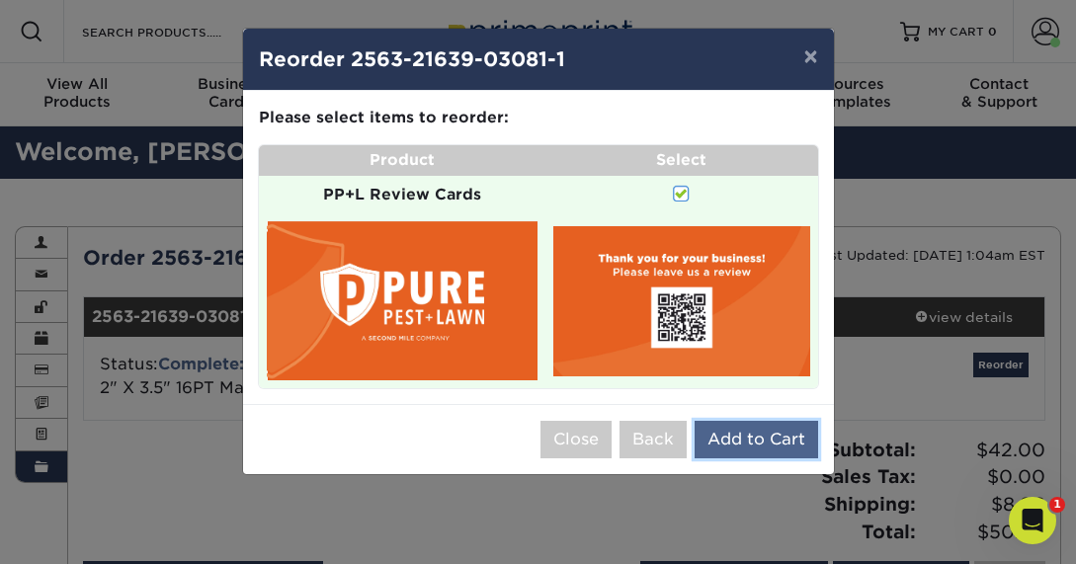
click at [735, 434] on button "Add to Cart" at bounding box center [757, 440] width 124 height 38
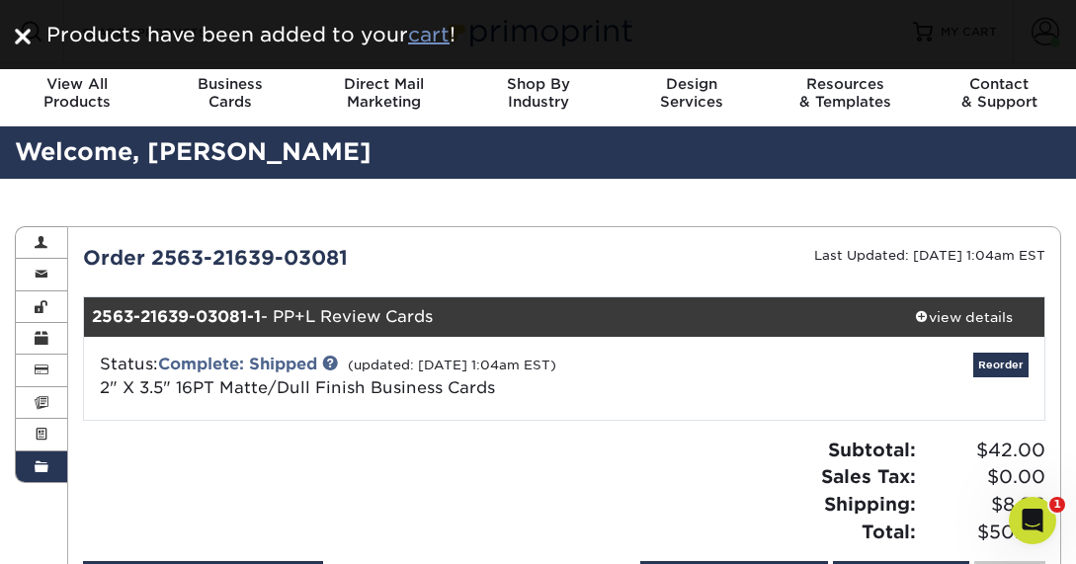
click at [450, 28] on u "cart" at bounding box center [429, 35] width 42 height 24
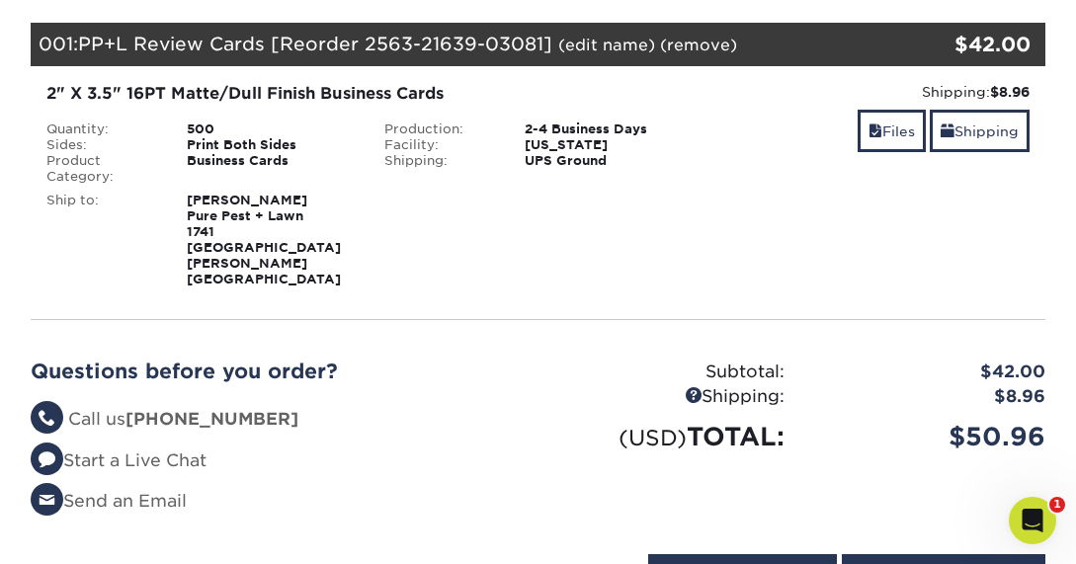
scroll to position [254, 0]
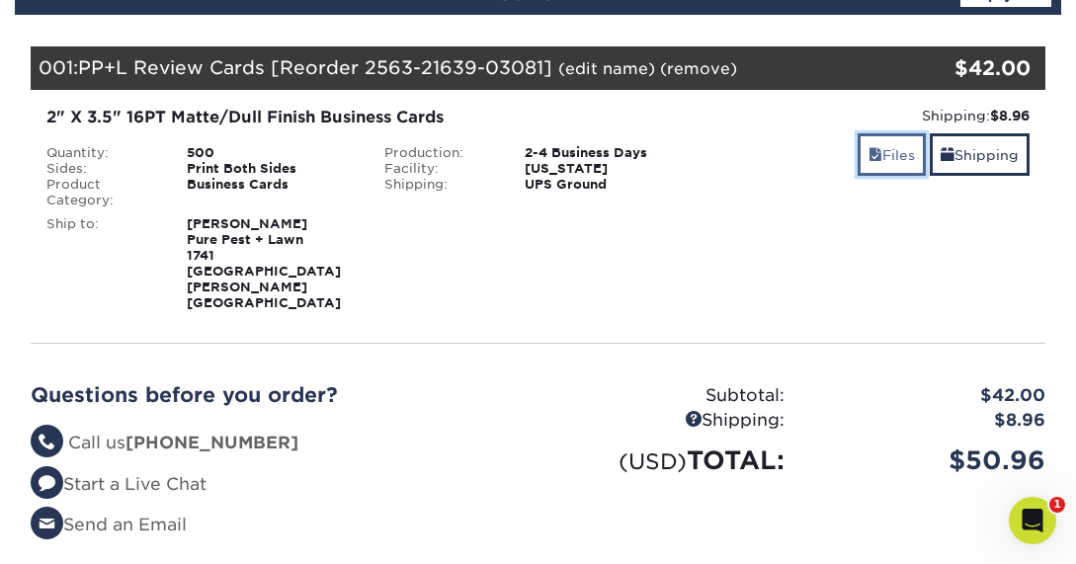
click at [888, 152] on link "Files" at bounding box center [892, 154] width 68 height 42
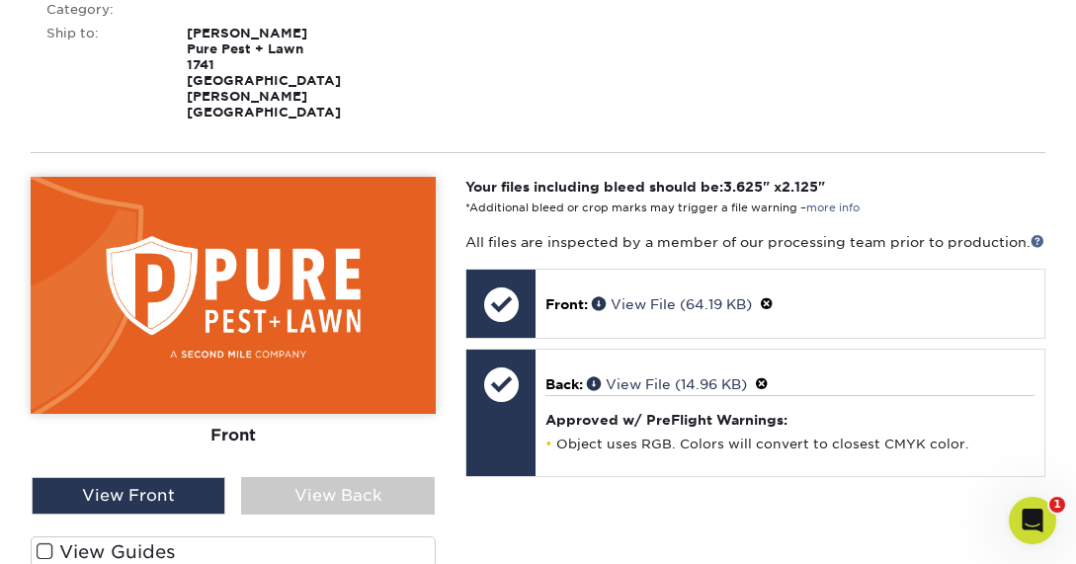
scroll to position [448, 0]
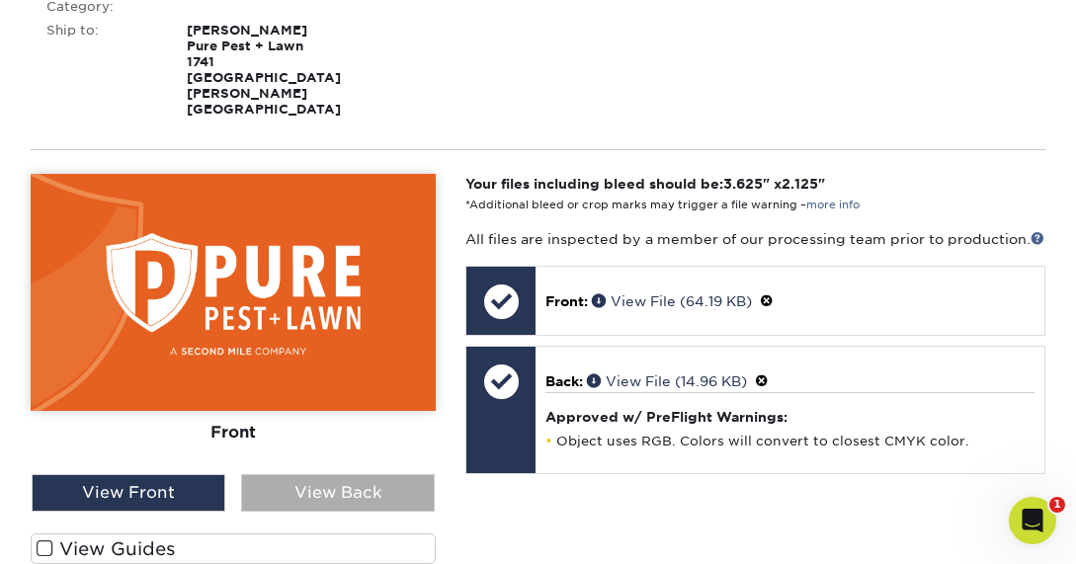
click at [318, 474] on div "View Back" at bounding box center [338, 493] width 194 height 38
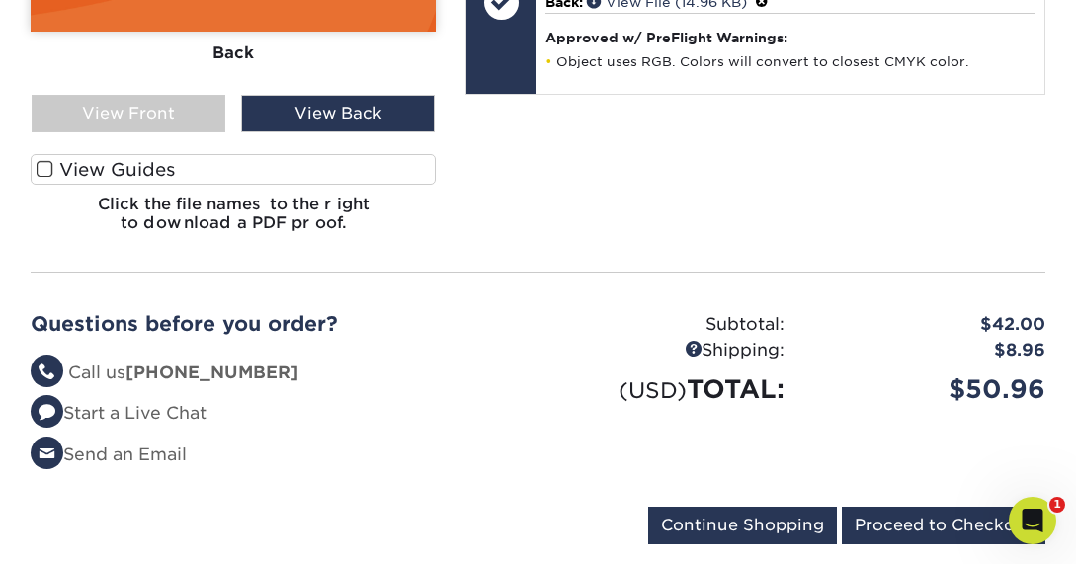
scroll to position [848, 0]
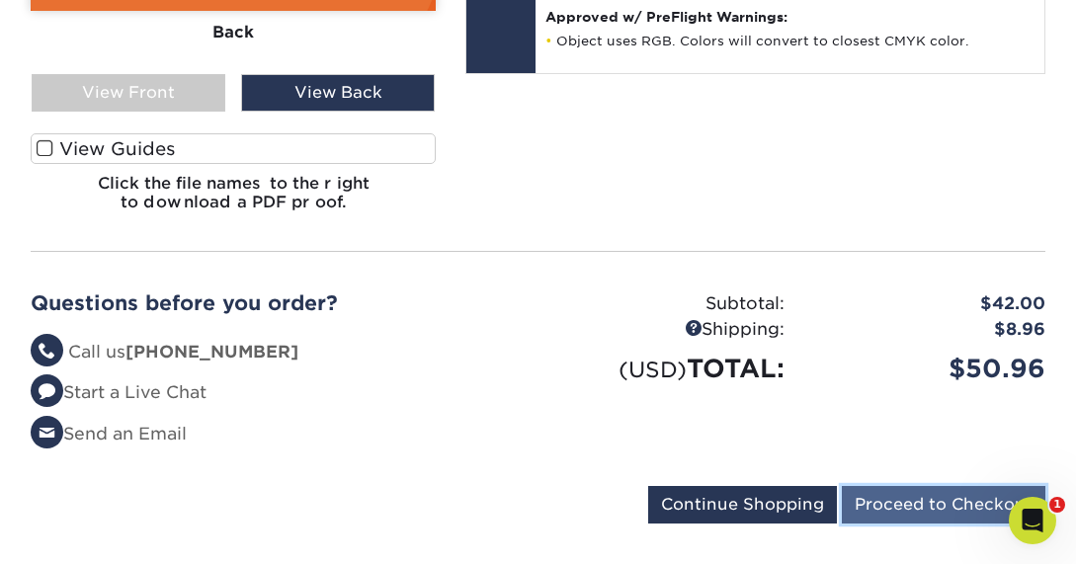
click at [934, 486] on input "Proceed to Checkout" at bounding box center [944, 505] width 204 height 38
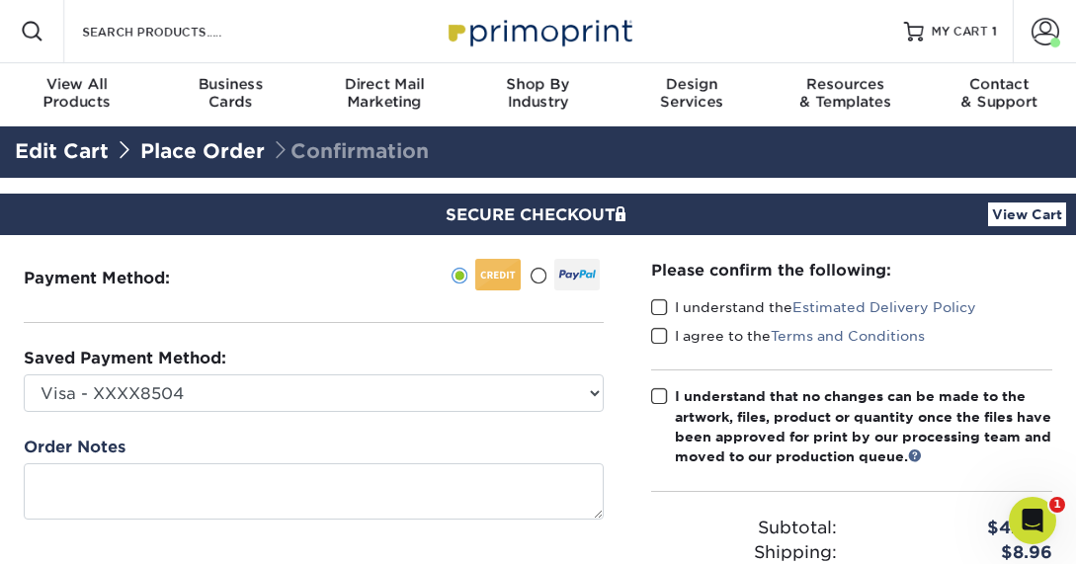
click at [650, 301] on div "Please confirm the following: I understand the Estimated Delivery Policy I agre…" at bounding box center [852, 445] width 449 height 420
click at [658, 329] on span at bounding box center [659, 336] width 17 height 19
click at [0, 0] on input "I agree to the Terms and Conditions" at bounding box center [0, 0] width 0 height 0
click at [659, 387] on span at bounding box center [659, 396] width 17 height 19
click at [0, 0] on input "I understand that no changes can be made to the artwork, files, product or quan…" at bounding box center [0, 0] width 0 height 0
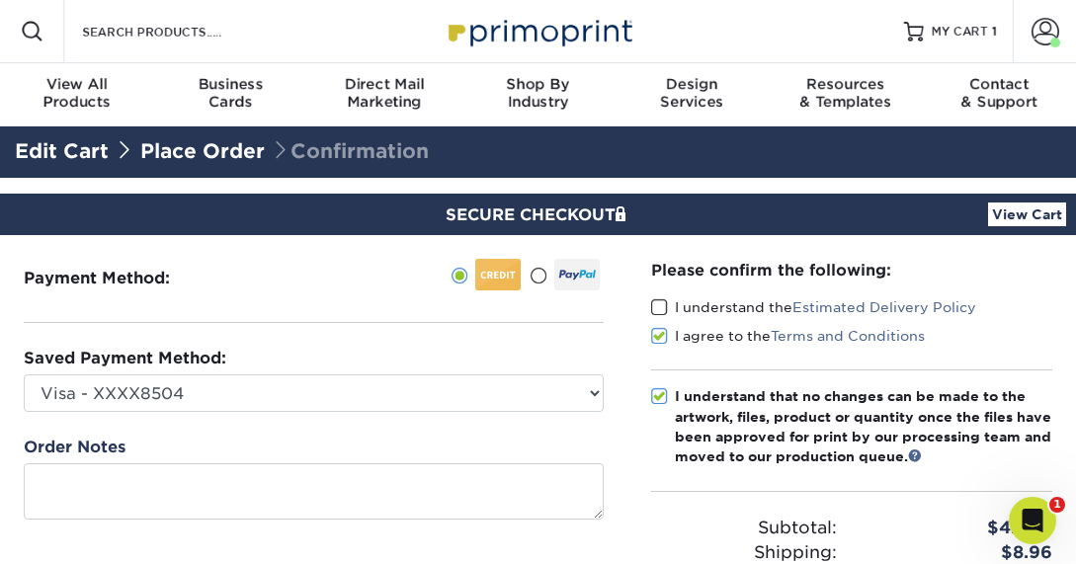
click at [660, 305] on span at bounding box center [659, 307] width 17 height 19
click at [0, 0] on input "I understand the Estimated Delivery Policy" at bounding box center [0, 0] width 0 height 0
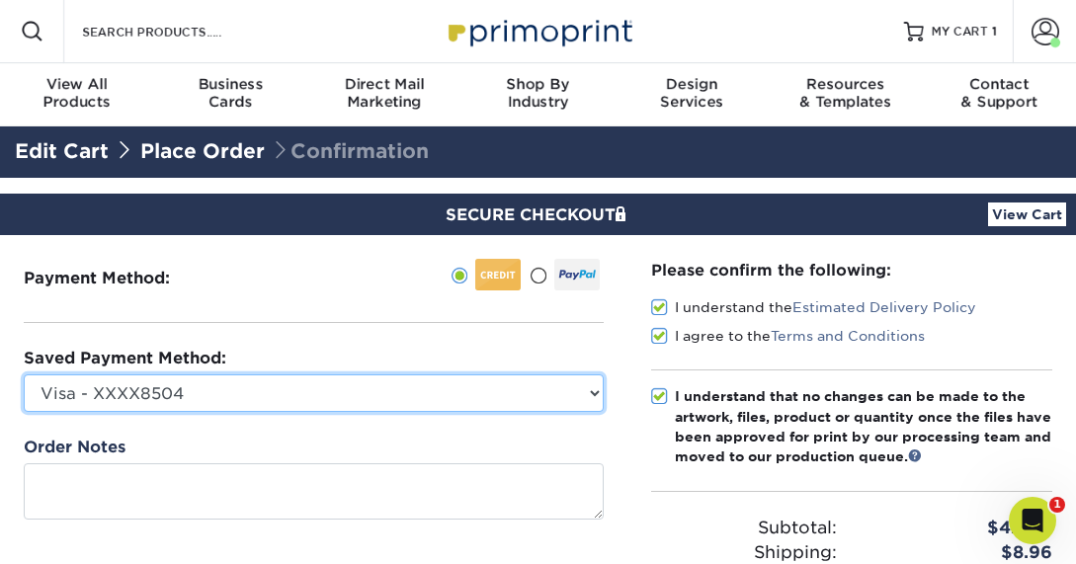
click at [565, 404] on select "Visa - XXXX8504 Visa - XXXX5868 Visa - XXXX5868 Visa - XXXX6596 Visa - XXXX9171…" at bounding box center [314, 394] width 580 height 38
select select "68768"
click at [24, 375] on select "Visa - XXXX8504 Visa - XXXX5868 Visa - XXXX5868 Visa - XXXX6596 Visa - XXXX9171…" at bounding box center [314, 394] width 580 height 38
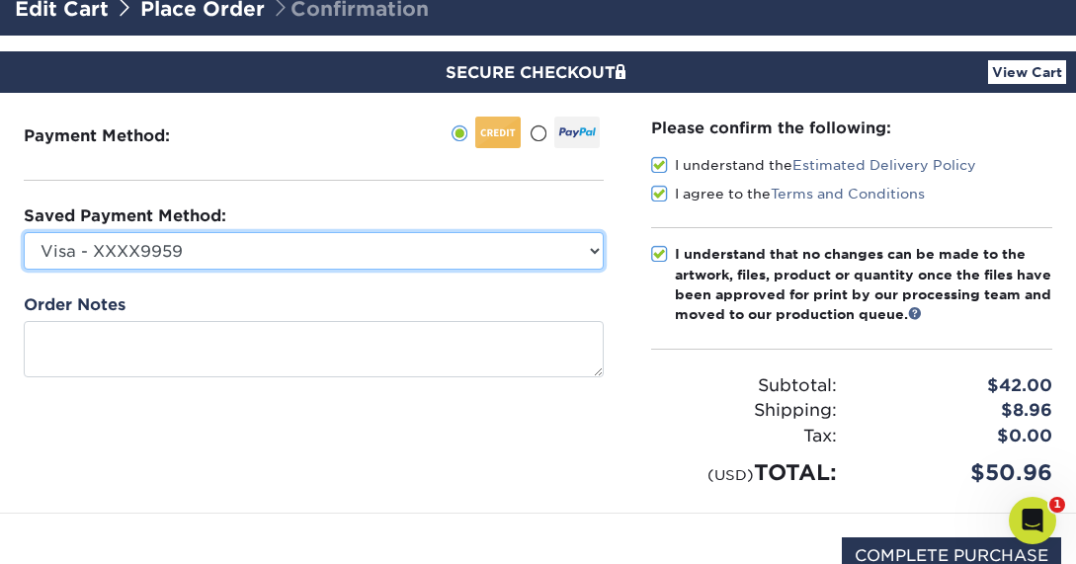
scroll to position [145, 0]
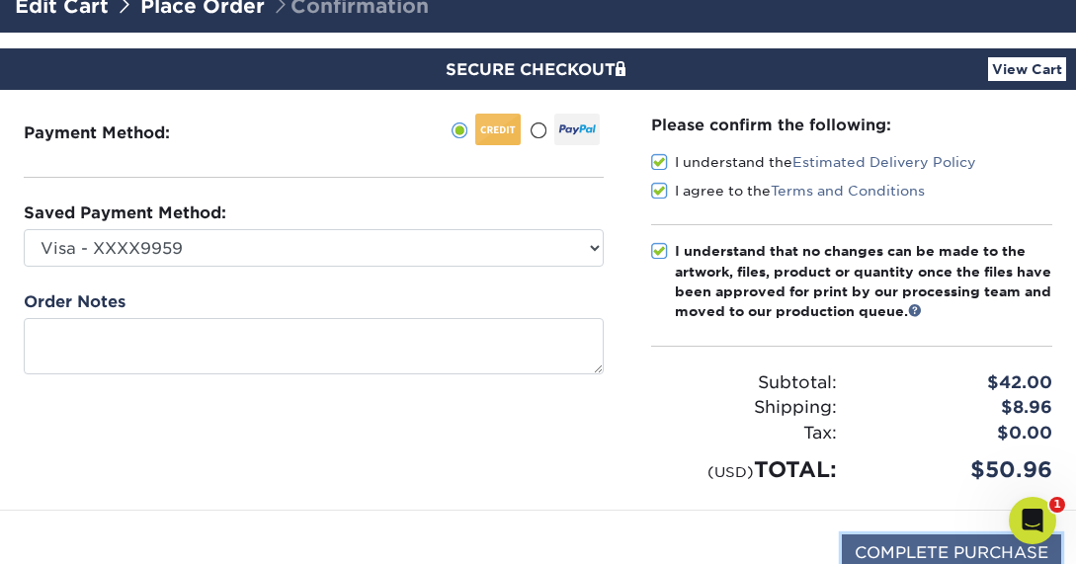
click at [858, 538] on input "COMPLETE PURCHASE" at bounding box center [951, 554] width 219 height 38
type input "PROCESSING, PLEASE WAIT..."
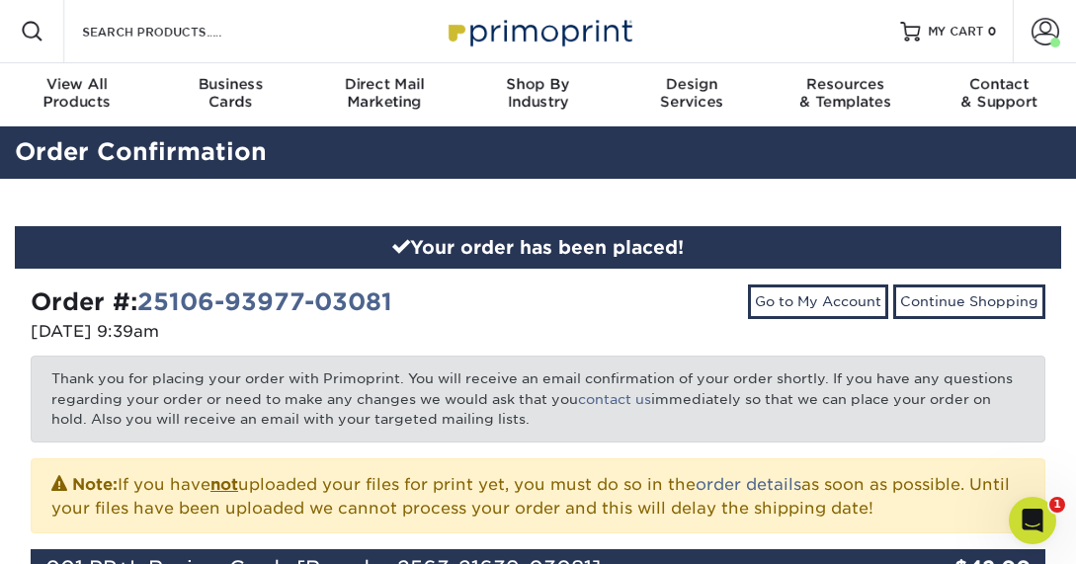
scroll to position [20, 0]
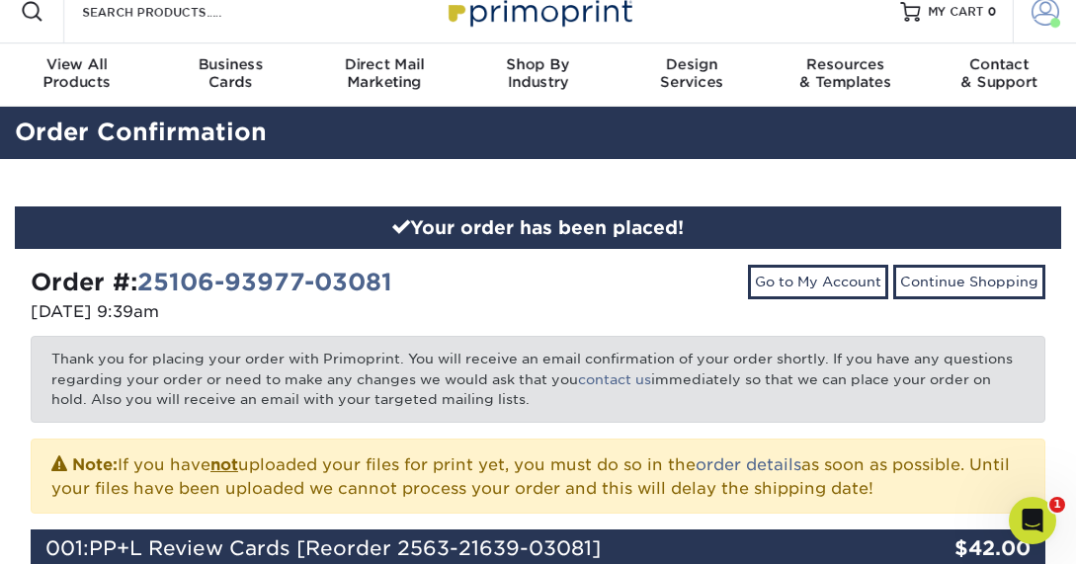
click at [1039, 14] on span at bounding box center [1046, 12] width 28 height 28
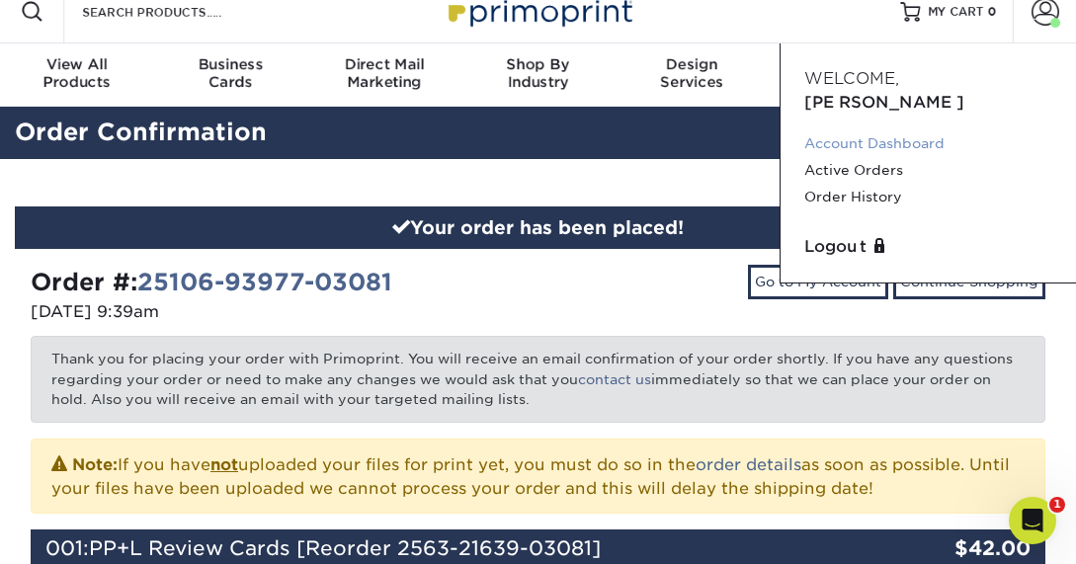
click at [859, 130] on link "Account Dashboard" at bounding box center [928, 143] width 248 height 27
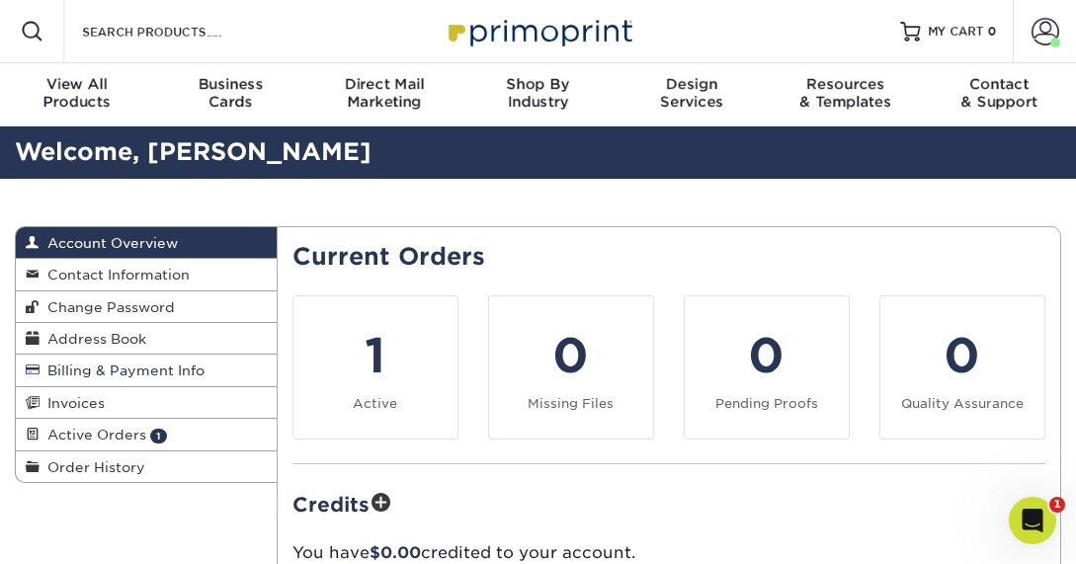
click at [105, 377] on span "Billing & Payment Info" at bounding box center [122, 371] width 165 height 16
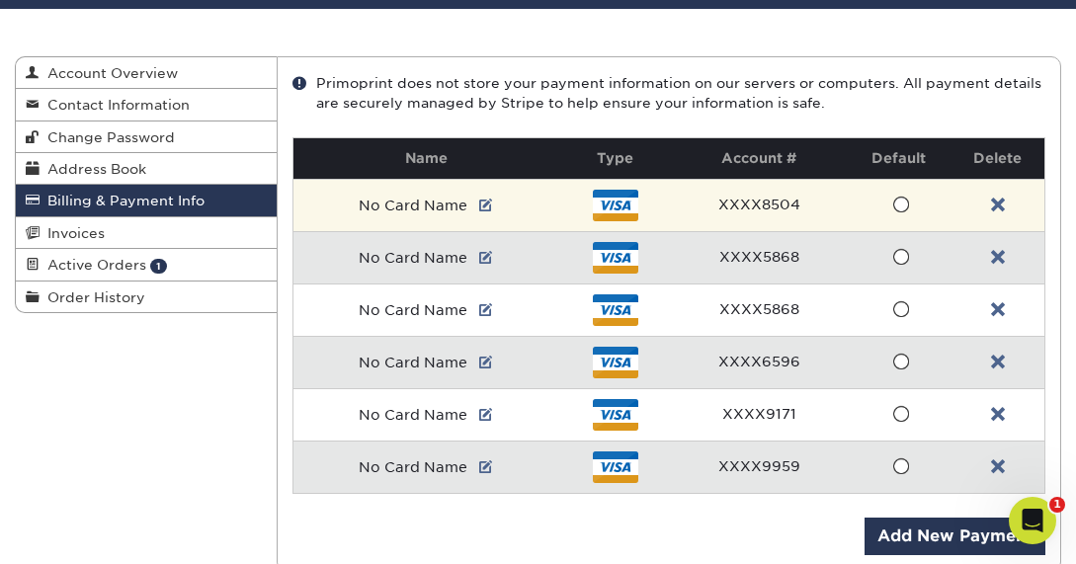
scroll to position [171, 0]
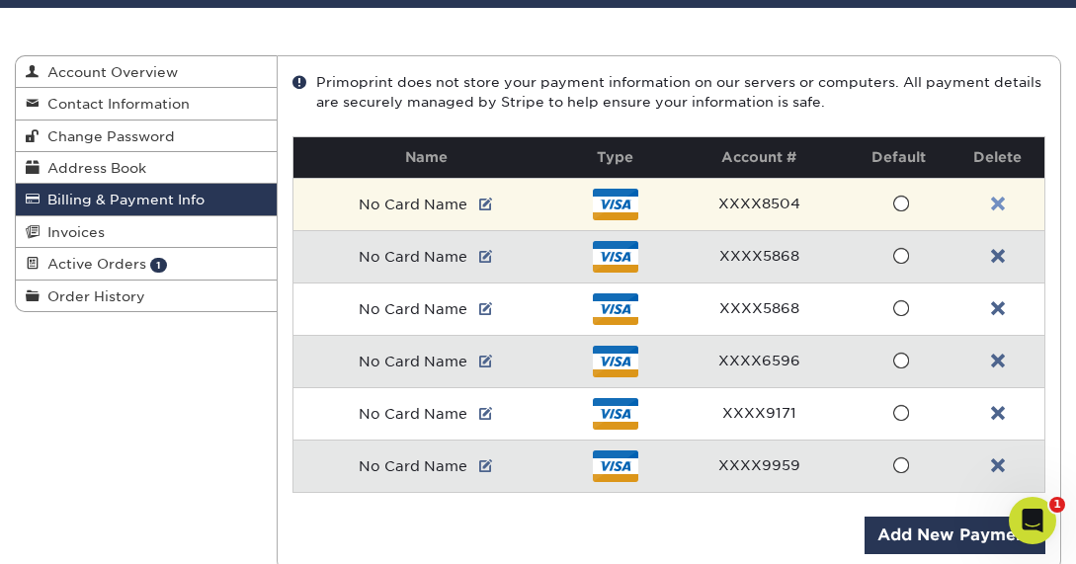
click at [1002, 205] on link at bounding box center [998, 205] width 14 height 16
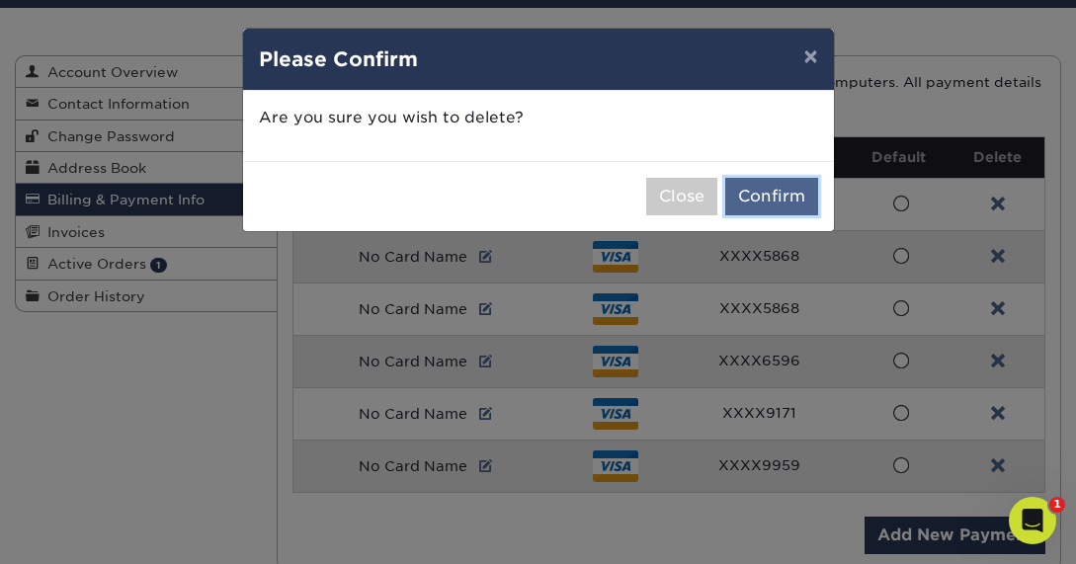
click at [748, 204] on button "Confirm" at bounding box center [771, 197] width 93 height 38
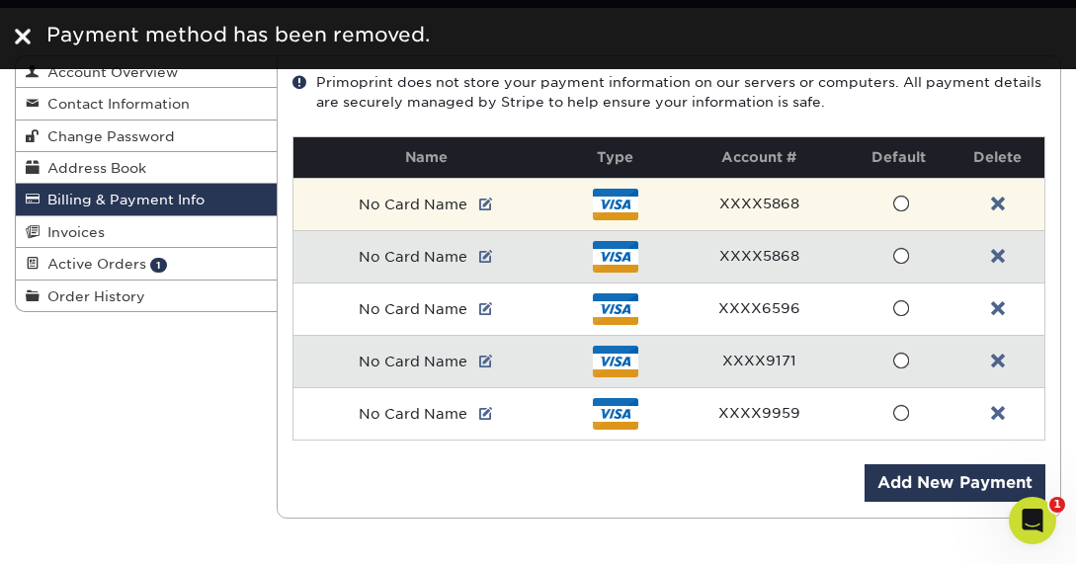
click at [1004, 207] on td at bounding box center [998, 204] width 94 height 52
click at [994, 203] on link at bounding box center [998, 205] width 14 height 16
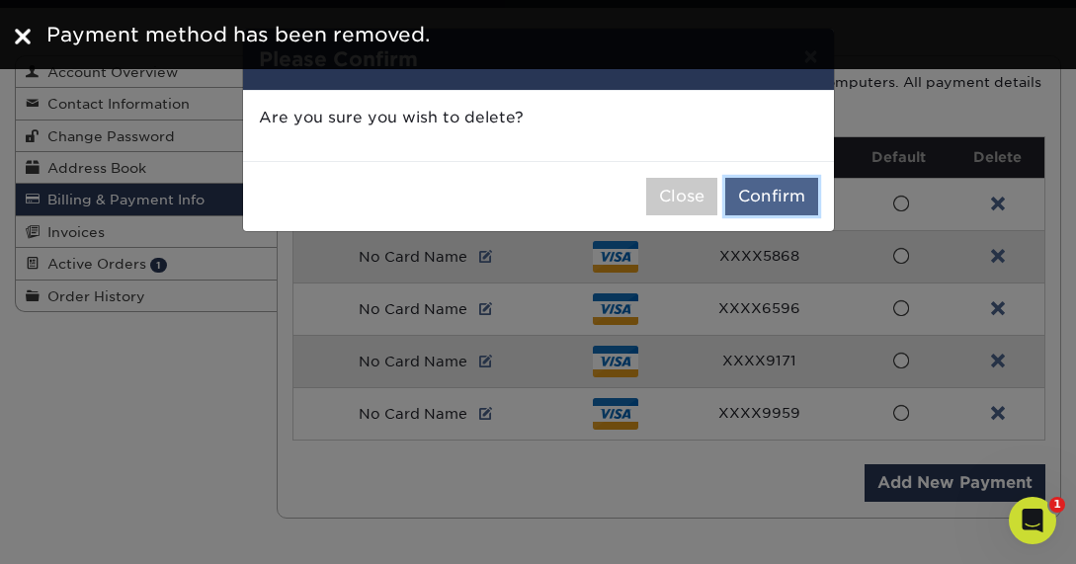
click at [760, 195] on button "Confirm" at bounding box center [771, 197] width 93 height 38
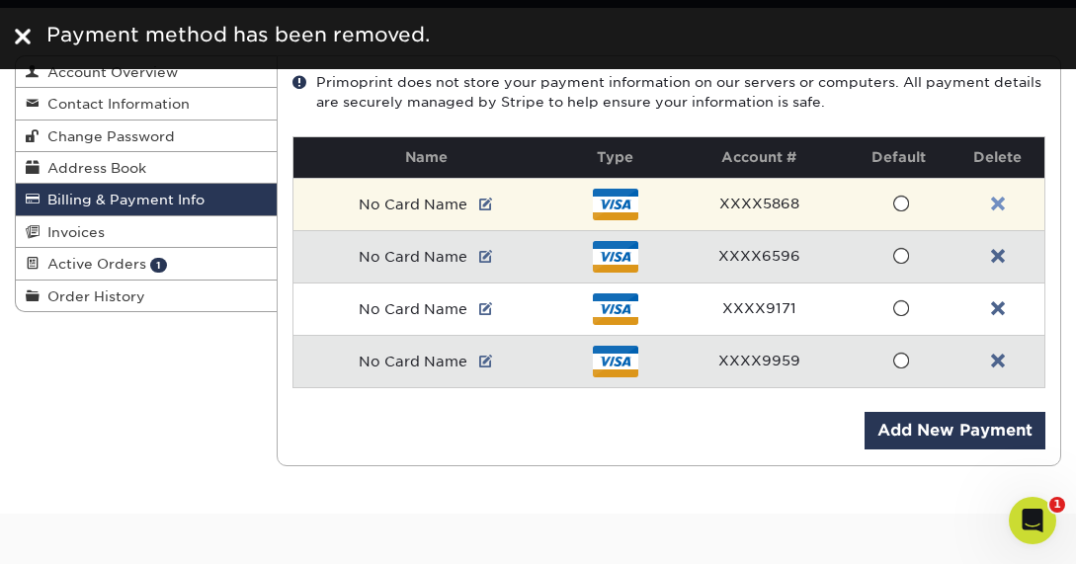
click at [999, 210] on link at bounding box center [998, 205] width 14 height 16
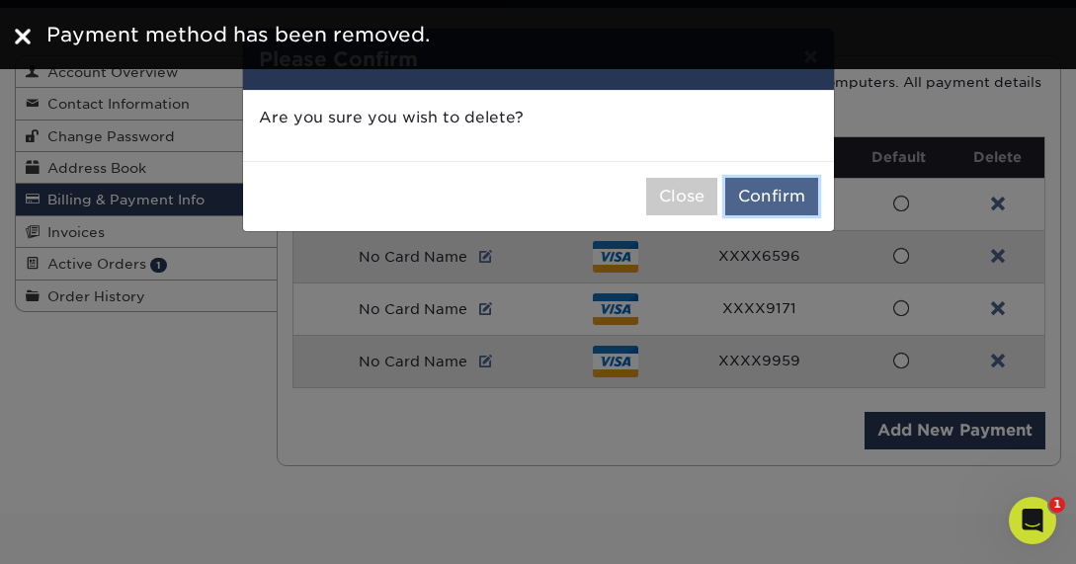
click at [760, 194] on button "Confirm" at bounding box center [771, 197] width 93 height 38
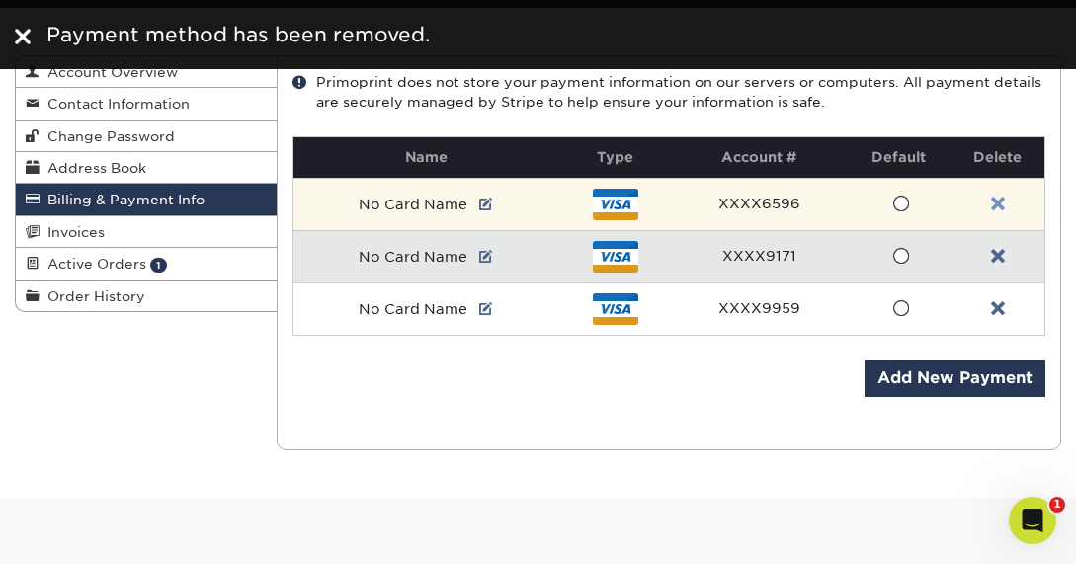
click at [999, 197] on link at bounding box center [998, 205] width 14 height 16
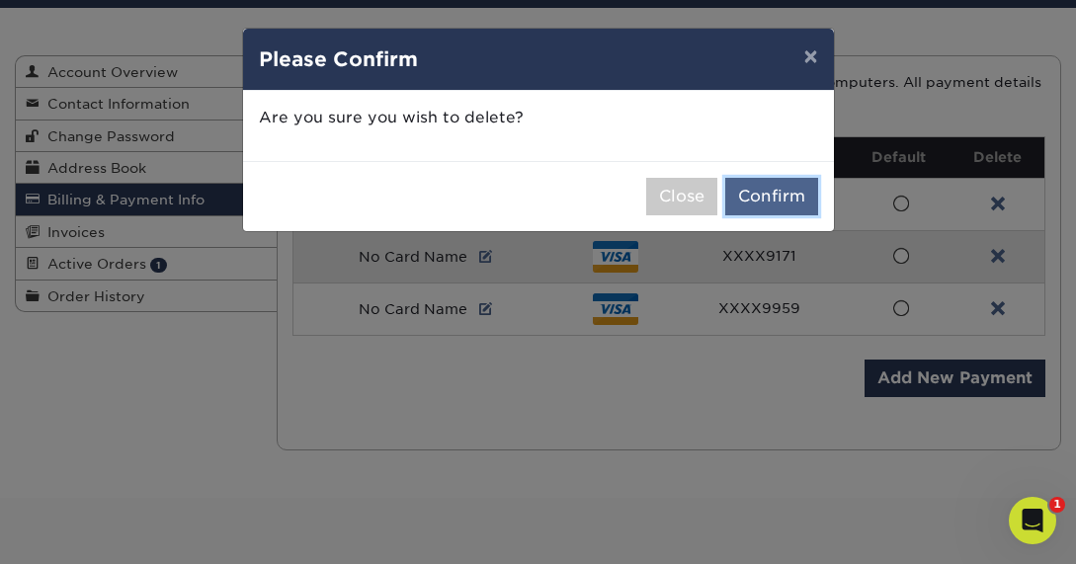
click at [791, 193] on button "Confirm" at bounding box center [771, 197] width 93 height 38
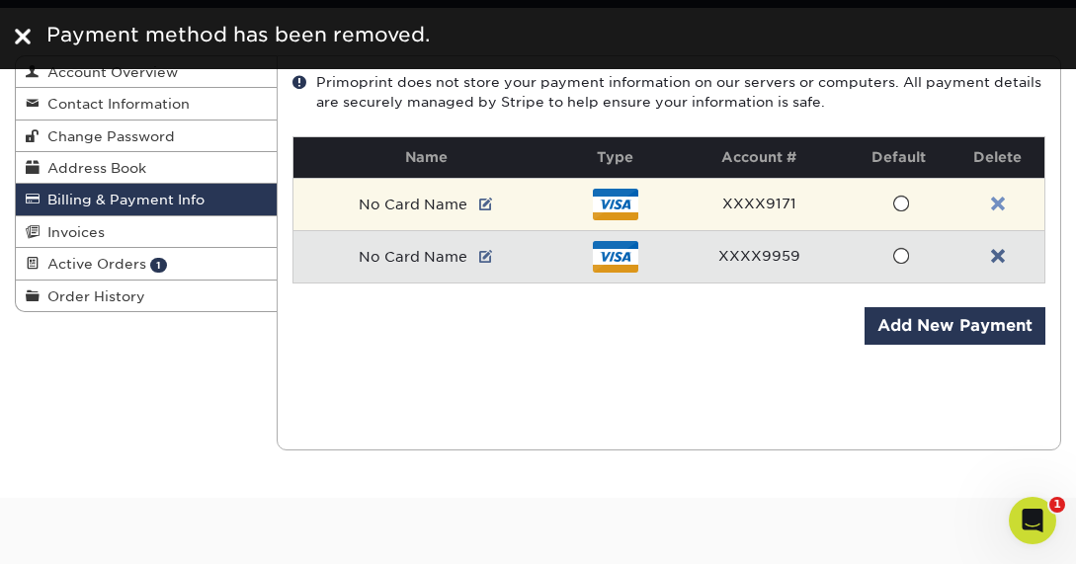
click at [992, 203] on link at bounding box center [998, 205] width 14 height 16
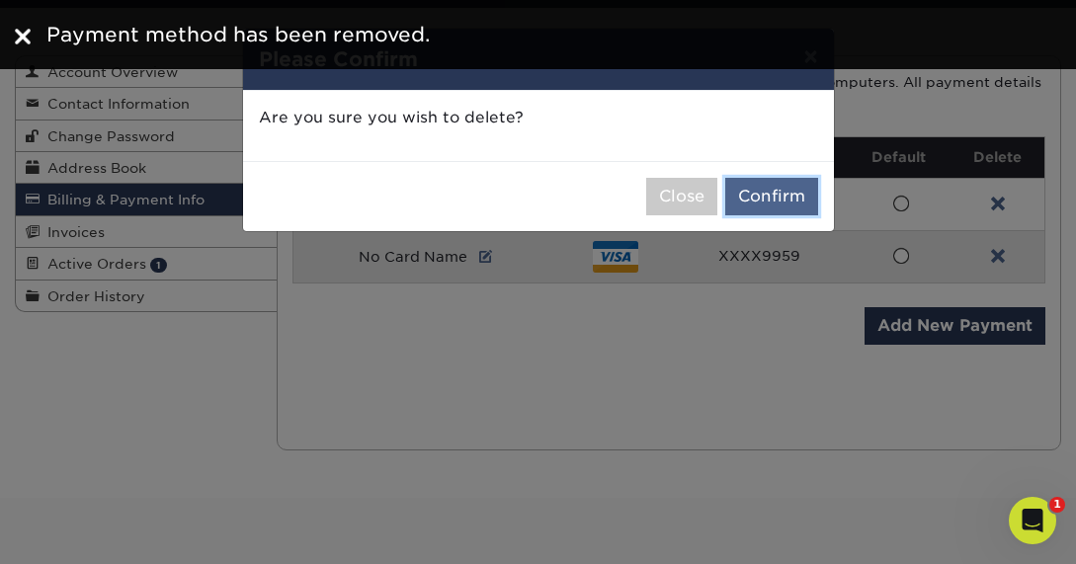
click at [813, 203] on button "Confirm" at bounding box center [771, 197] width 93 height 38
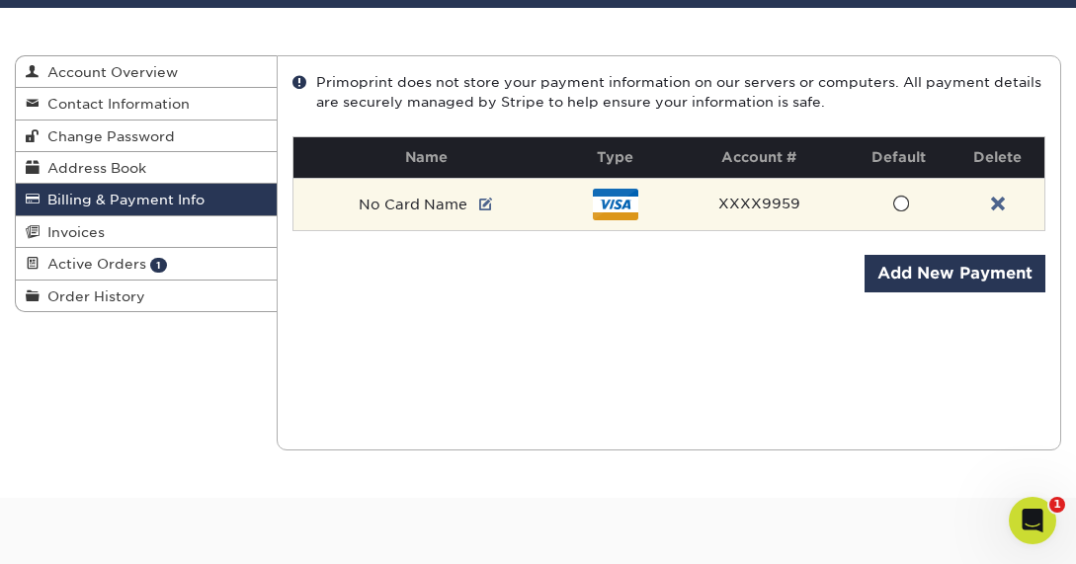
click at [900, 207] on span at bounding box center [900, 204] width 17 height 19
click at [0, 0] on input "radio" at bounding box center [0, 0] width 0 height 0
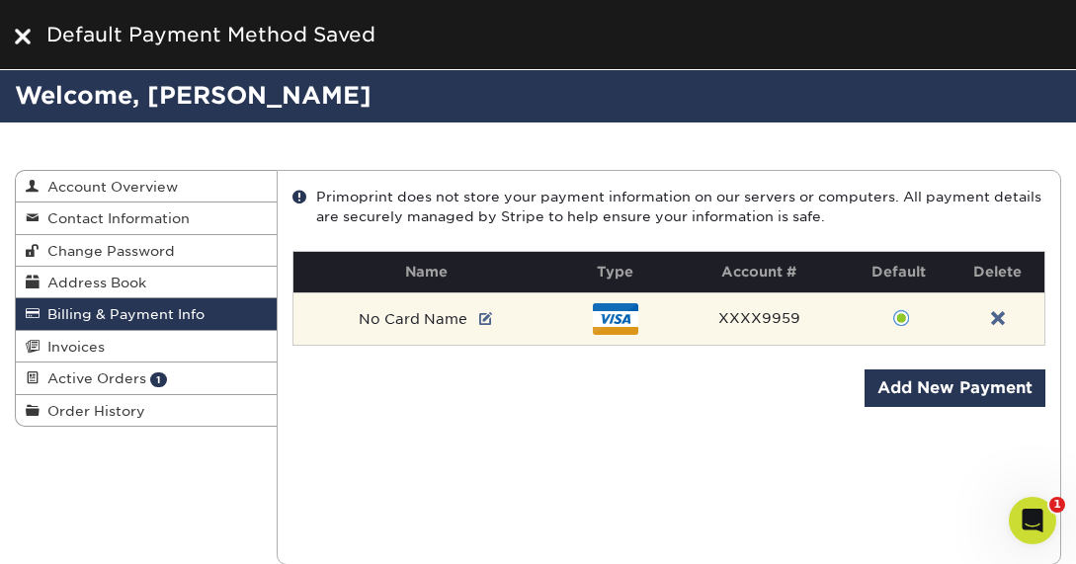
scroll to position [0, 0]
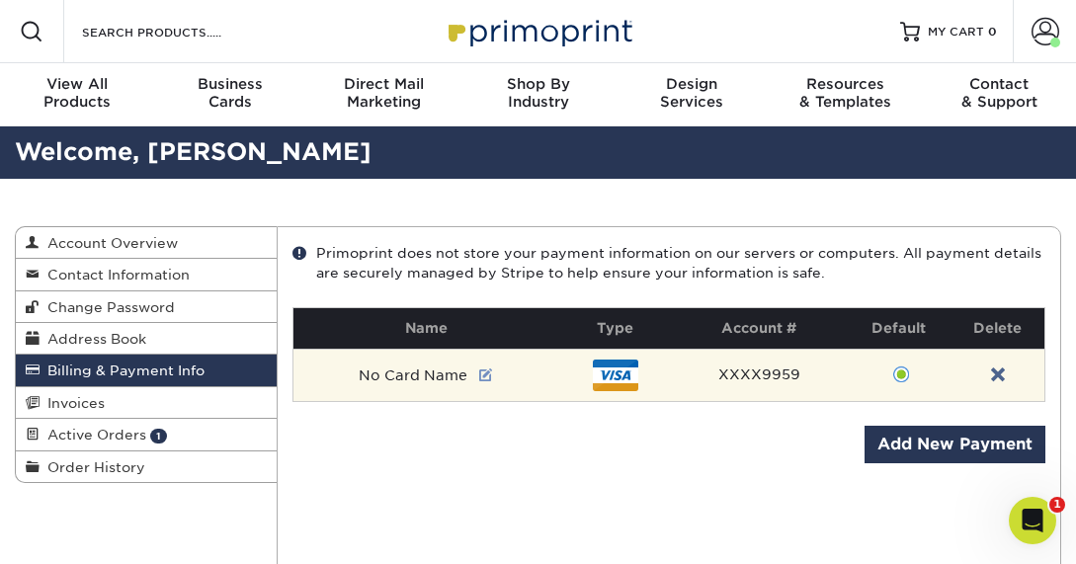
click at [487, 378] on link at bounding box center [486, 376] width 14 height 16
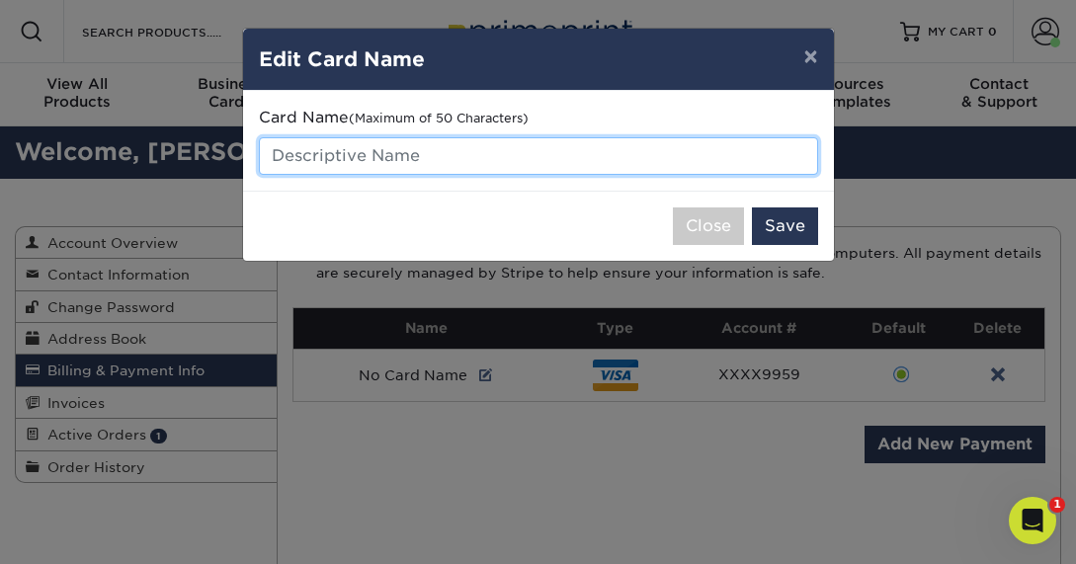
click at [351, 158] on input "text" at bounding box center [538, 156] width 559 height 38
type input "[PERSON_NAME]"
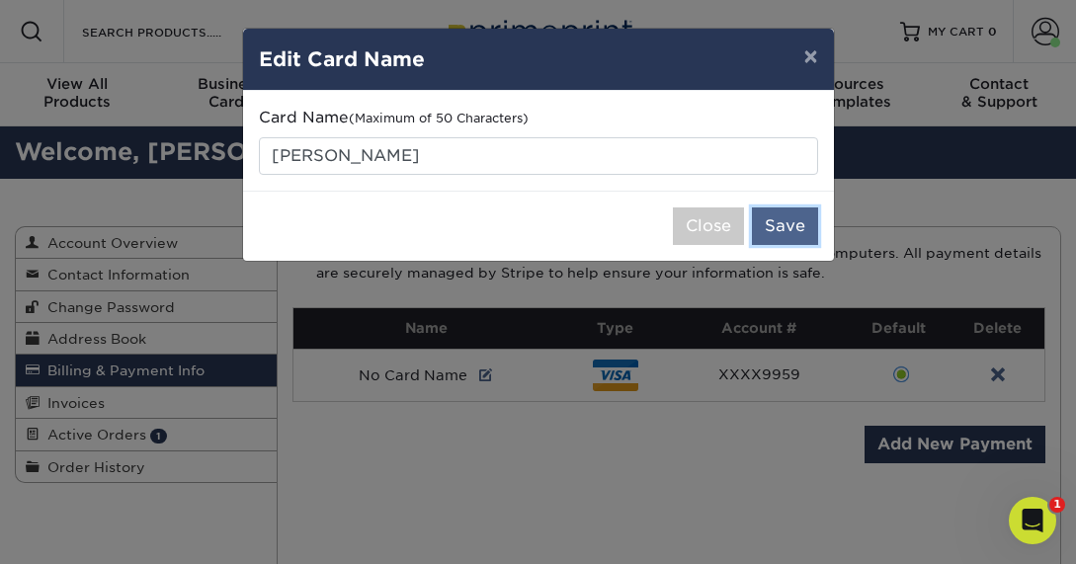
click at [778, 227] on button "Save" at bounding box center [785, 227] width 66 height 38
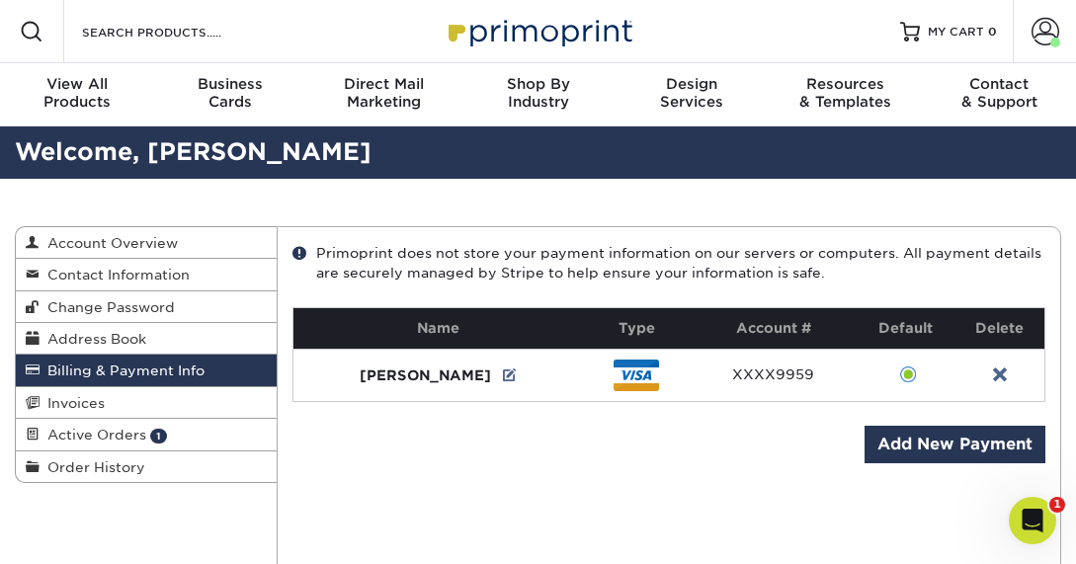
click at [546, 483] on div "Current Orders 1 Active 0 Missing Files" at bounding box center [669, 423] width 785 height 395
